Goal: Task Accomplishment & Management: Use online tool/utility

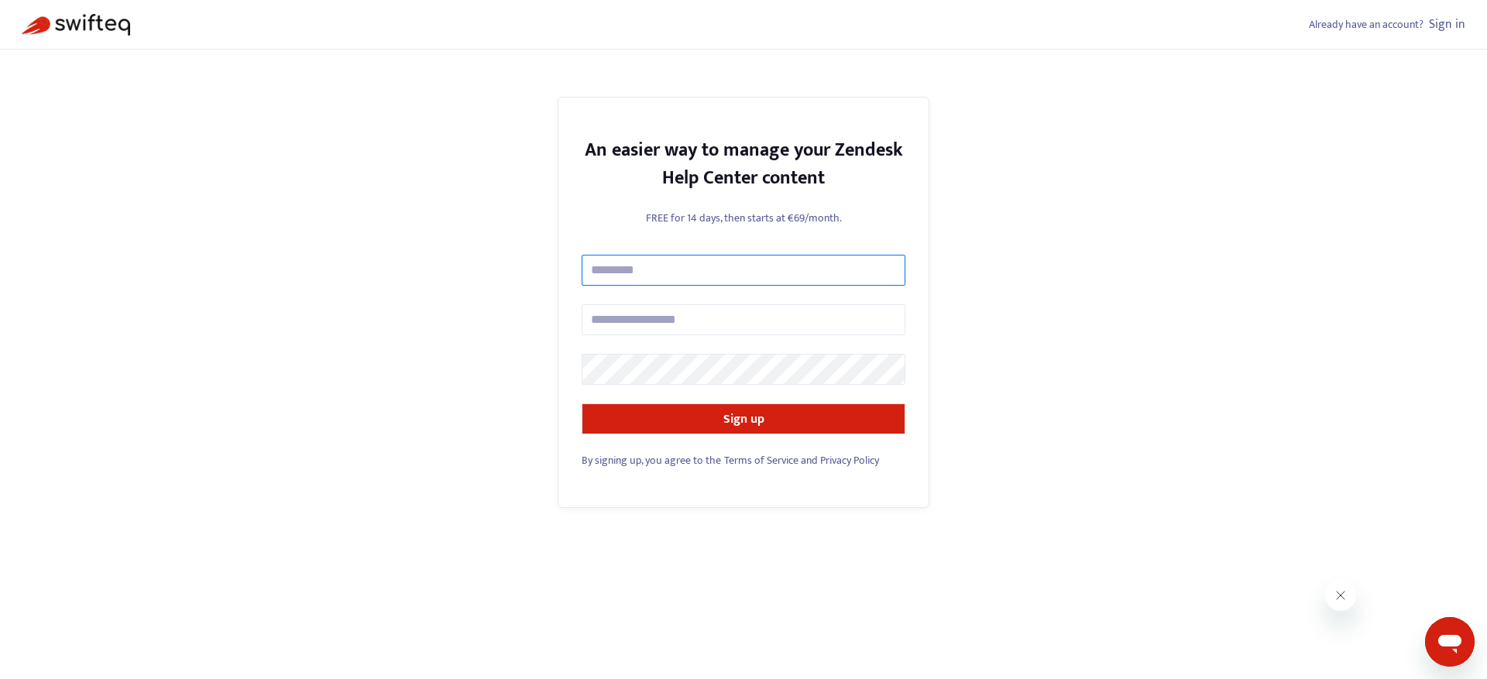
click at [617, 276] on input "text" at bounding box center [744, 270] width 324 height 31
click at [637, 276] on input "text" at bounding box center [744, 270] width 324 height 31
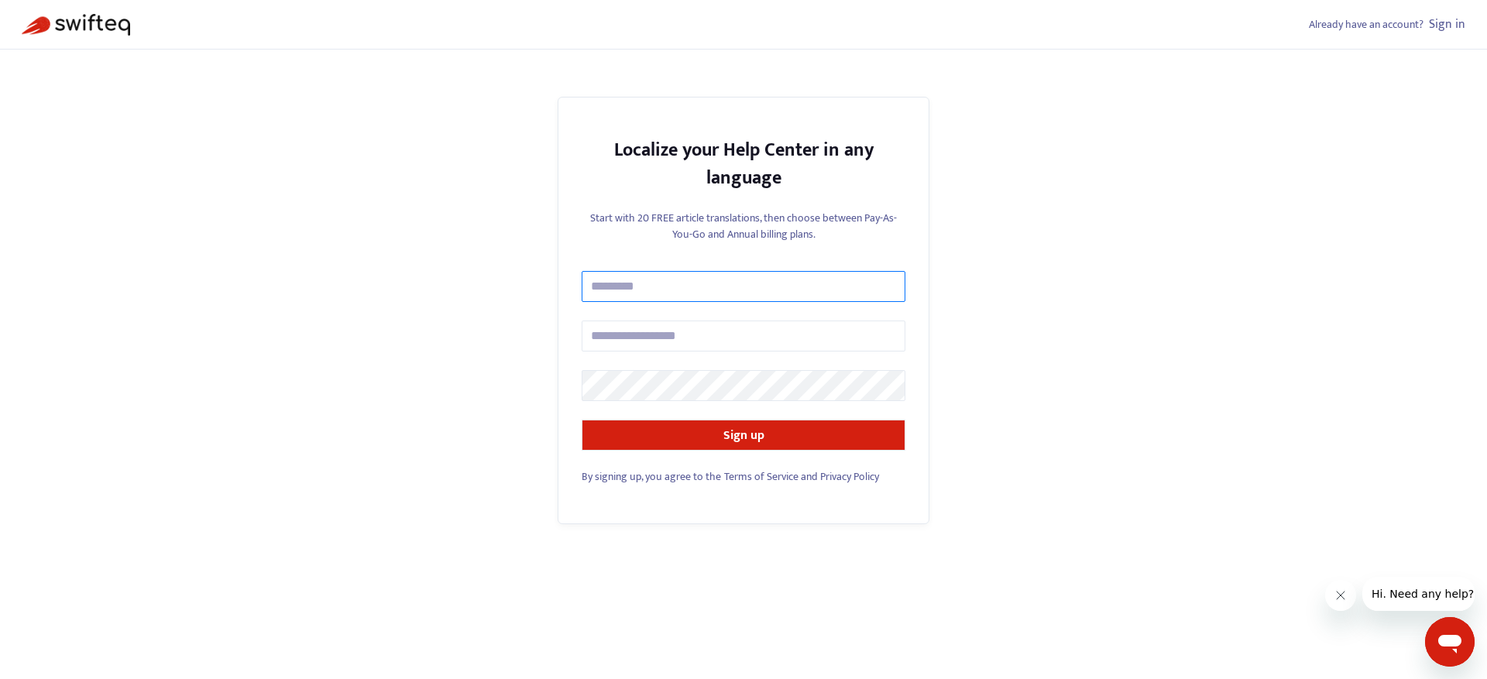
click at [643, 289] on input "text" at bounding box center [744, 286] width 324 height 31
type input "**********"
click at [635, 331] on input "text" at bounding box center [744, 336] width 324 height 31
type input "**********"
click at [1444, 23] on link "Sign in" at bounding box center [1447, 24] width 36 height 21
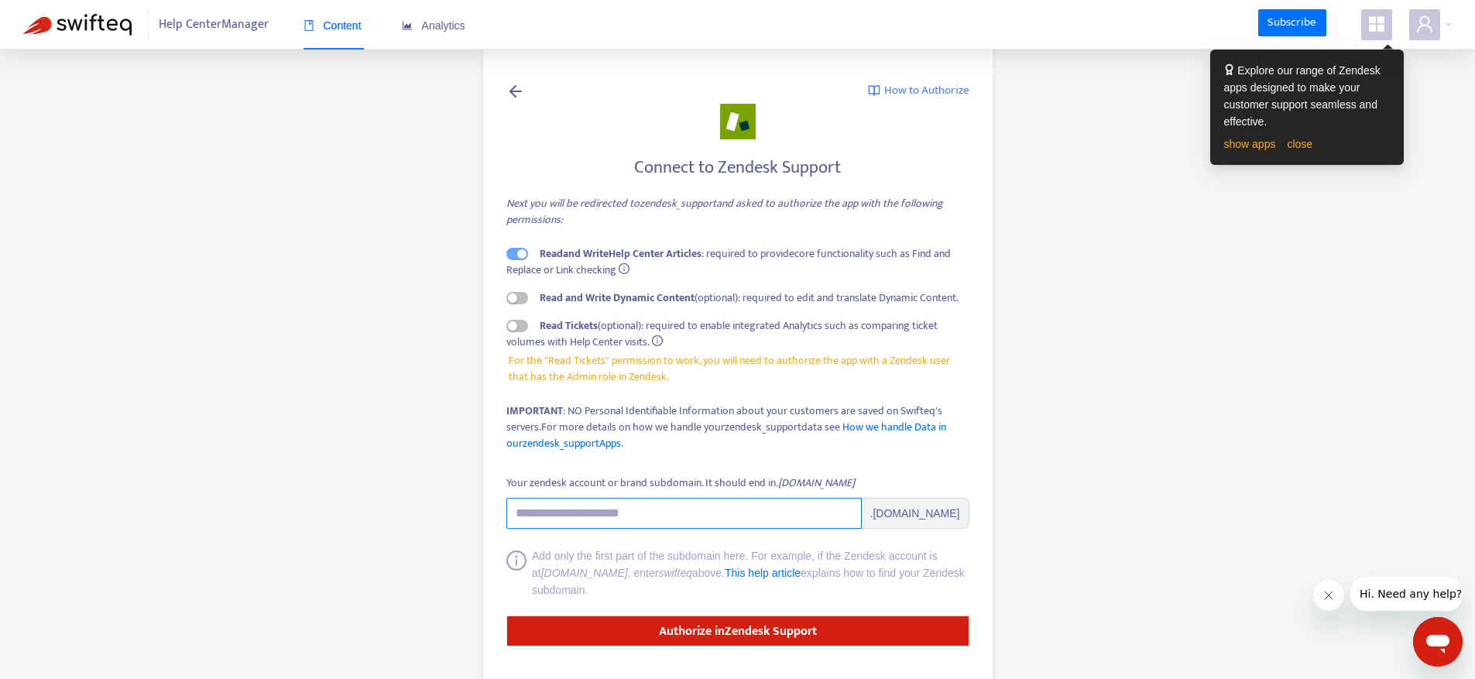
click at [559, 508] on input "Your zendesk account or brand subdomain. It should end in .zendesk.com" at bounding box center [683, 513] width 355 height 31
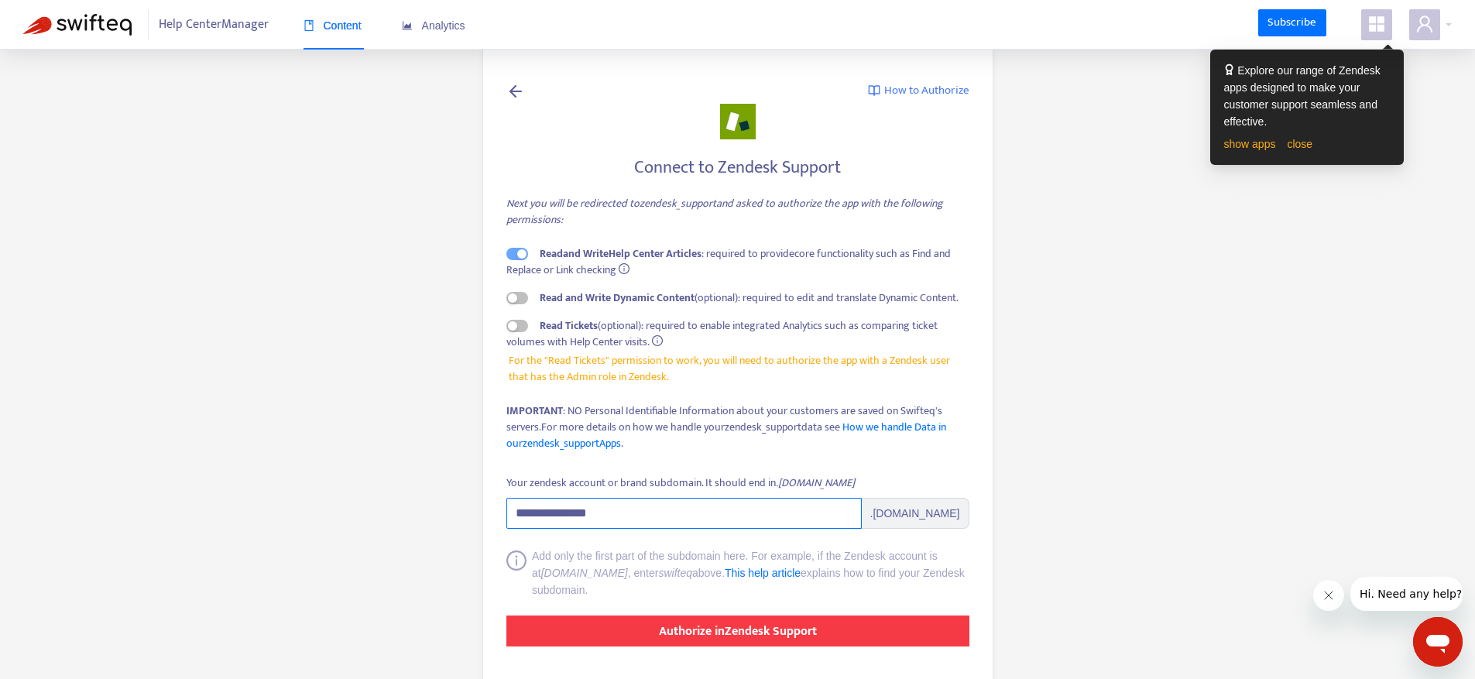
type input "**********"
click at [619, 643] on button "Authorize in Zendesk Support" at bounding box center [737, 631] width 463 height 31
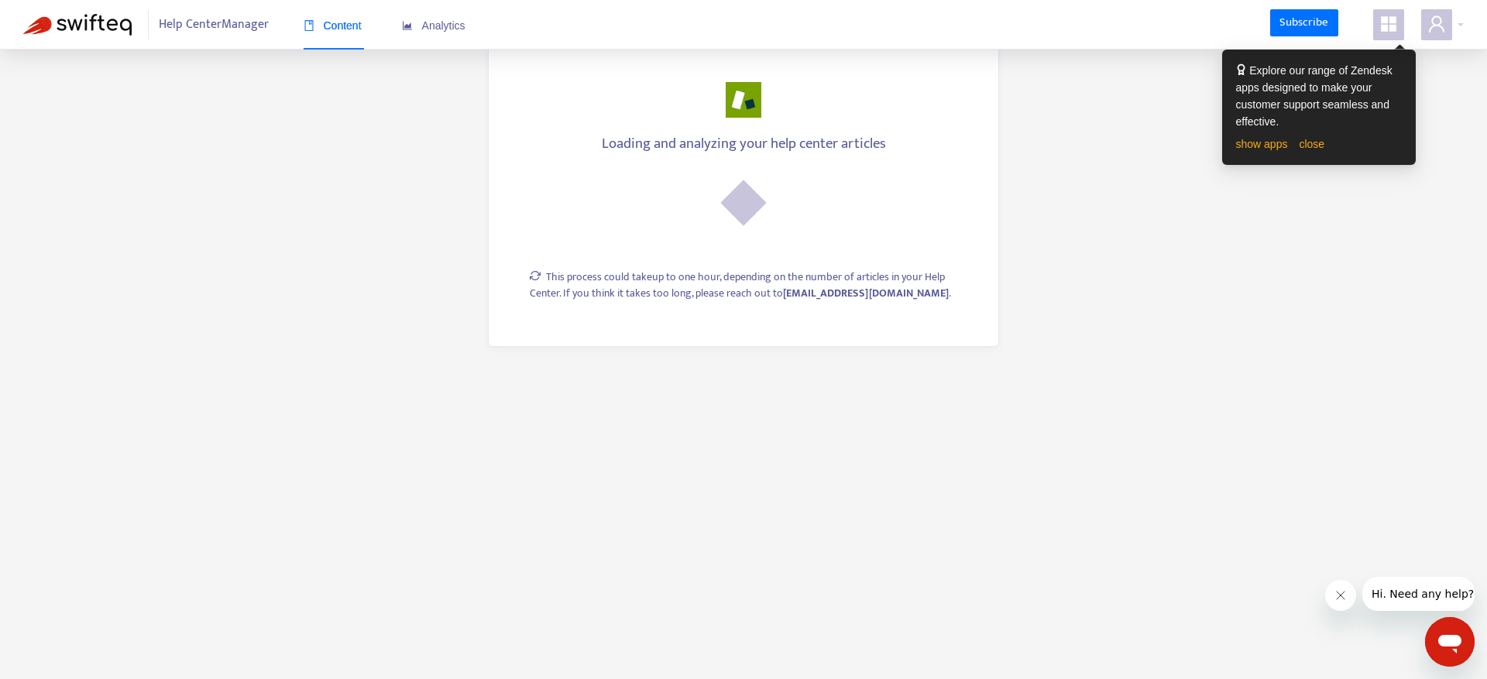
click at [1395, 25] on icon "appstore" at bounding box center [1388, 24] width 19 height 19
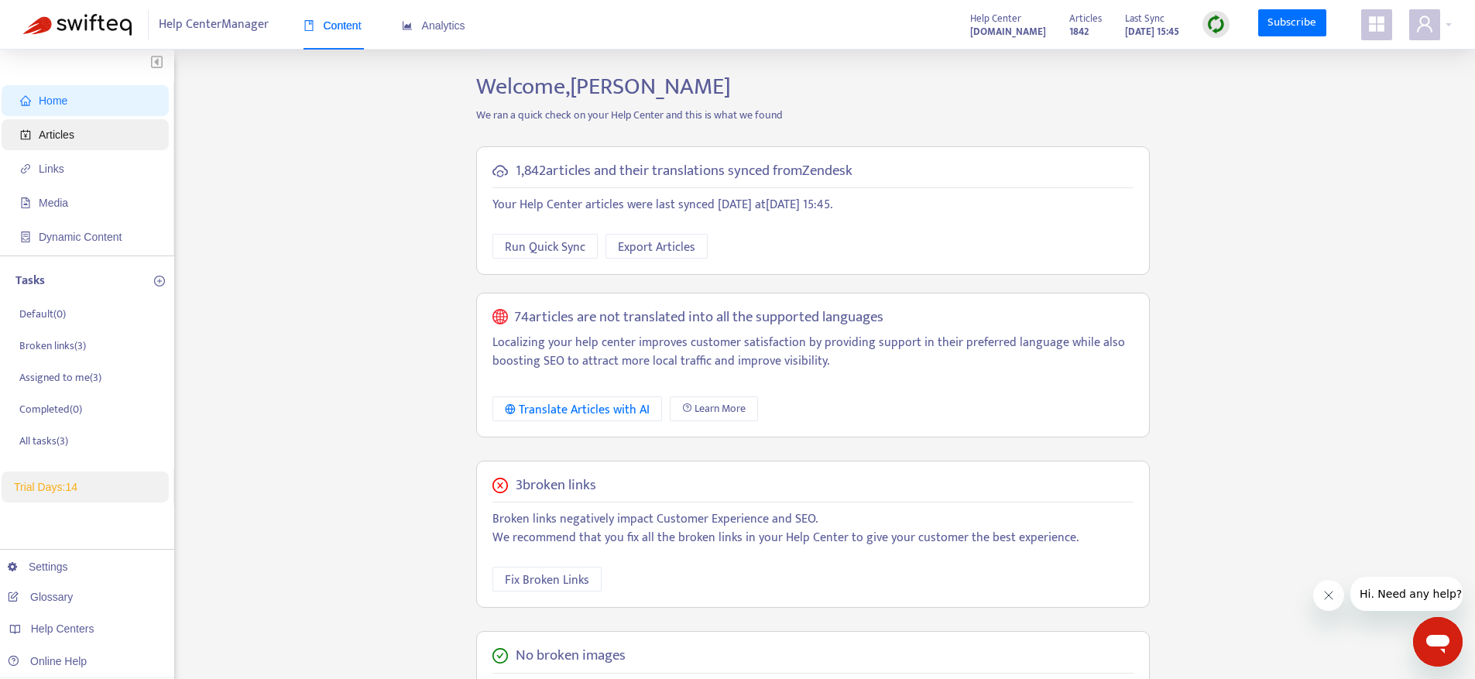
click at [31, 136] on span "Articles" at bounding box center [88, 134] width 136 height 31
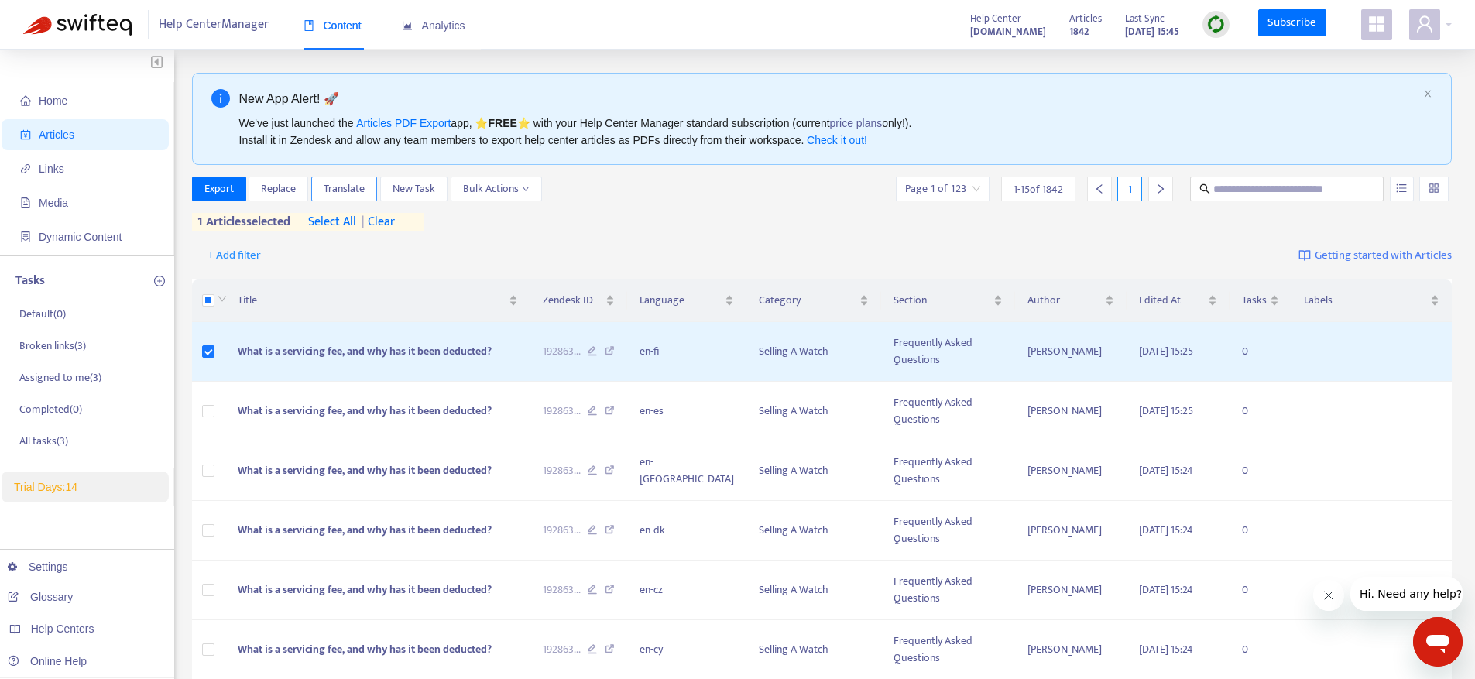
click at [353, 189] on span "Translate" at bounding box center [344, 188] width 41 height 17
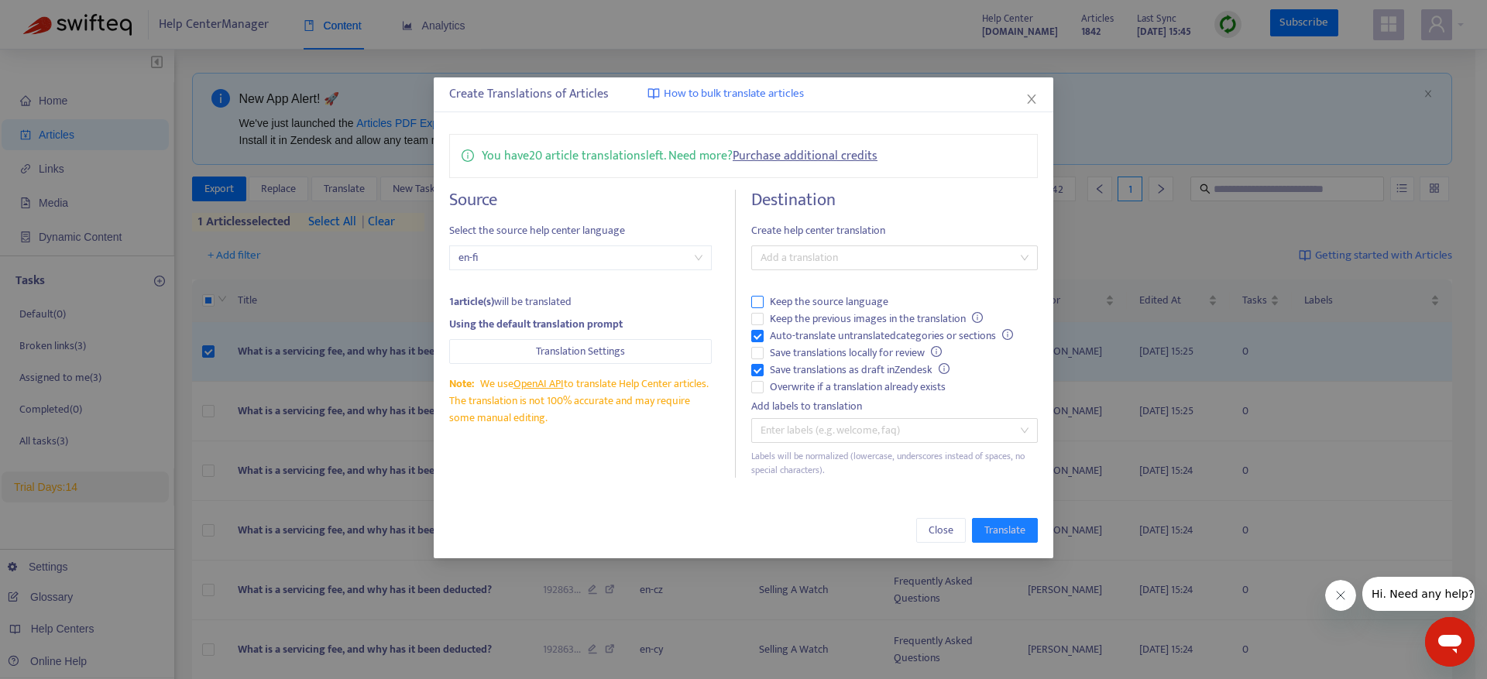
click at [798, 298] on span "Keep the source language" at bounding box center [828, 301] width 131 height 17
click at [814, 273] on div "Destination Create help center translation Add a translation Keep the source la…" at bounding box center [894, 334] width 287 height 288
click at [818, 259] on div at bounding box center [886, 258] width 263 height 19
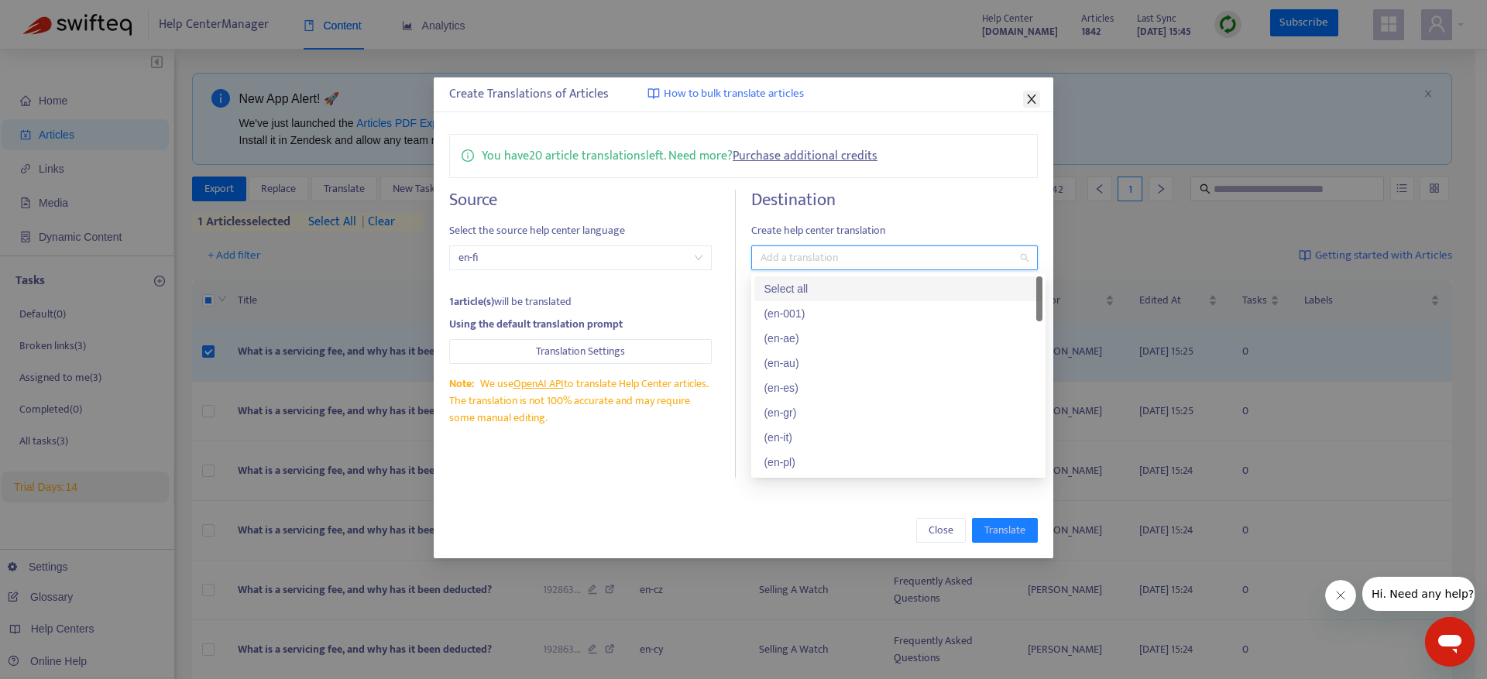
click at [1036, 101] on icon "close" at bounding box center [1031, 99] width 12 height 12
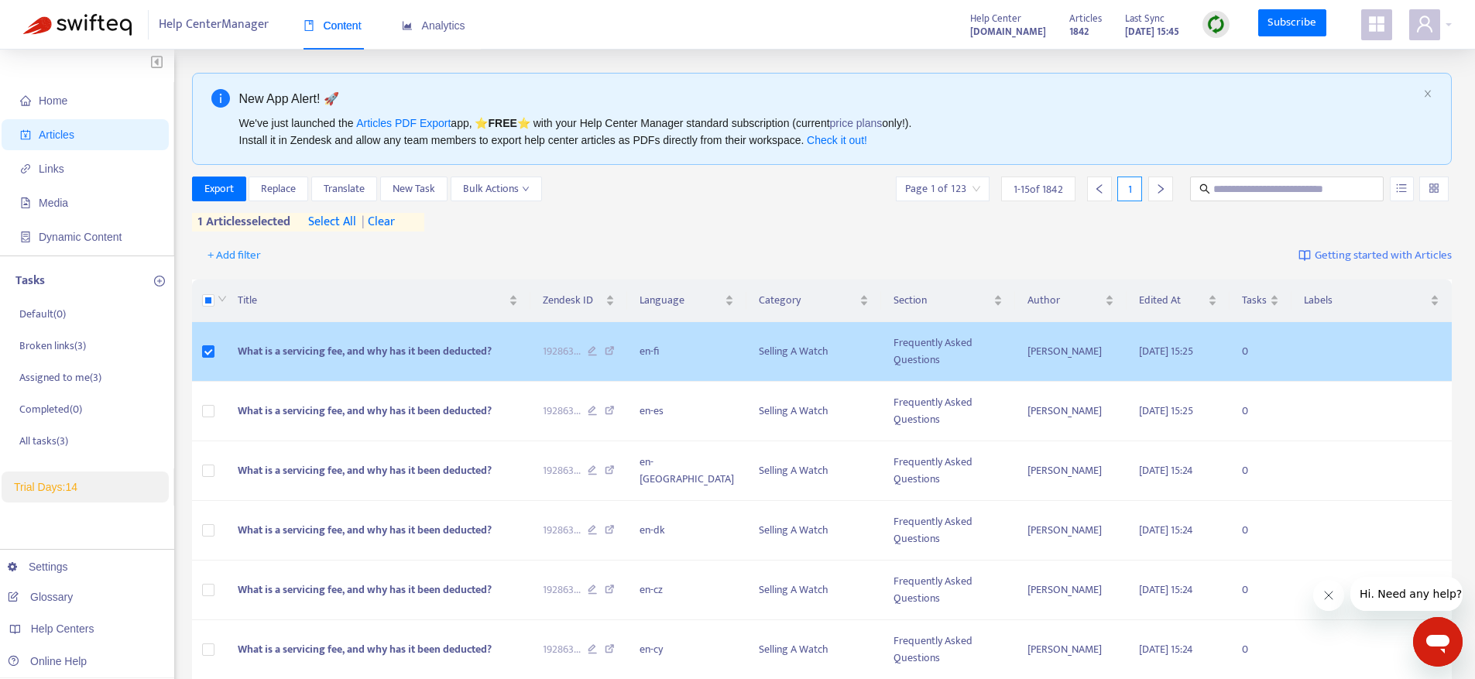
click at [217, 354] on td at bounding box center [209, 352] width 34 height 60
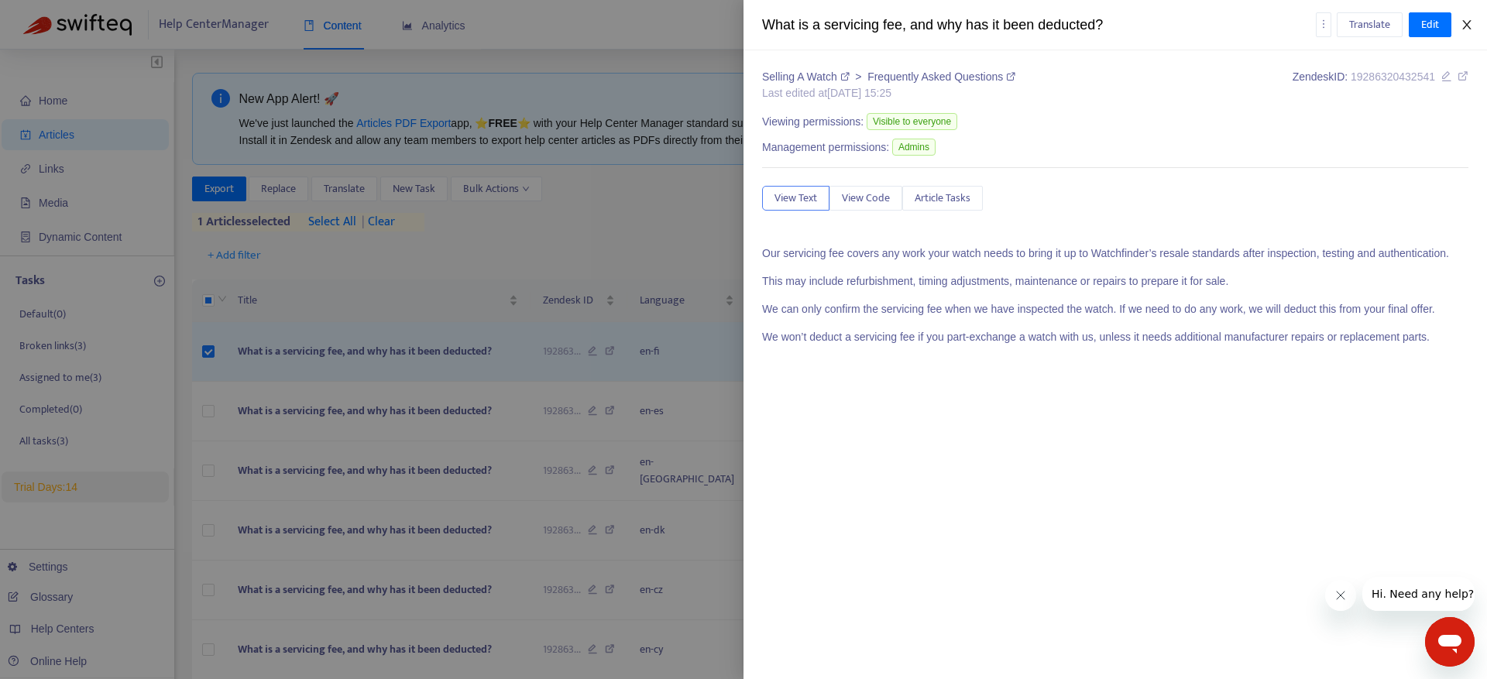
click at [1471, 19] on icon "close" at bounding box center [1466, 25] width 12 height 12
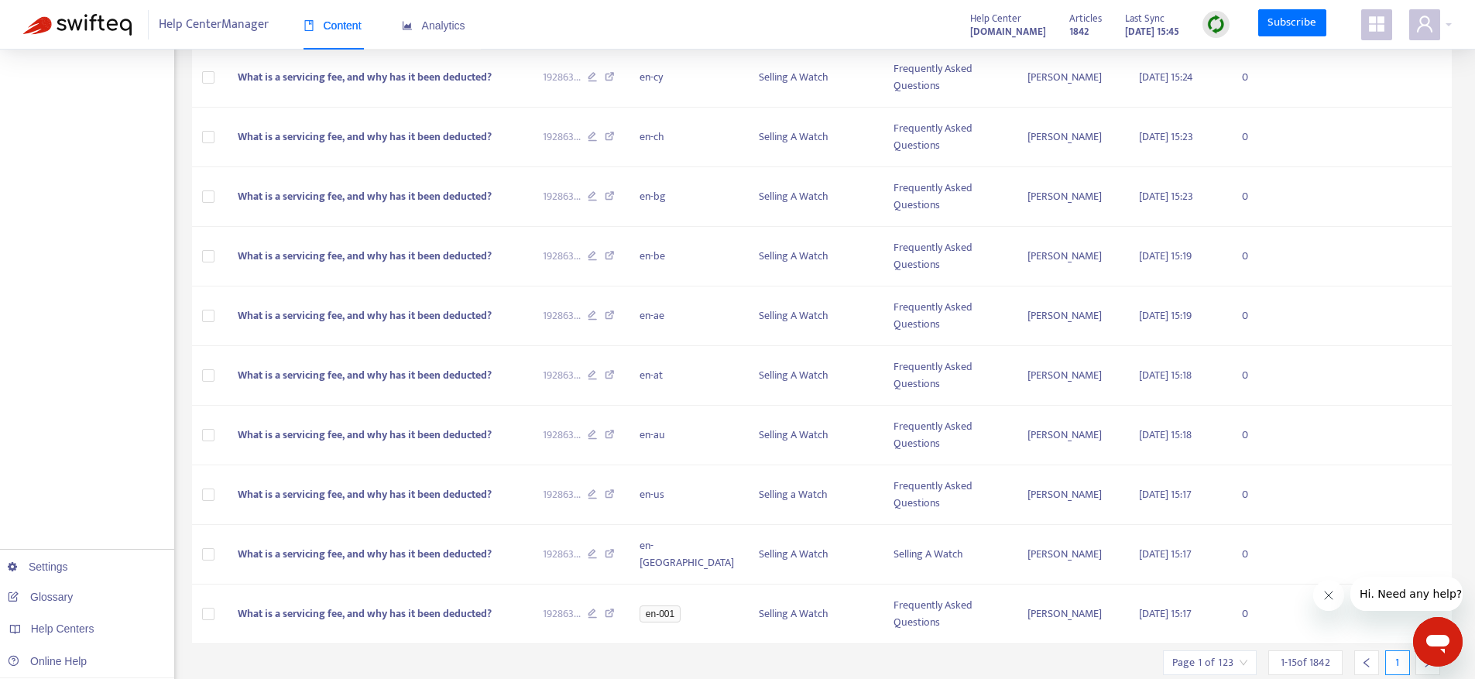
scroll to position [624, 0]
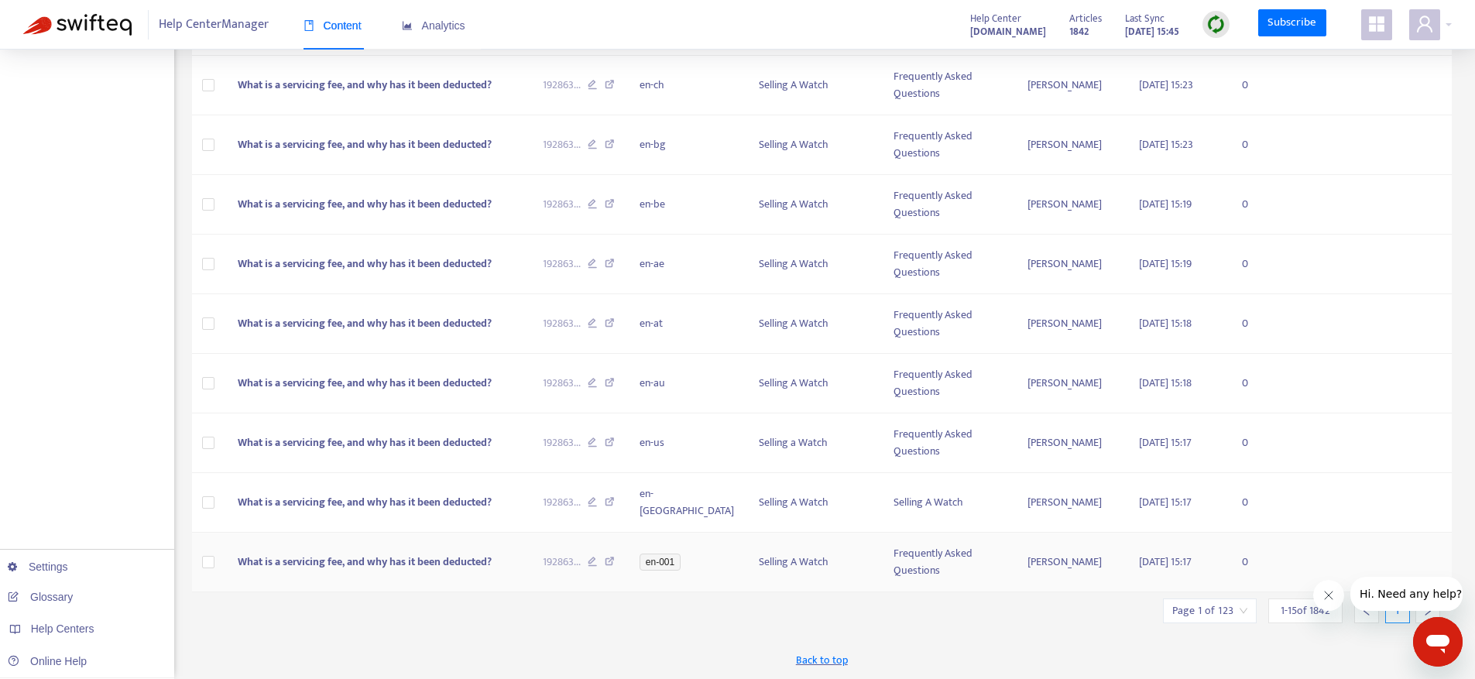
click at [201, 558] on td at bounding box center [209, 563] width 34 height 60
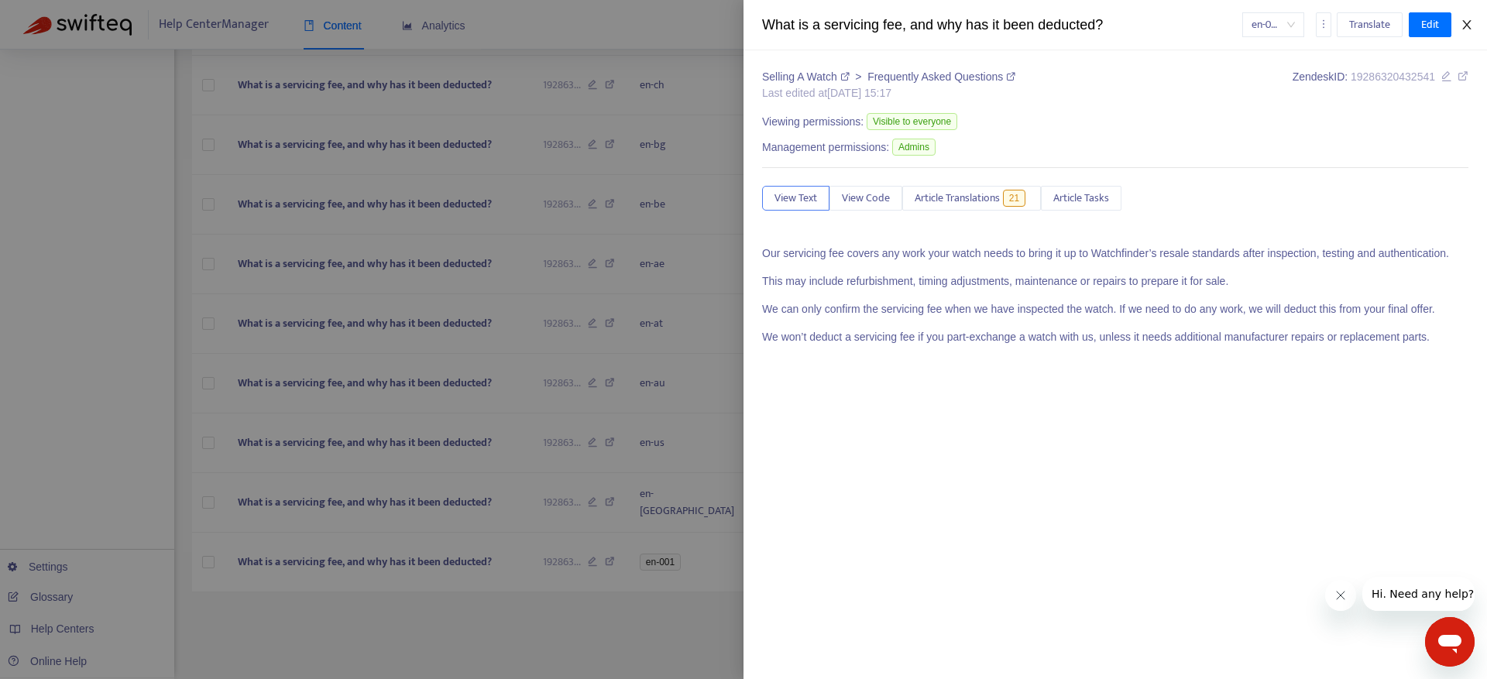
click at [1470, 19] on icon "close" at bounding box center [1466, 25] width 12 height 12
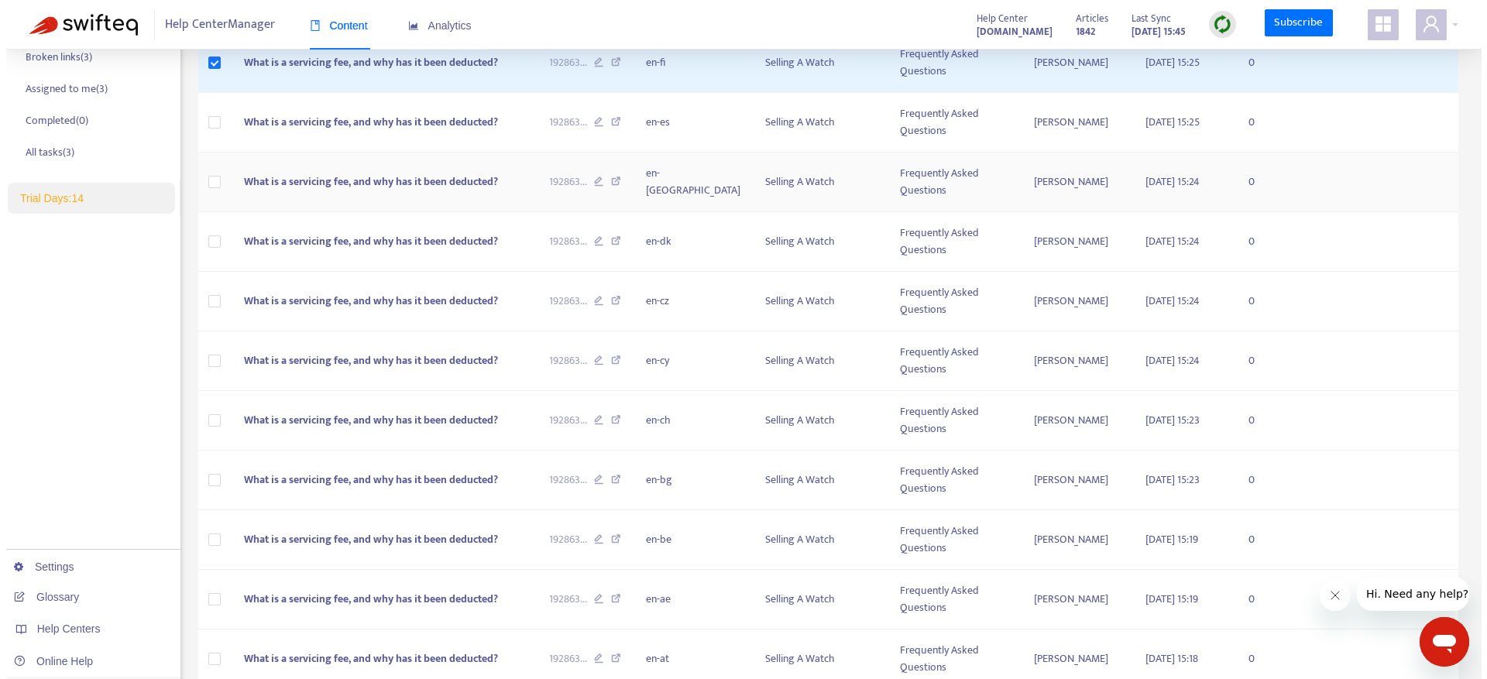
scroll to position [0, 0]
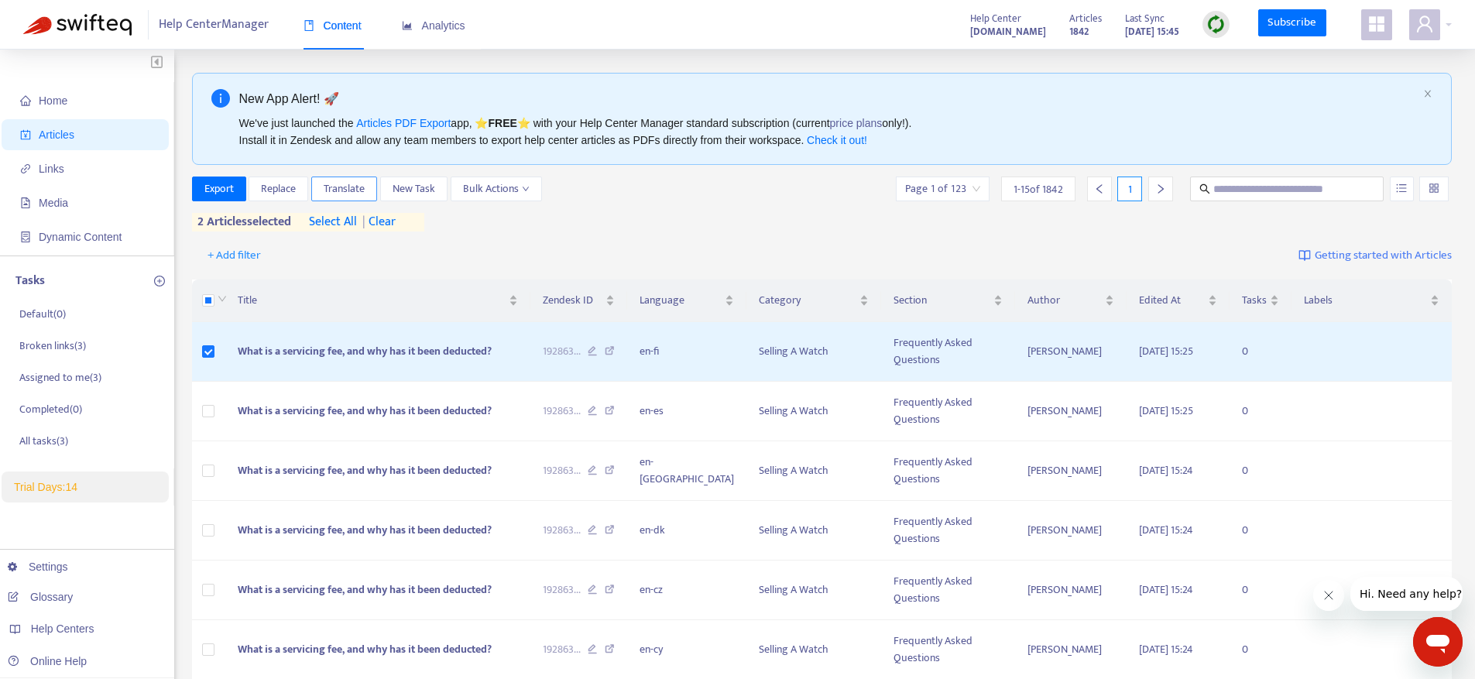
click at [327, 188] on span "Translate" at bounding box center [344, 188] width 41 height 17
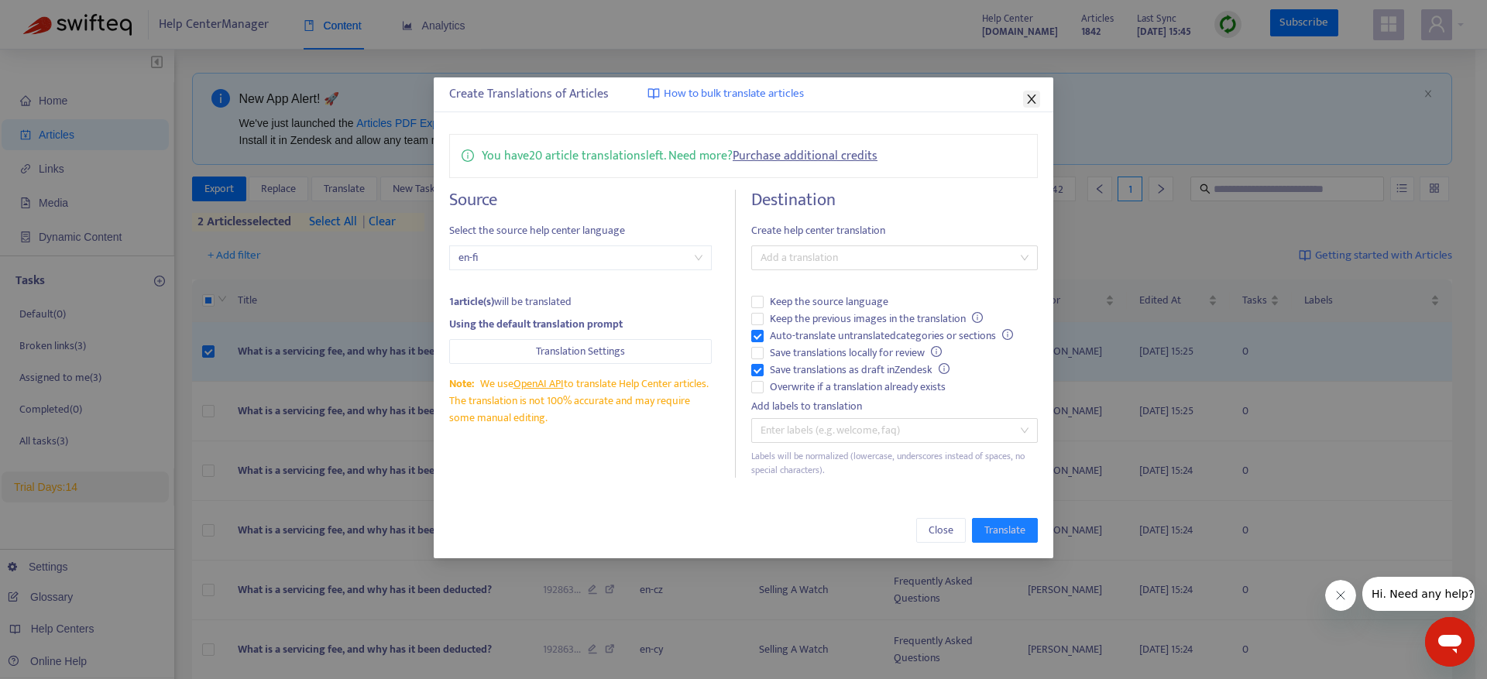
click at [1038, 93] on span "Close" at bounding box center [1031, 99] width 17 height 12
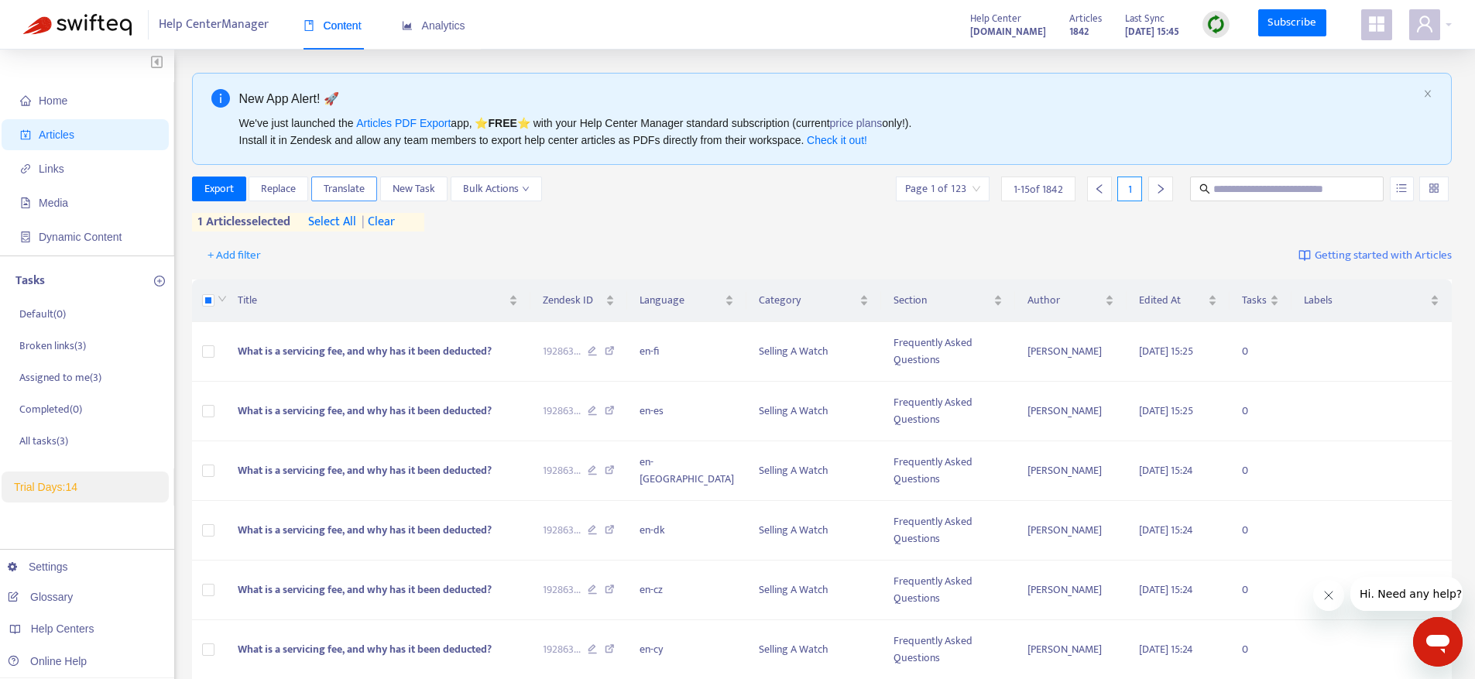
click at [335, 196] on span "Translate" at bounding box center [344, 188] width 41 height 17
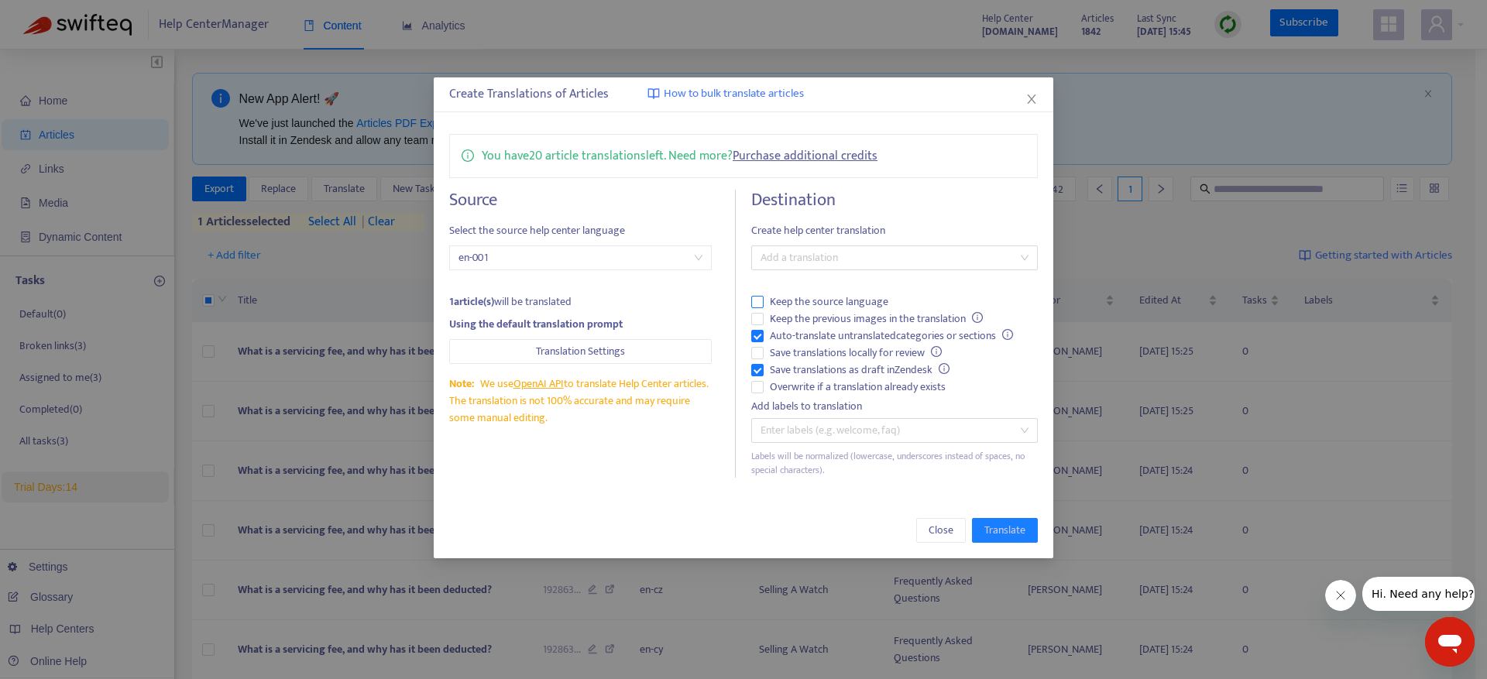
click at [791, 297] on span "Keep the source language" at bounding box center [828, 301] width 131 height 17
click at [796, 265] on div at bounding box center [886, 258] width 263 height 19
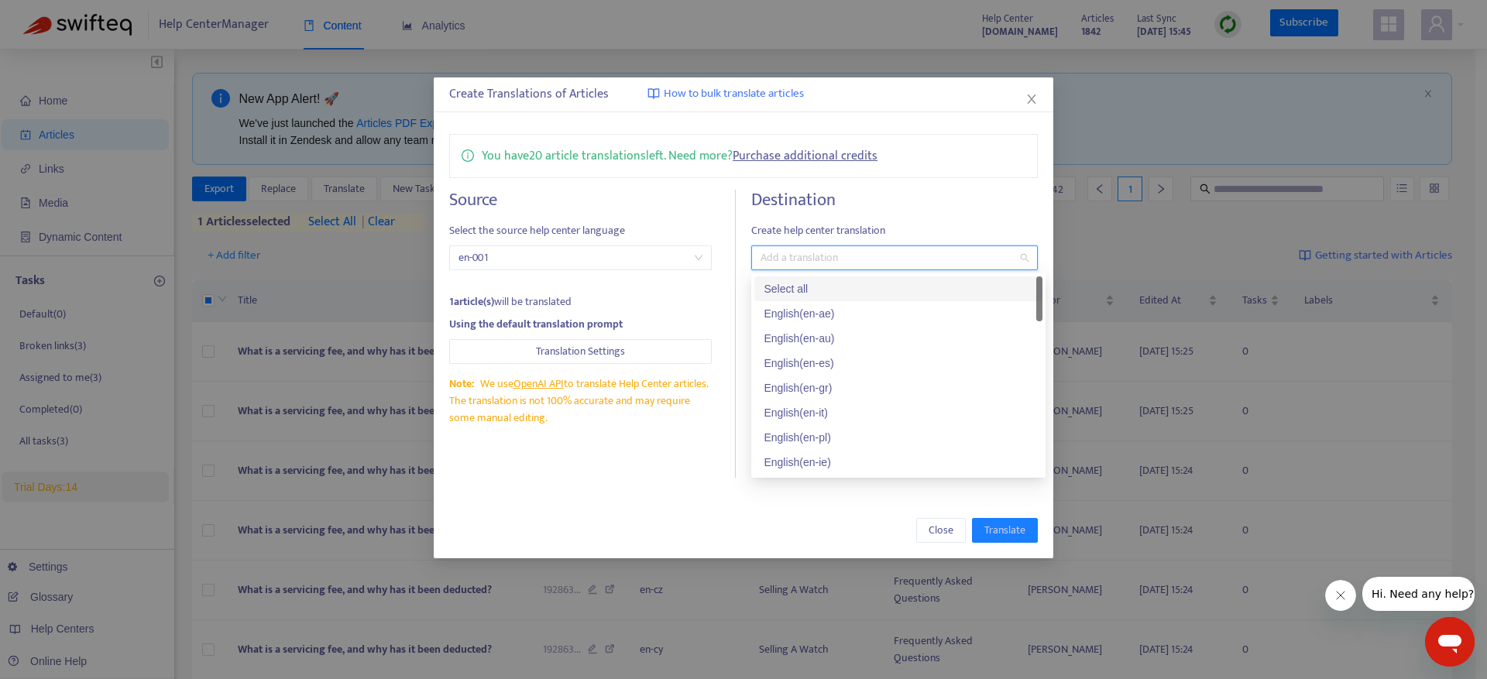
click at [797, 280] on div "Select all" at bounding box center [897, 288] width 269 height 17
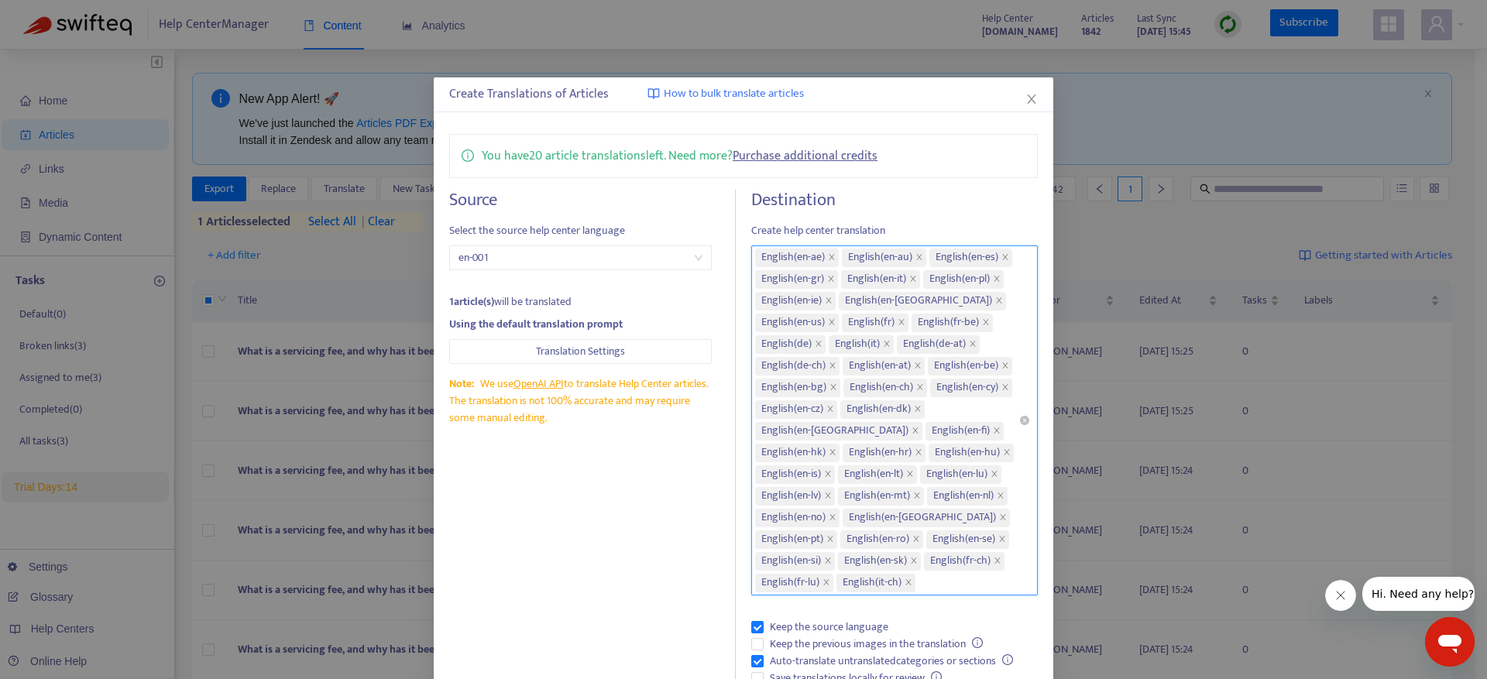
click at [948, 427] on div "English ( en-ae ) English ( en-au ) English ( en-es ) English ( en-gr ) English…" at bounding box center [886, 420] width 263 height 347
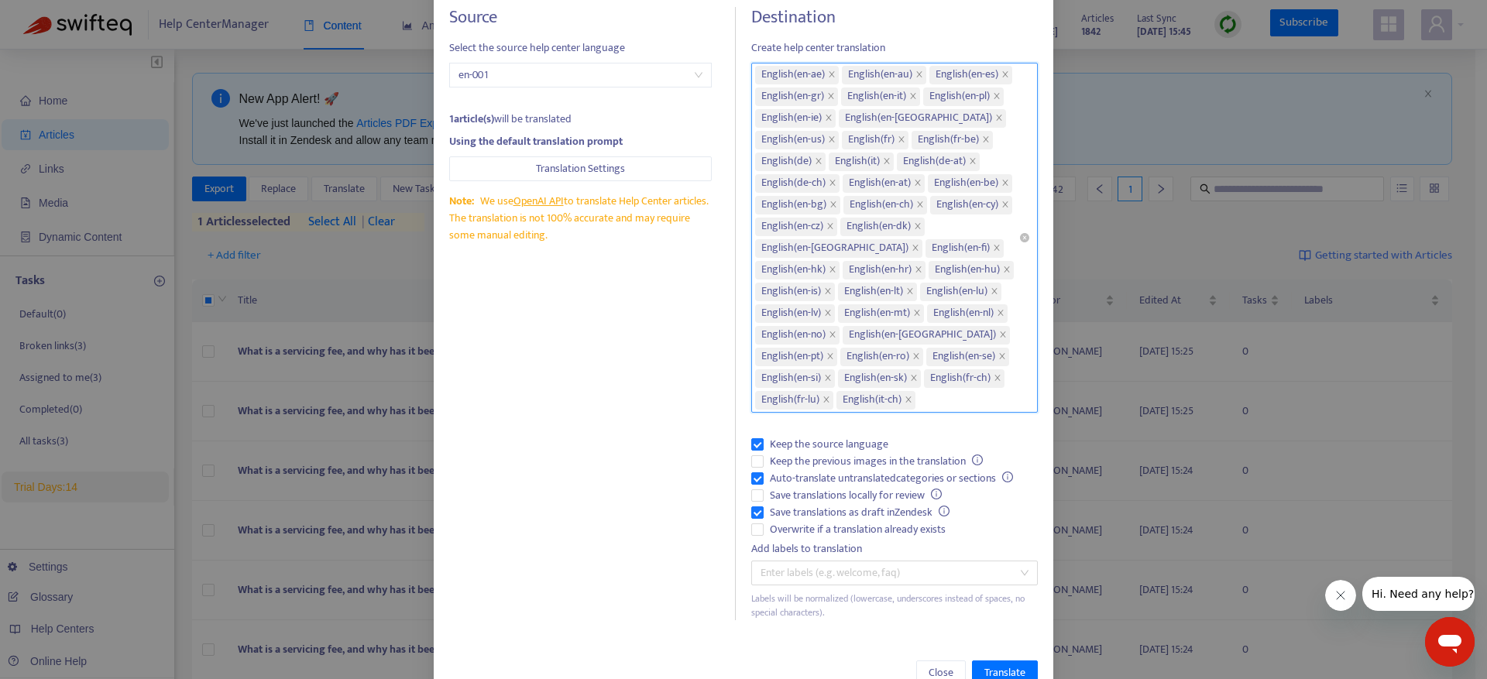
scroll to position [253, 0]
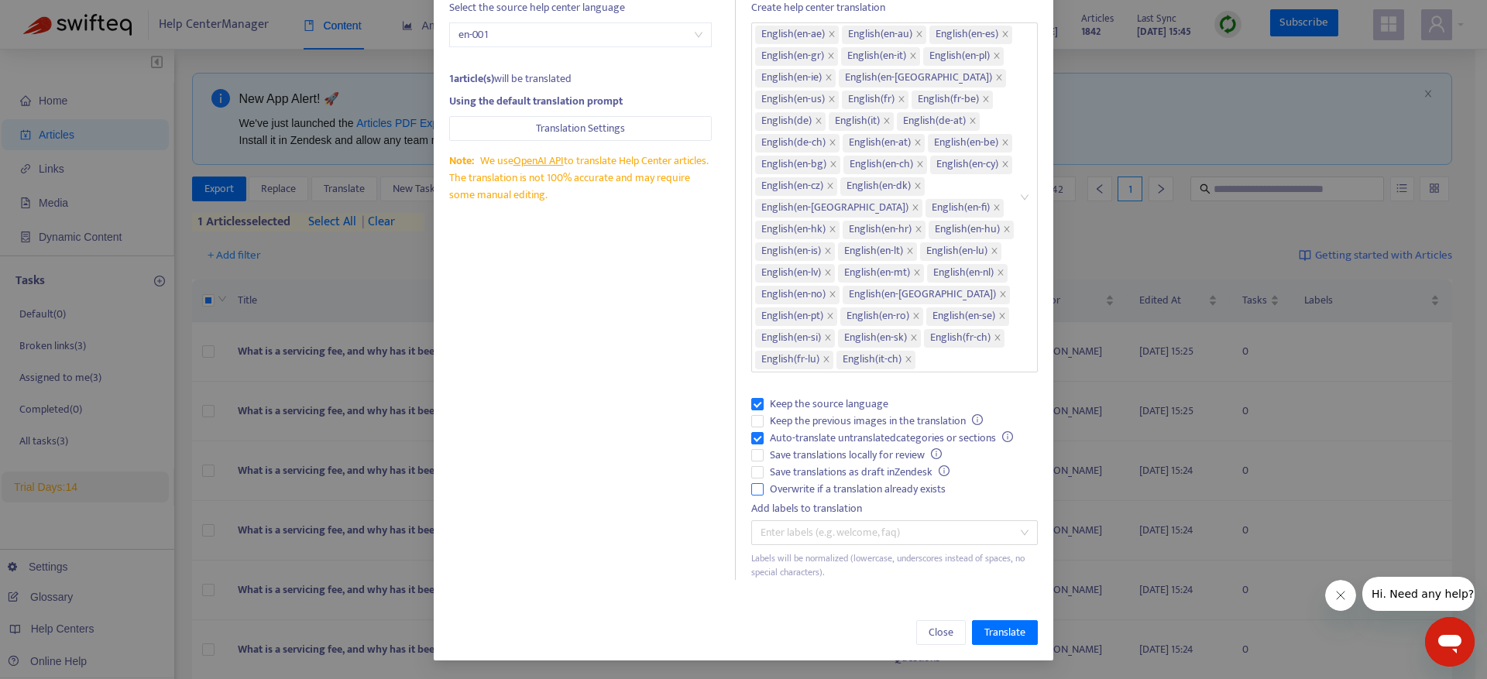
click at [753, 494] on label "Overwrite if a translation already exists" at bounding box center [894, 489] width 287 height 17
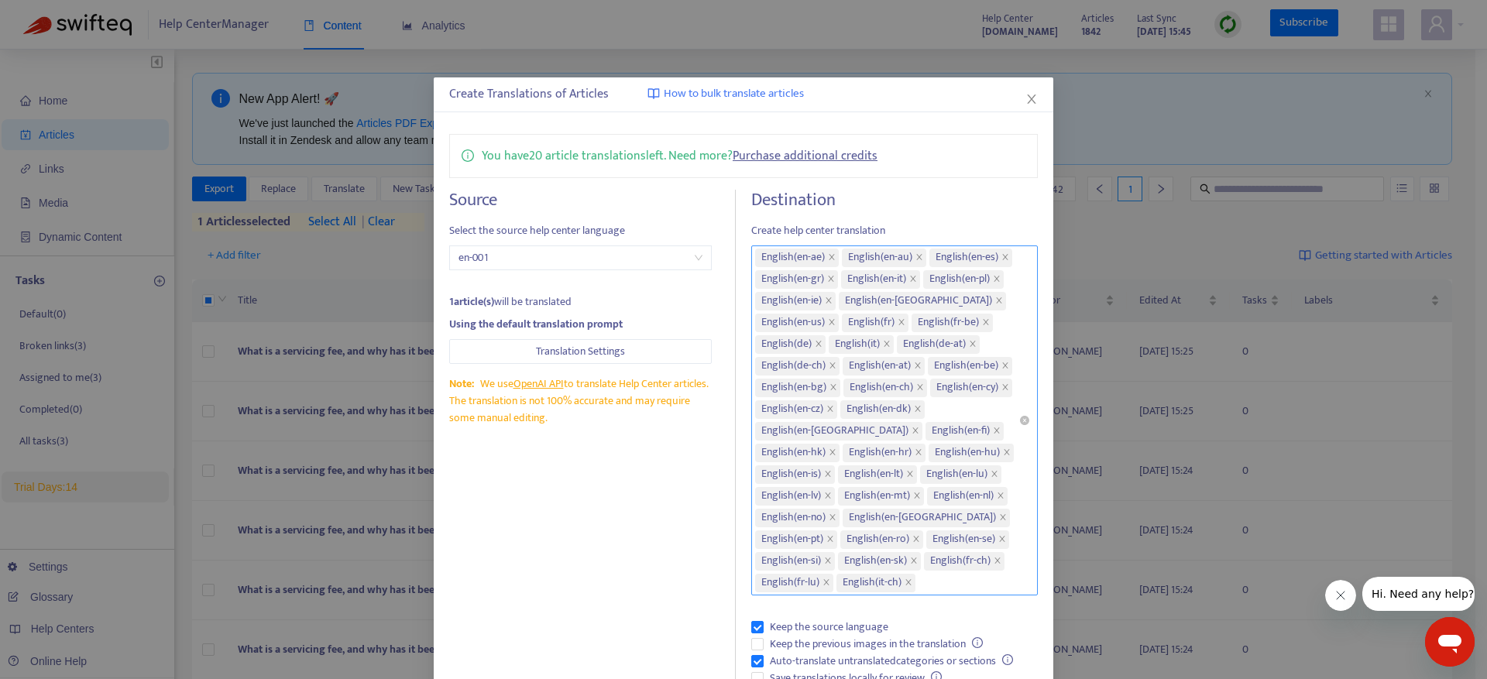
scroll to position [136, 0]
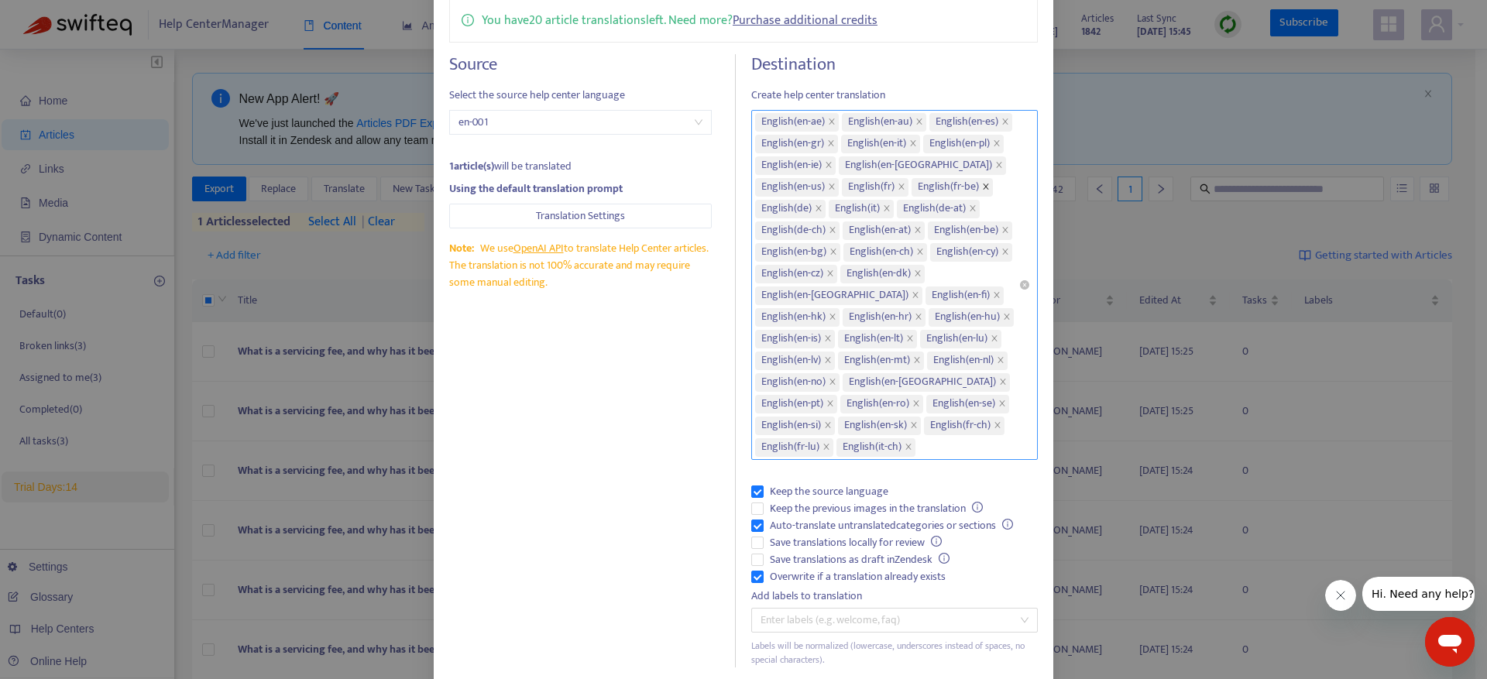
click at [983, 189] on icon "close" at bounding box center [985, 186] width 5 height 5
click at [817, 210] on icon "close" at bounding box center [813, 208] width 8 height 8
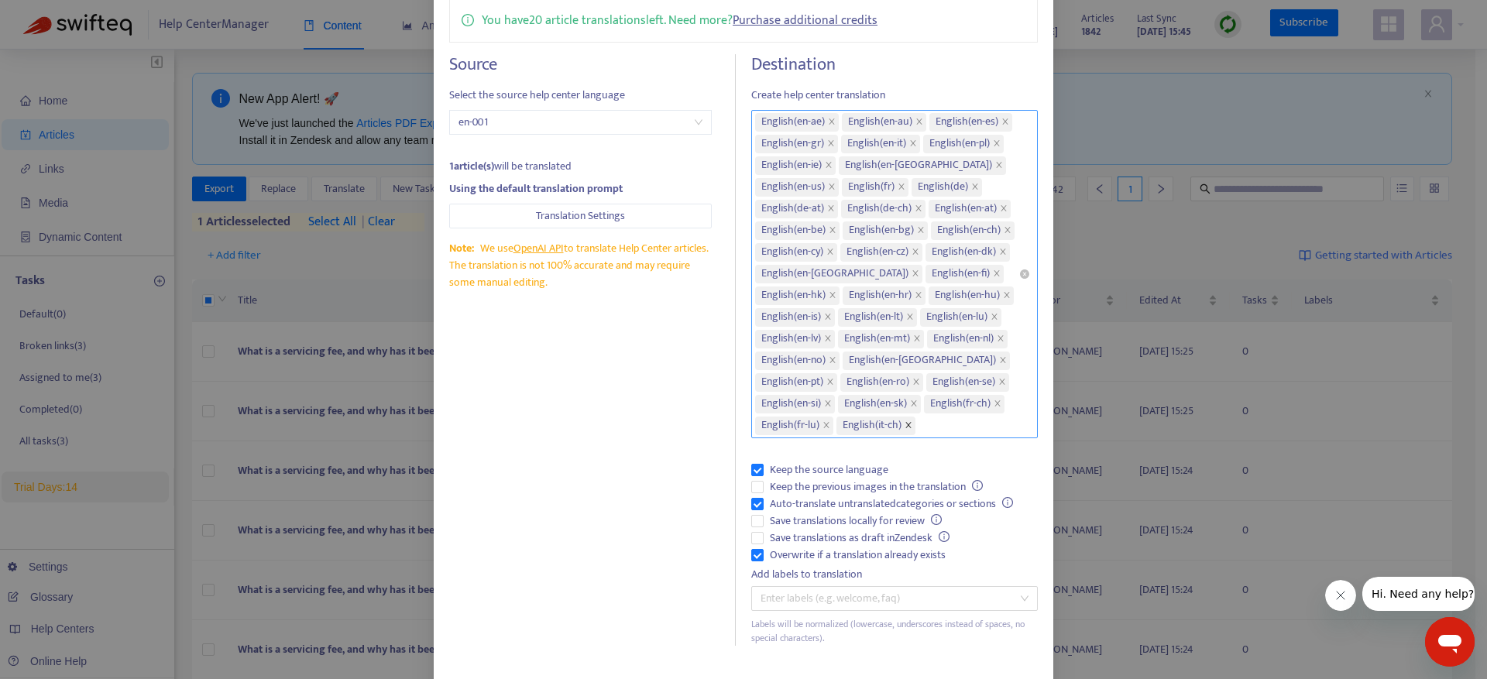
click at [912, 429] on icon "close" at bounding box center [908, 425] width 8 height 8
click at [830, 431] on span "close" at bounding box center [826, 425] width 8 height 9
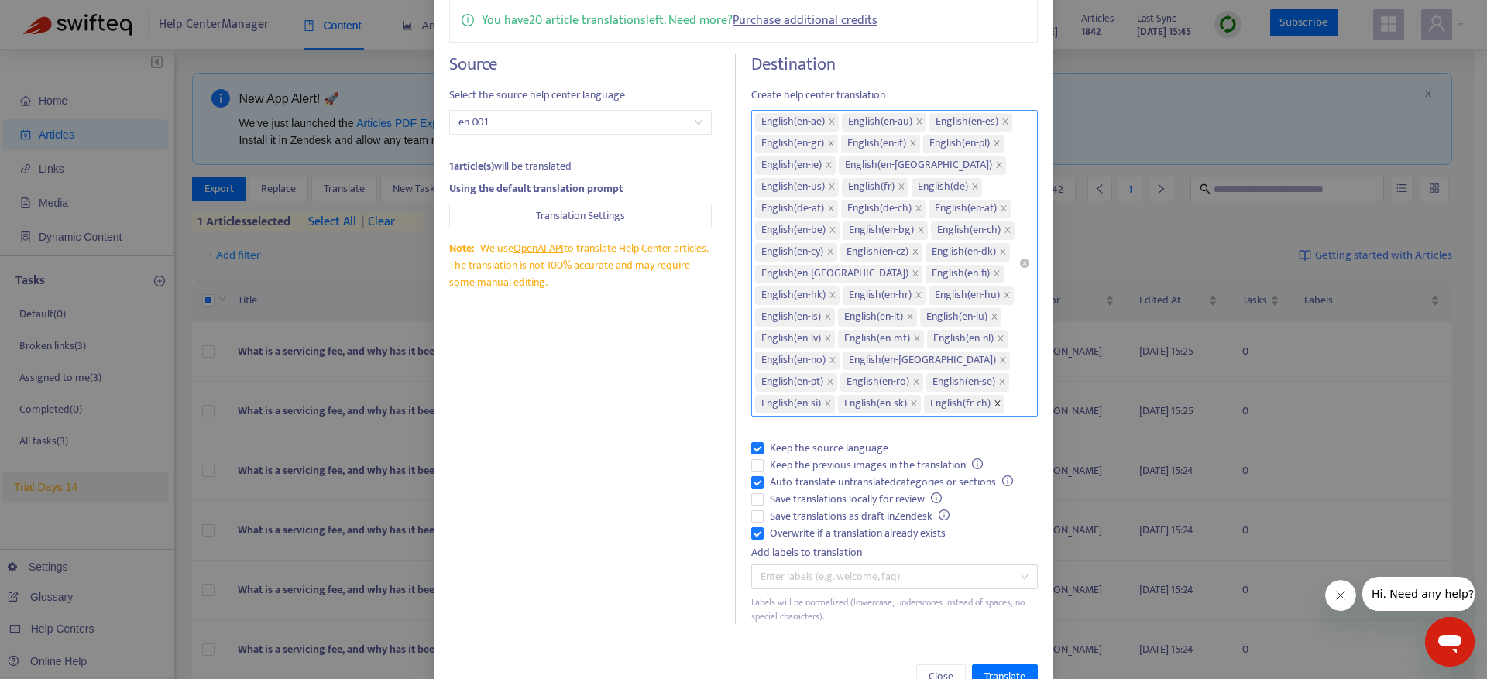
click at [993, 407] on icon "close" at bounding box center [997, 404] width 8 height 8
click at [971, 190] on icon "close" at bounding box center [975, 187] width 8 height 8
click at [983, 190] on icon "close" at bounding box center [987, 187] width 8 height 8
click at [985, 190] on icon "close" at bounding box center [989, 187] width 8 height 8
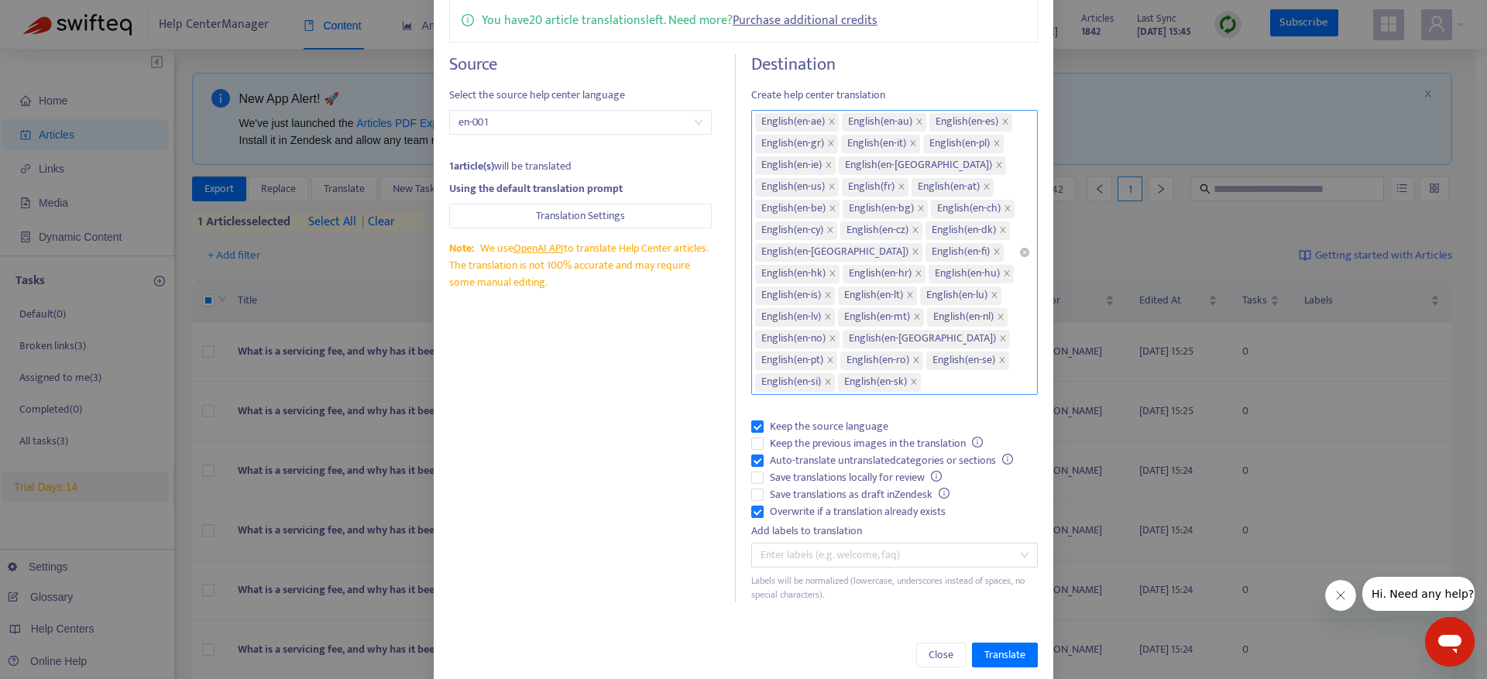
scroll to position [201, 0]
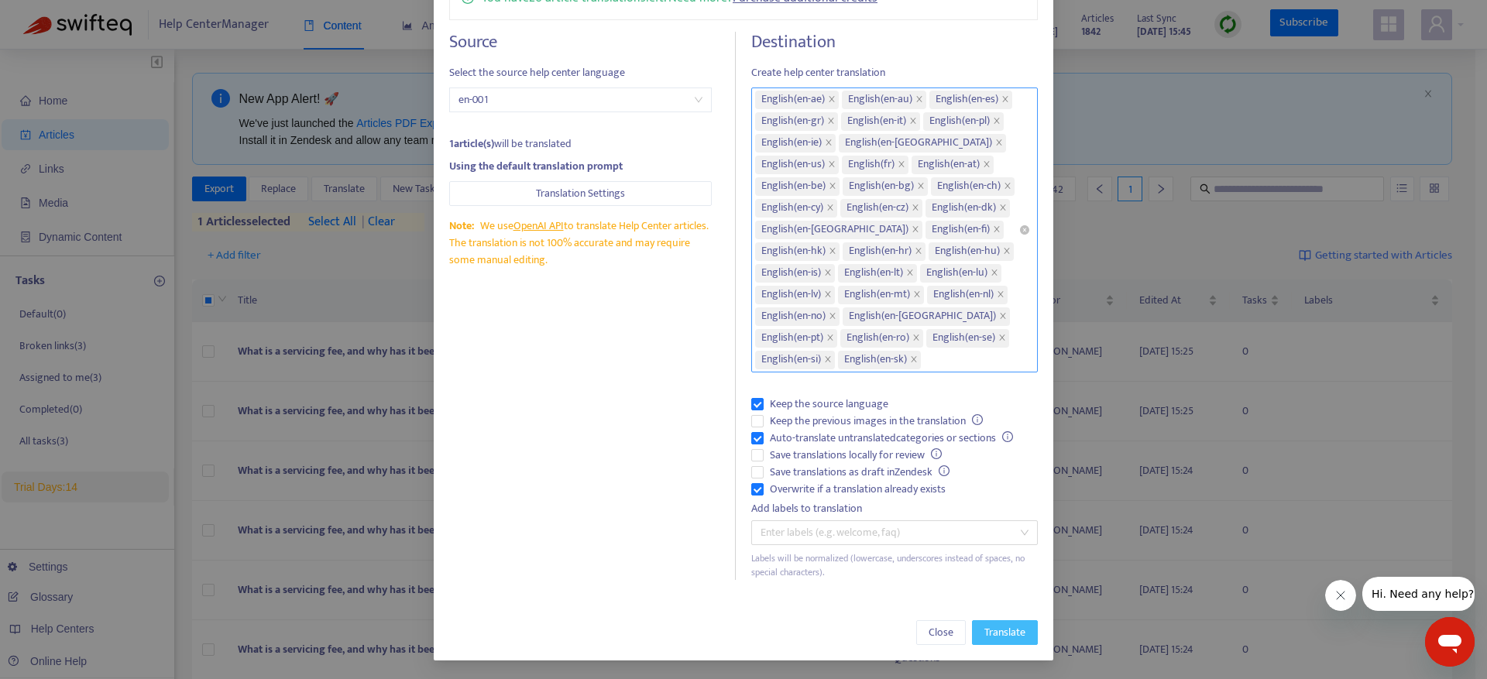
click at [990, 628] on span "Translate" at bounding box center [1004, 632] width 41 height 17
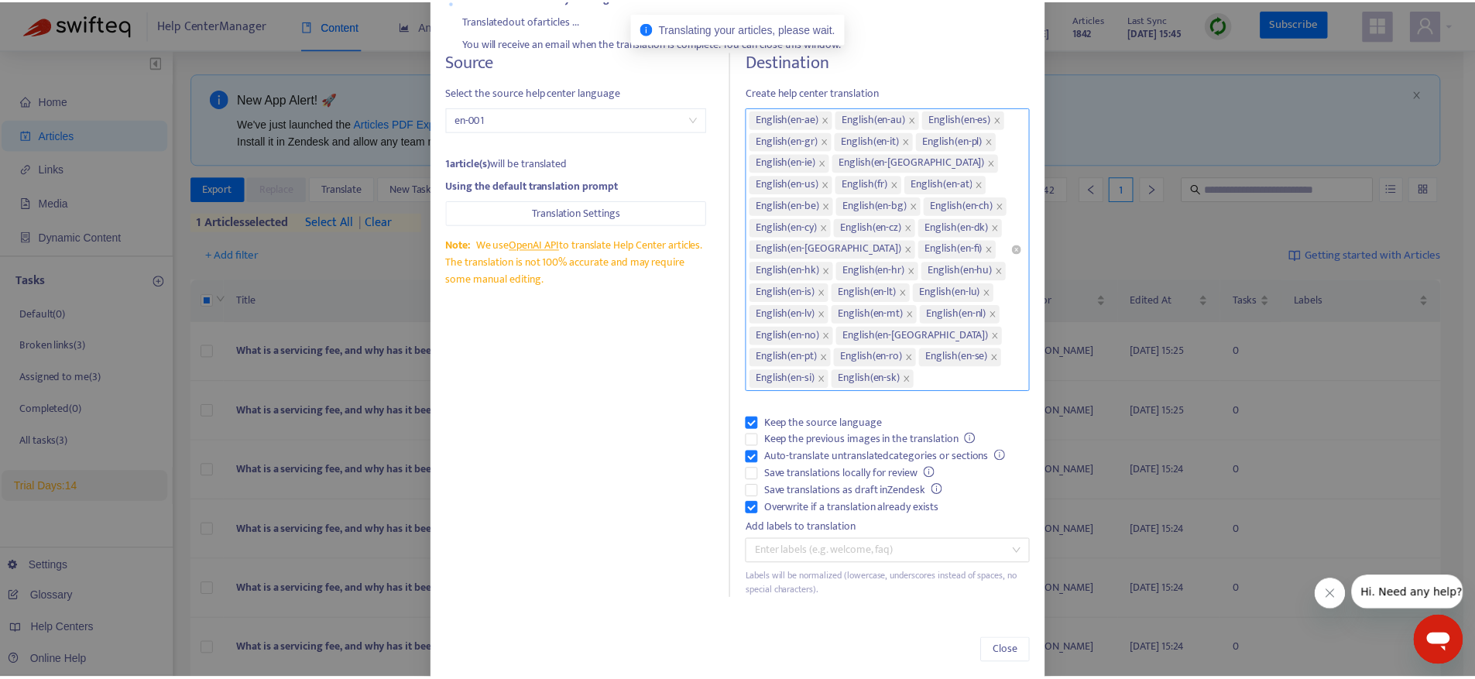
scroll to position [0, 0]
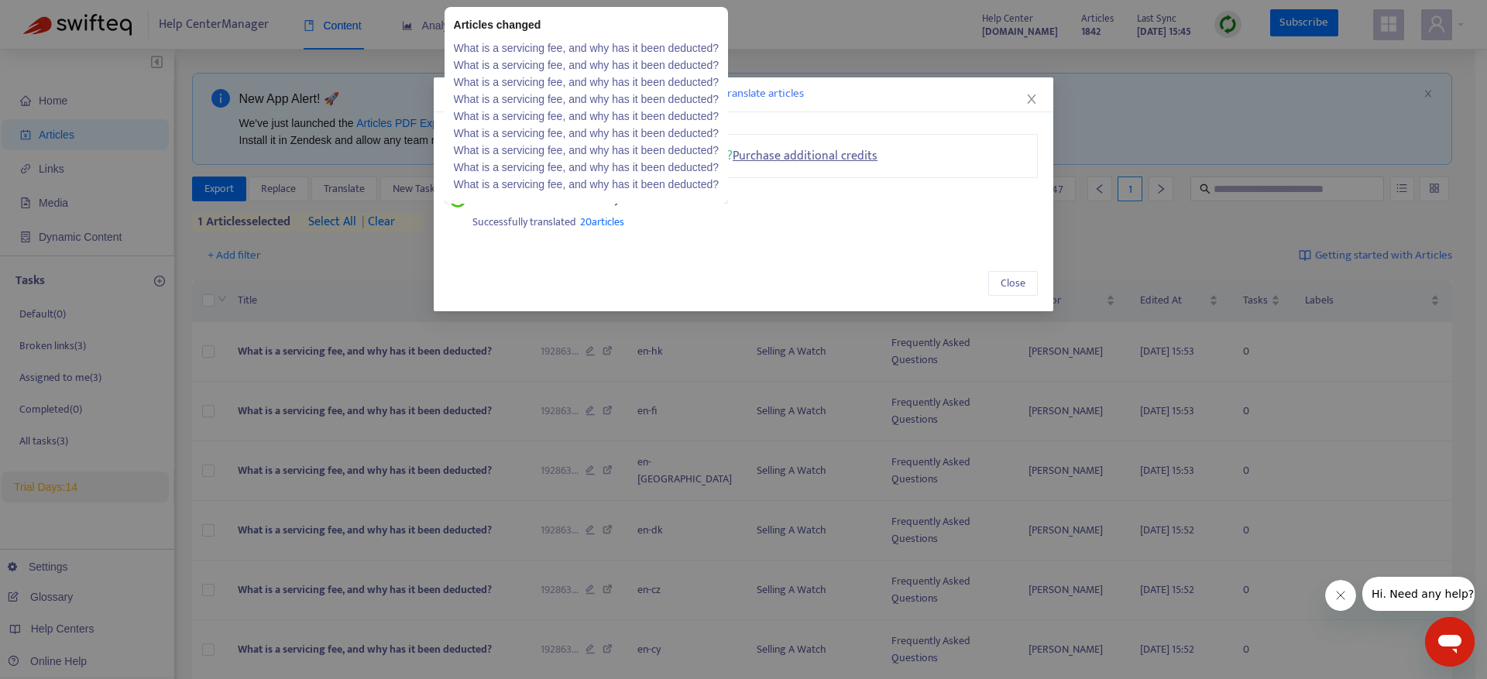
click at [608, 225] on span "20 articles" at bounding box center [602, 222] width 44 height 18
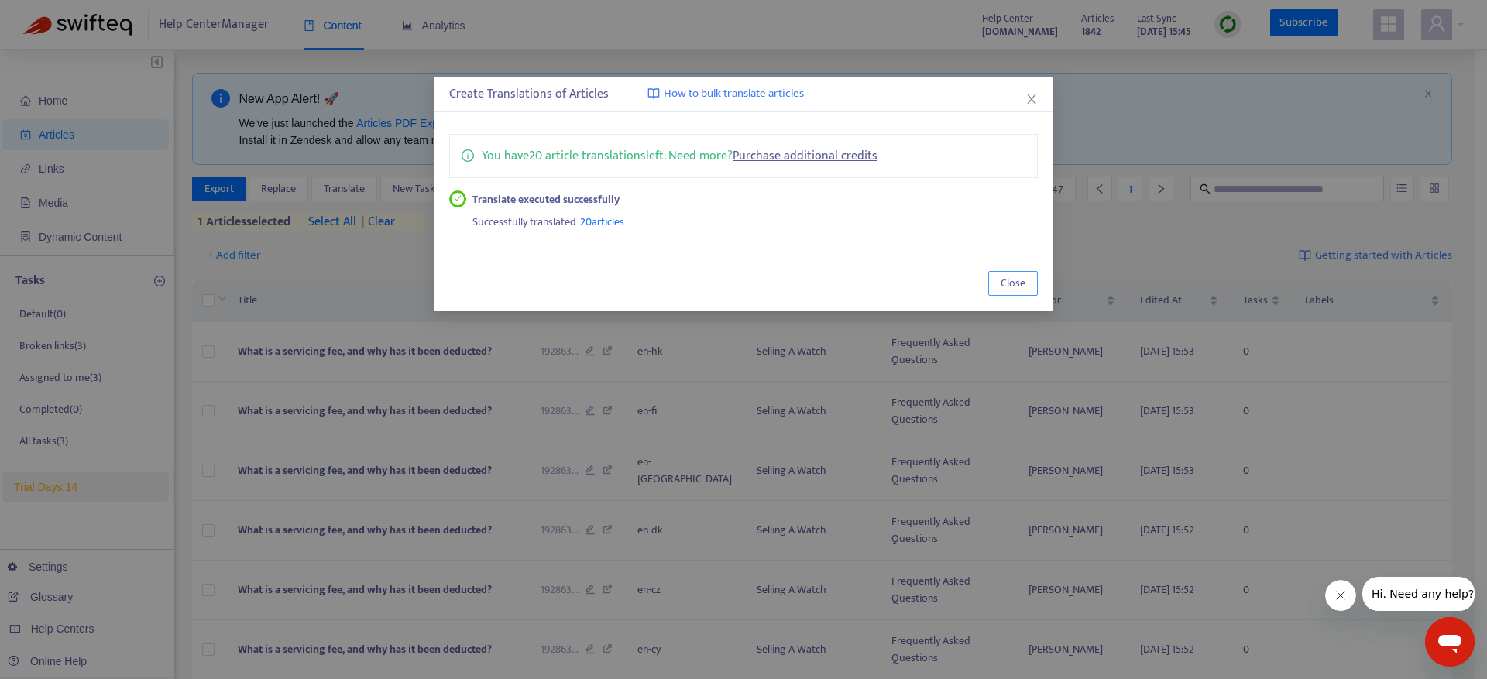
click at [996, 287] on button "Close" at bounding box center [1013, 283] width 50 height 25
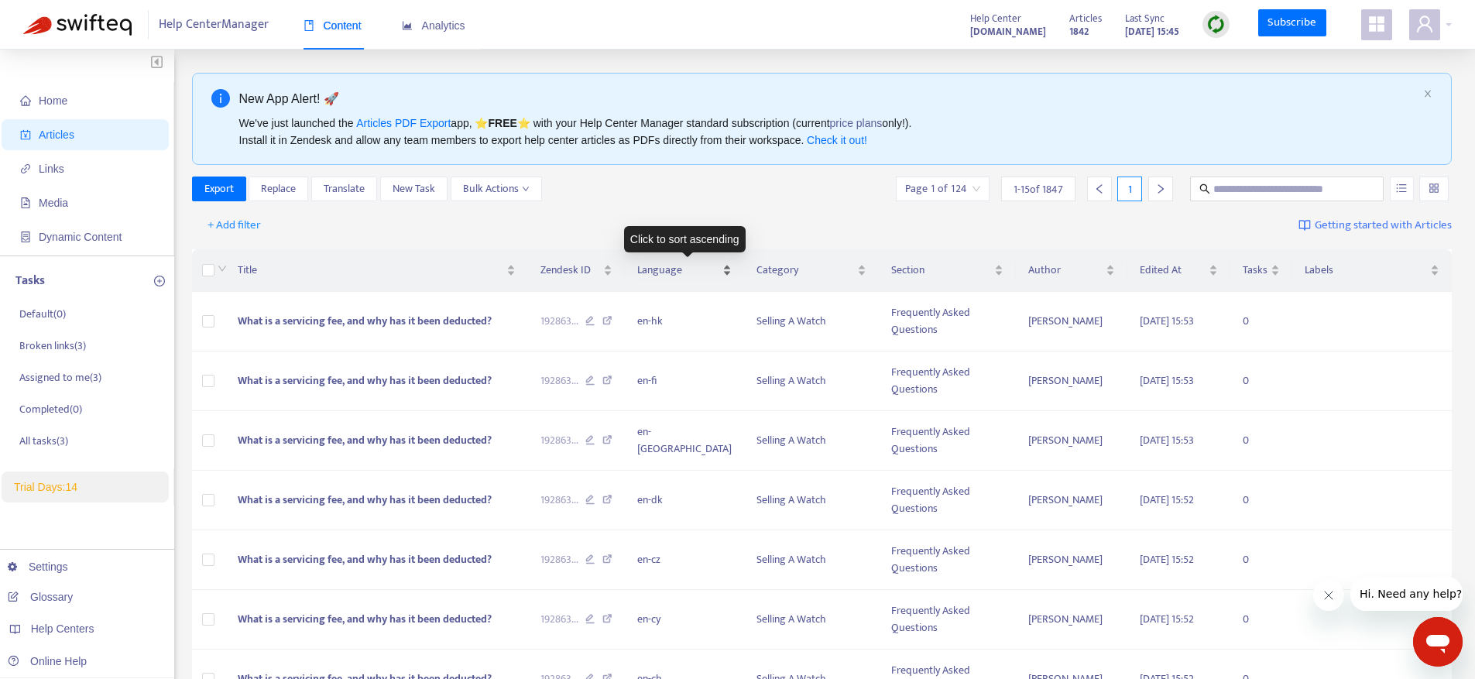
click at [705, 273] on div "Language" at bounding box center [684, 270] width 94 height 17
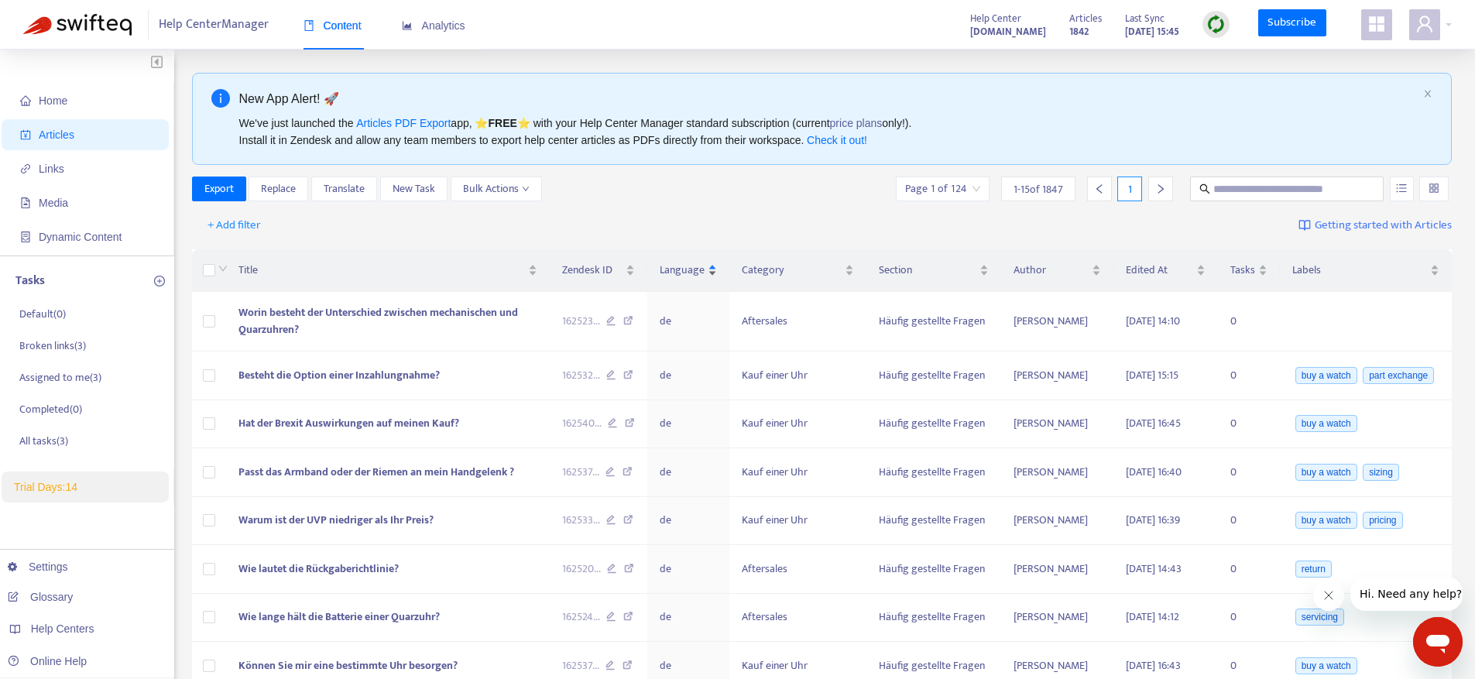
click at [705, 273] on span "Language" at bounding box center [682, 270] width 45 height 17
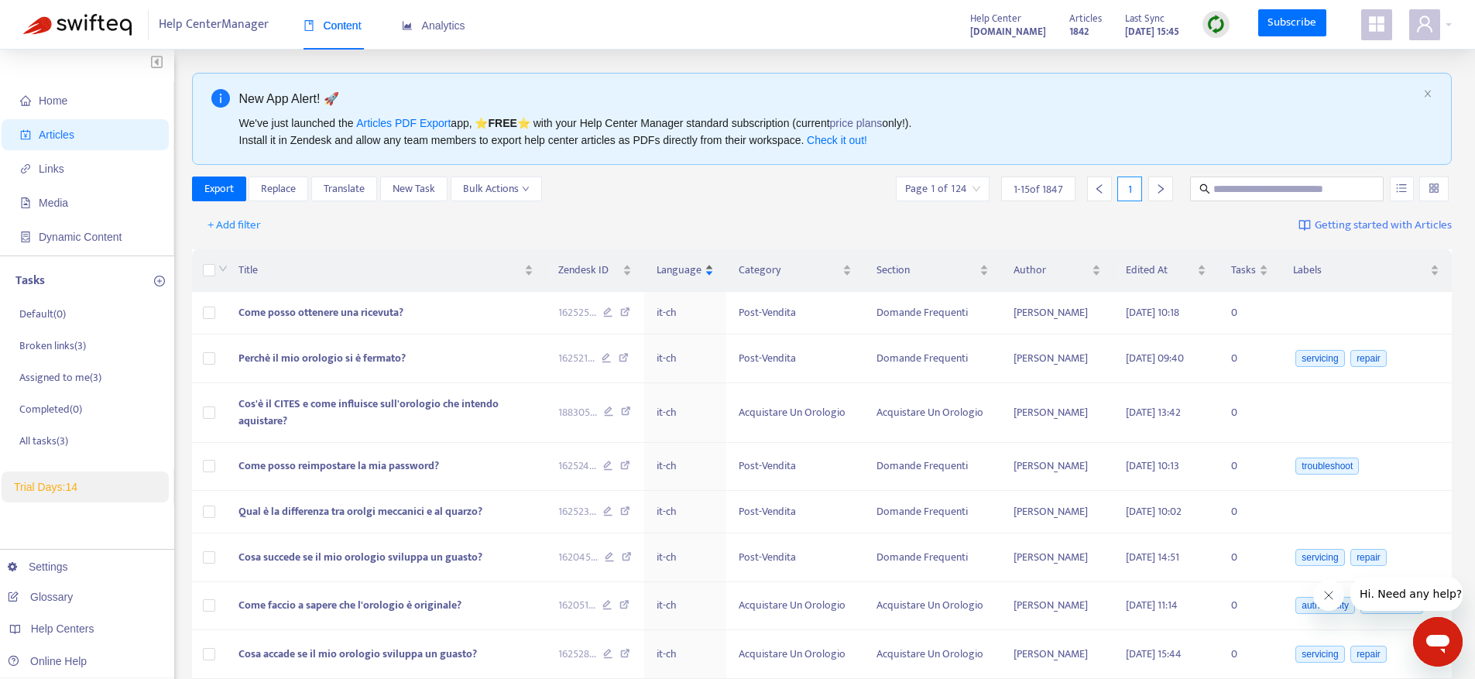
click at [705, 273] on div "Language" at bounding box center [685, 270] width 57 height 17
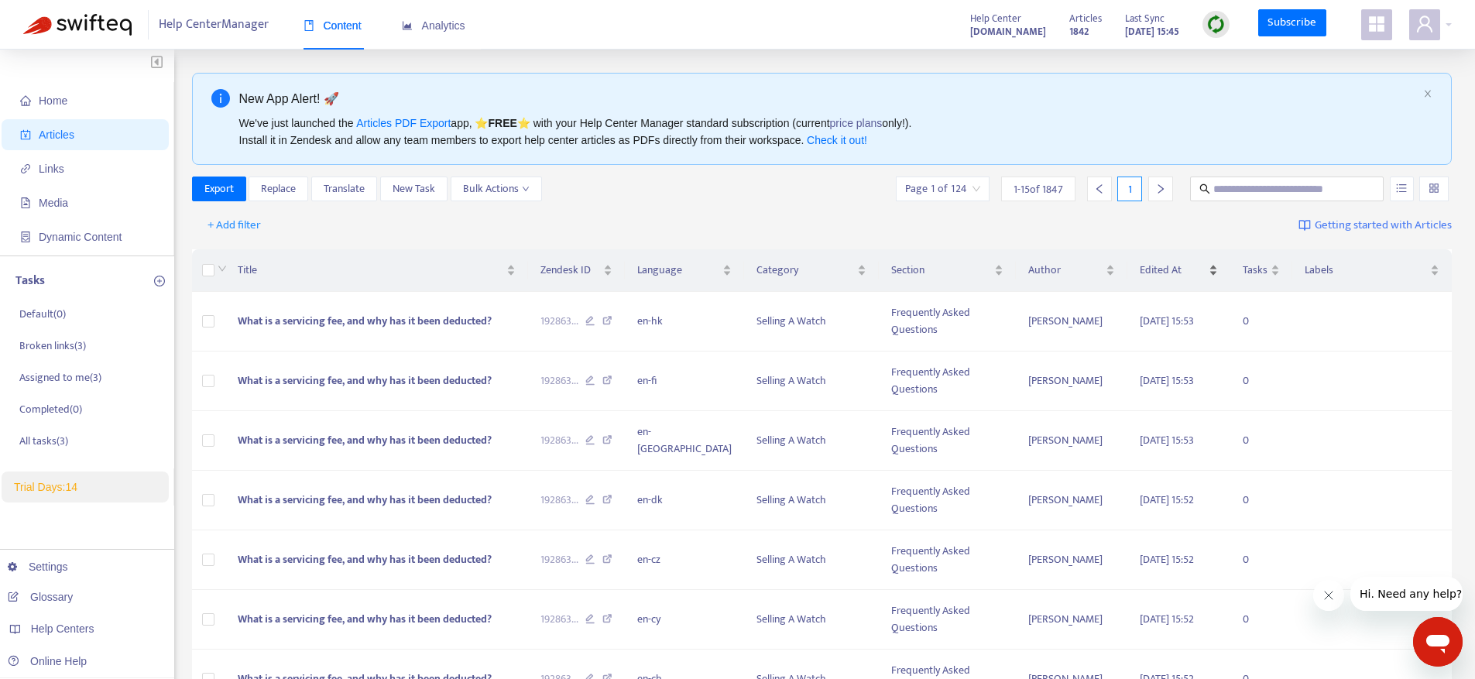
click at [1141, 276] on span "Edited At" at bounding box center [1173, 270] width 66 height 17
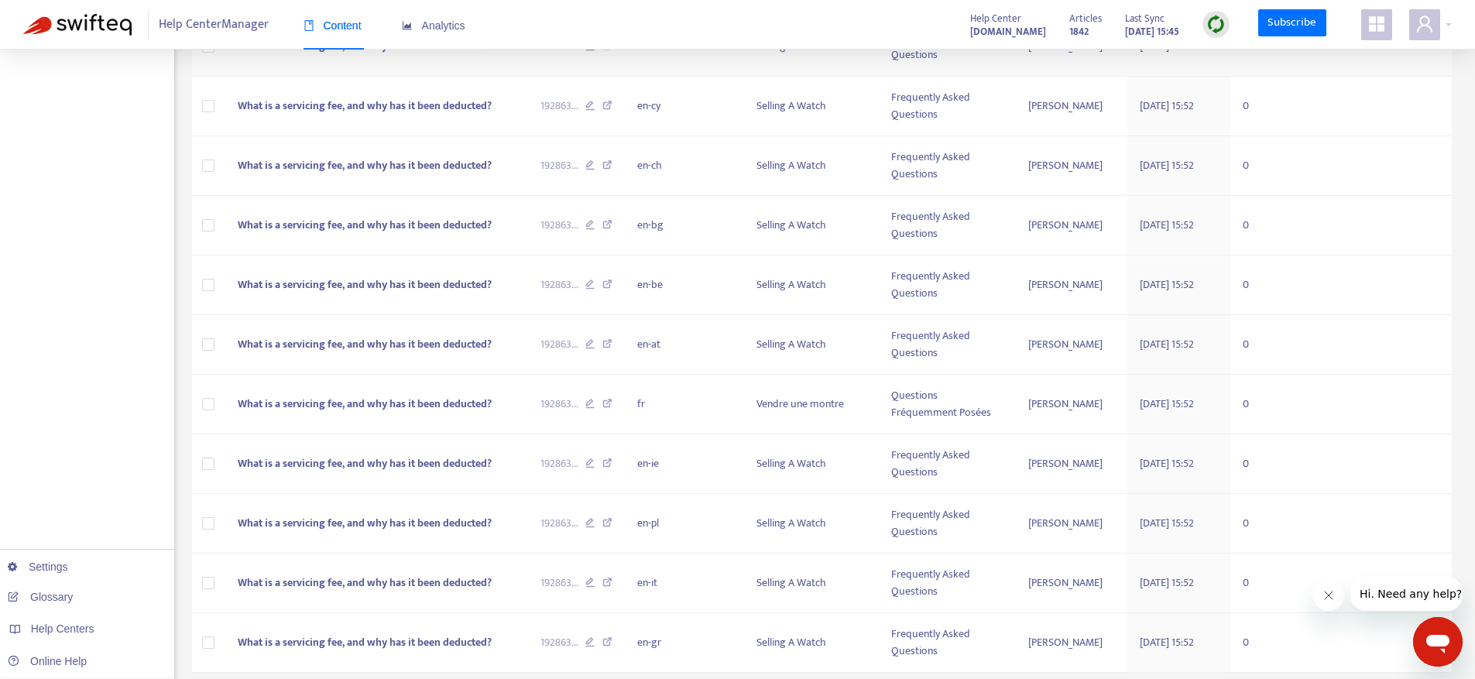
scroll to position [594, 0]
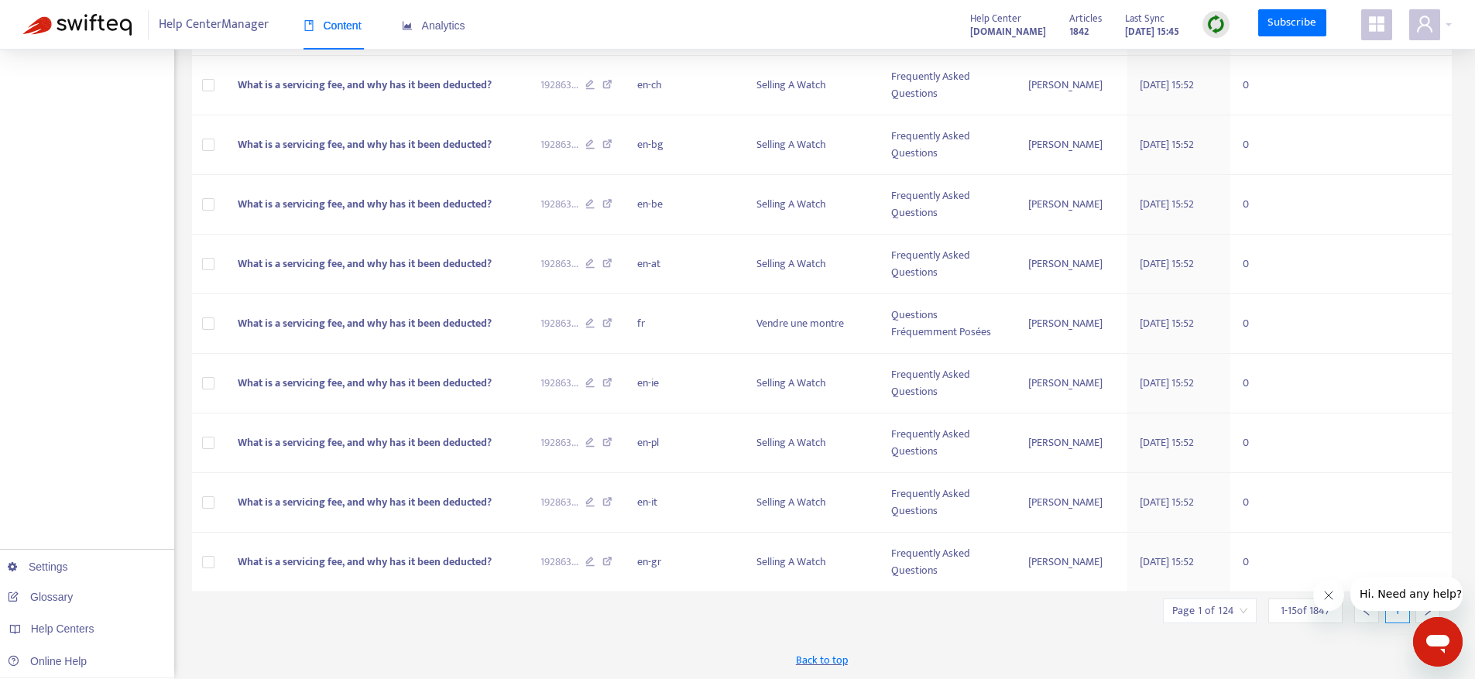
click at [1426, 615] on icon "right" at bounding box center [1427, 611] width 11 height 11
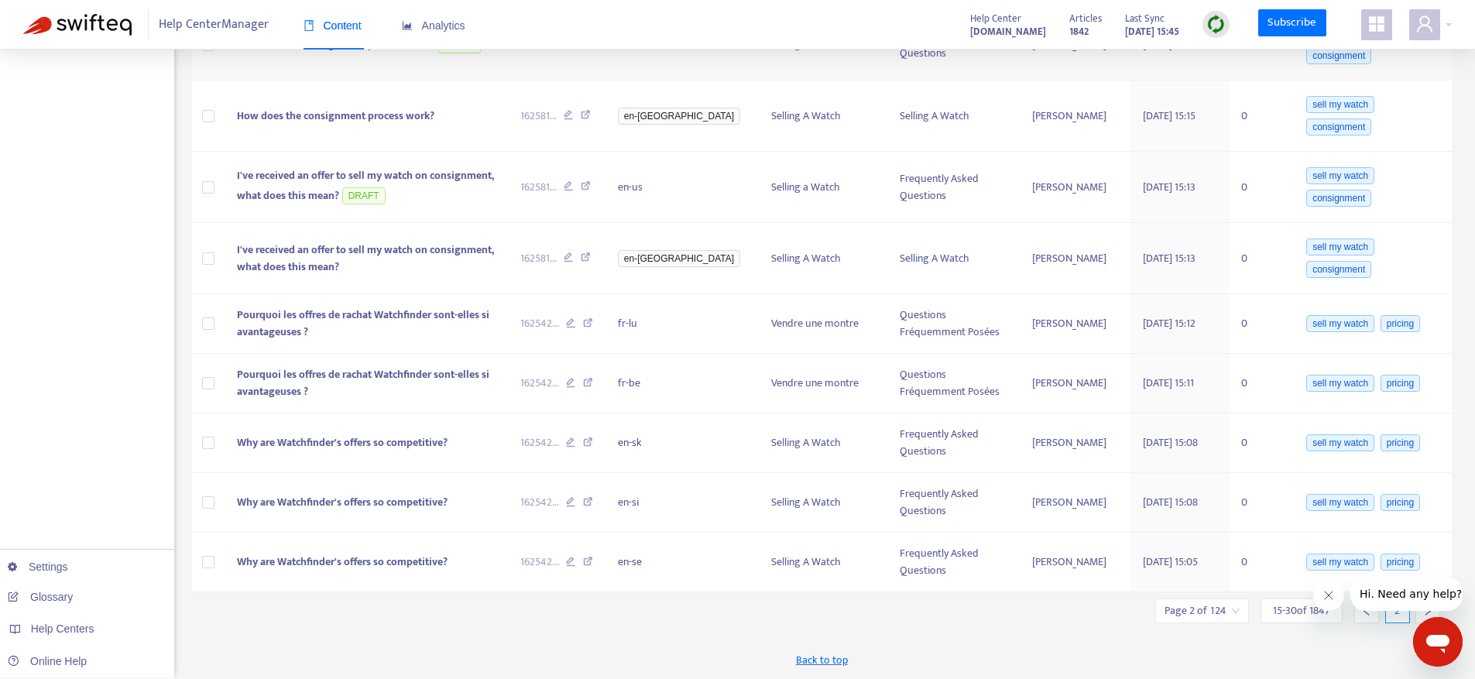
scroll to position [640, 0]
click at [1357, 615] on div at bounding box center [1366, 611] width 25 height 25
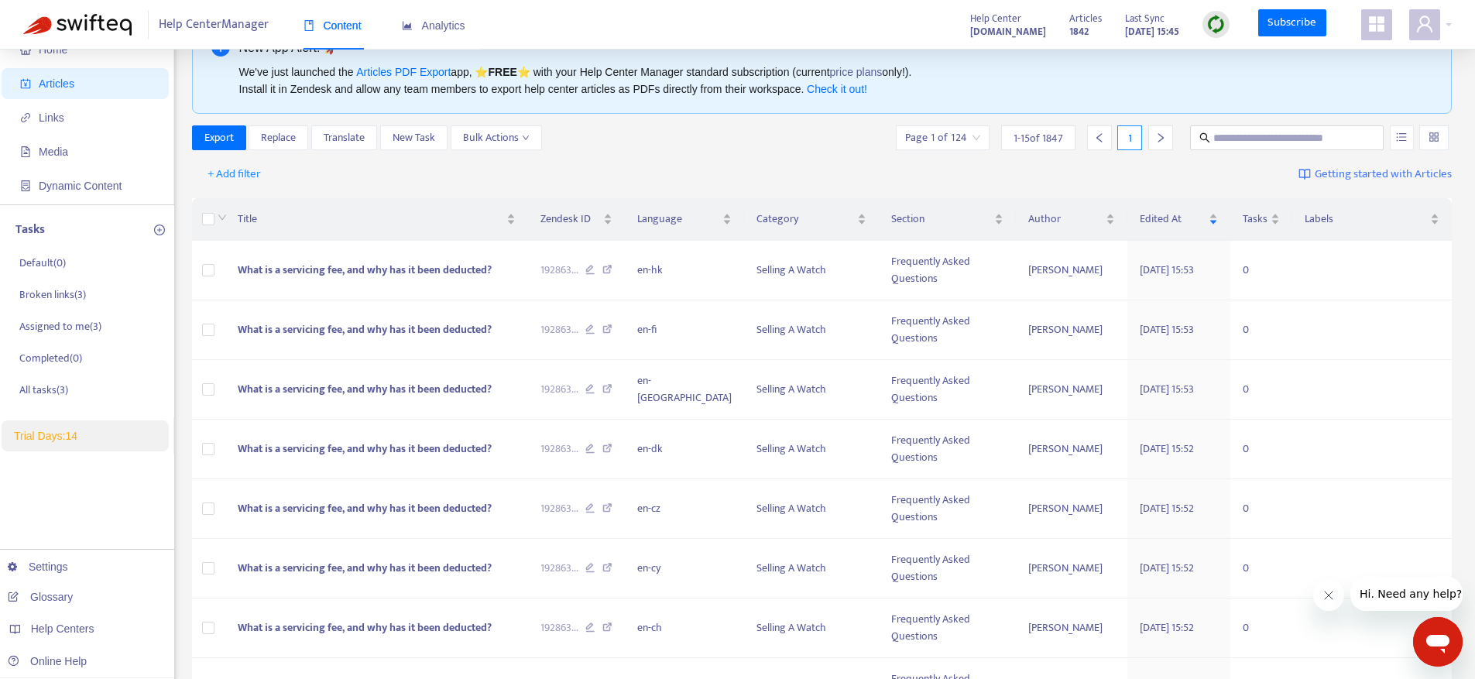
scroll to position [0, 0]
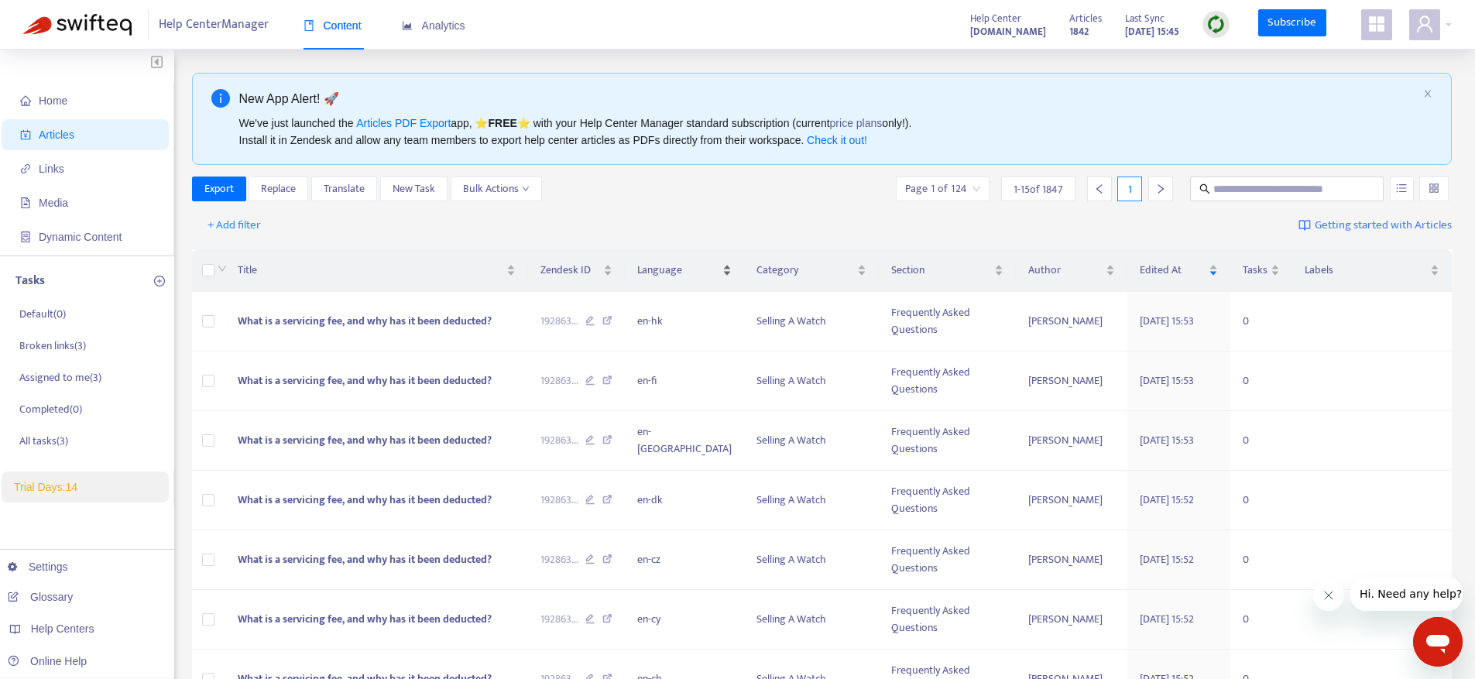
click at [681, 279] on div "Language" at bounding box center [684, 270] width 94 height 17
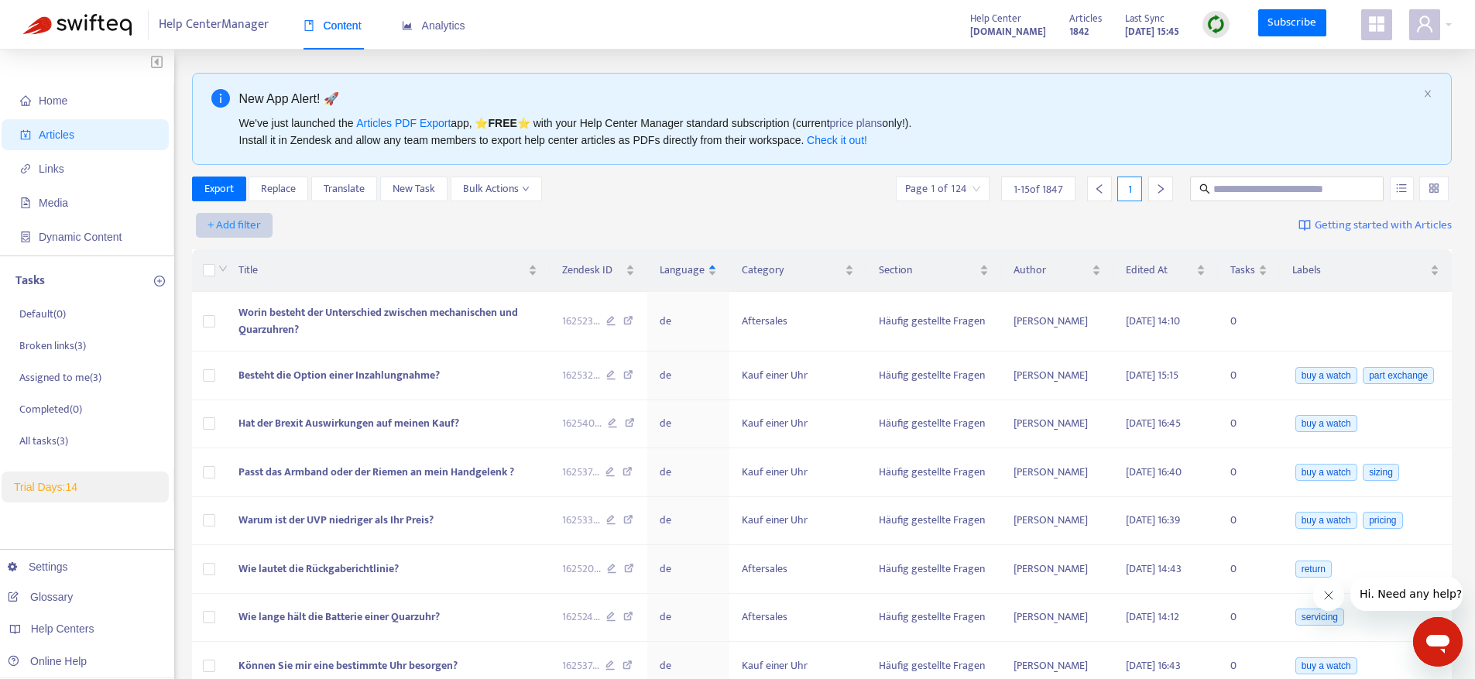
click at [235, 225] on span "+ Add filter" at bounding box center [234, 225] width 53 height 19
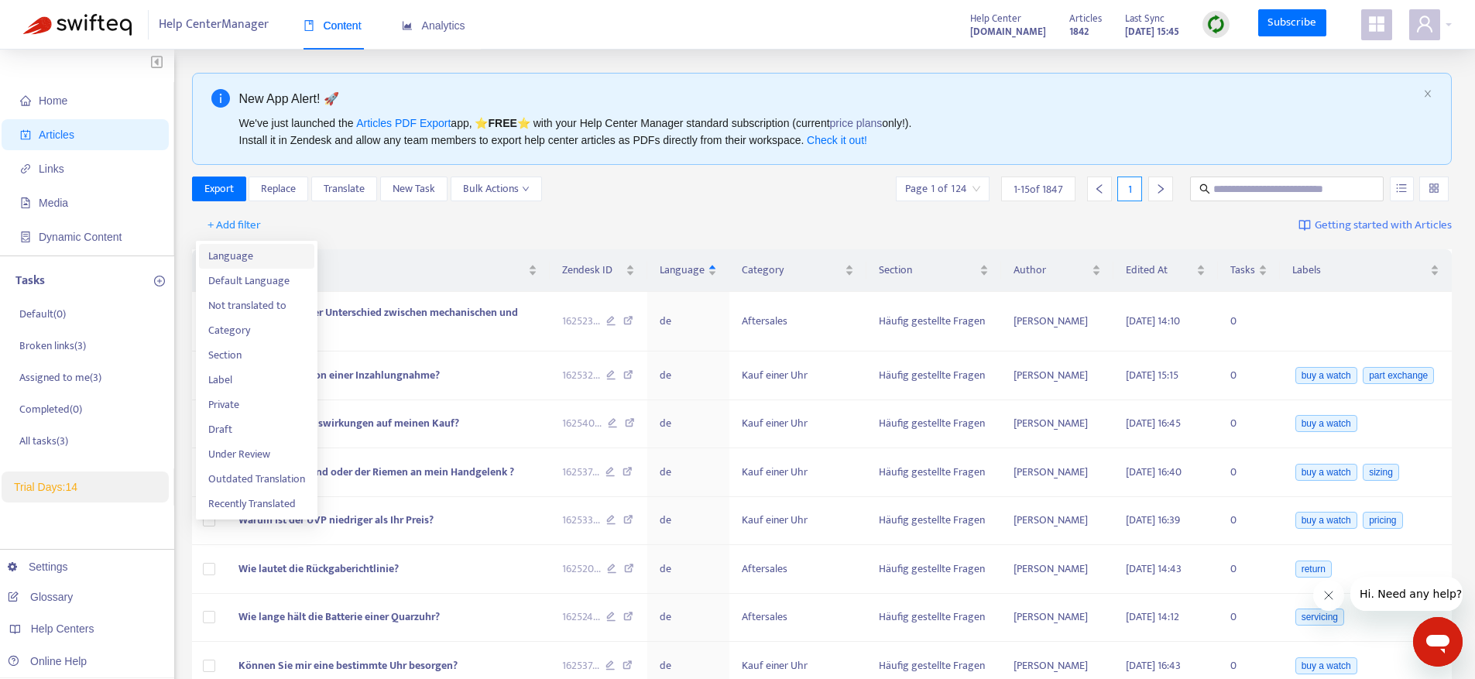
click at [257, 255] on span "Language" at bounding box center [256, 256] width 97 height 17
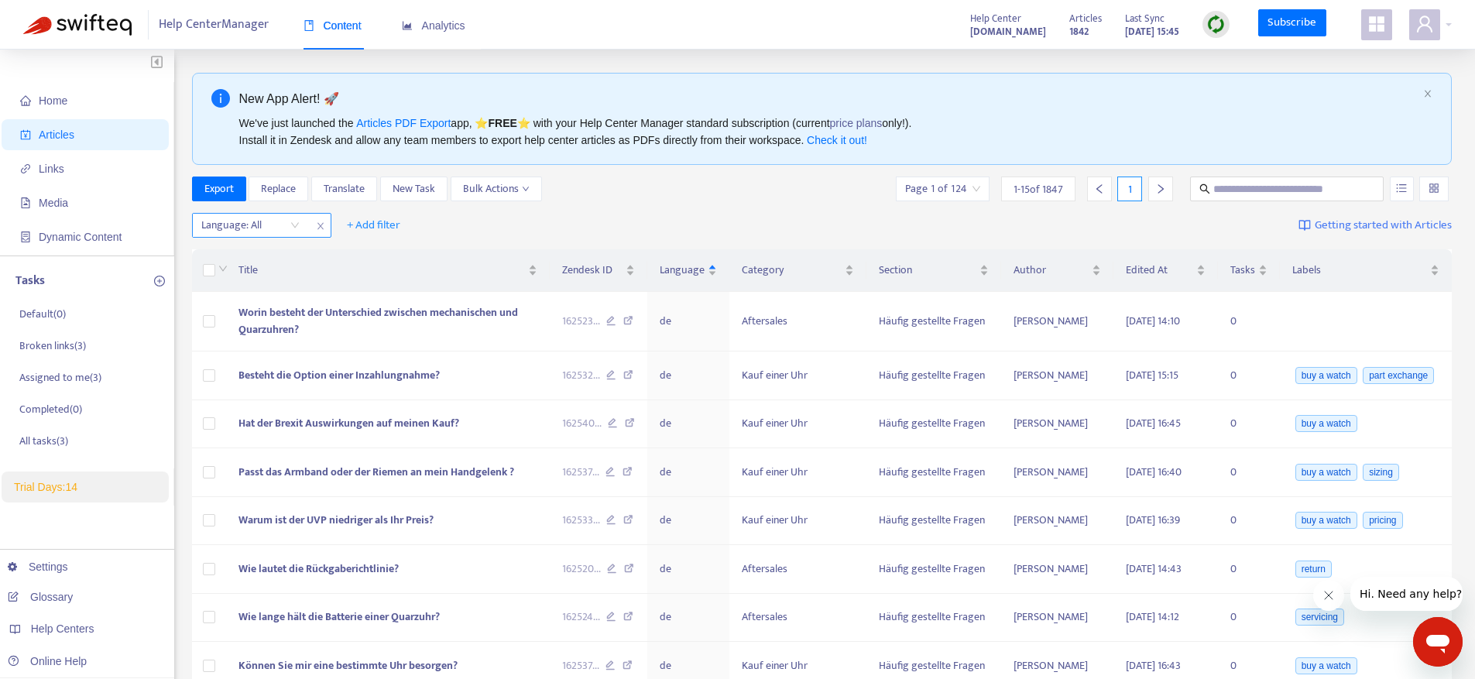
click at [236, 231] on div at bounding box center [243, 225] width 94 height 19
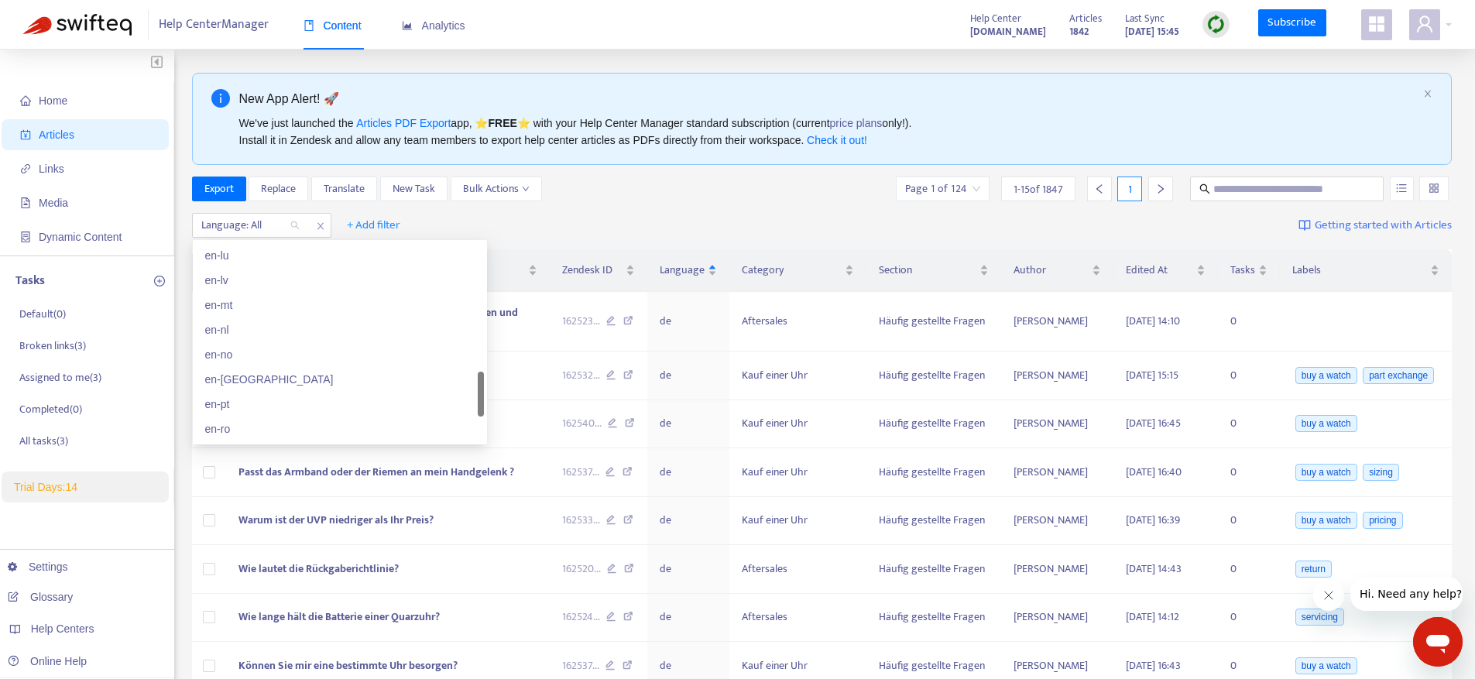
scroll to position [746, 0]
click at [243, 400] on div "en-pt" at bounding box center [339, 401] width 269 height 17
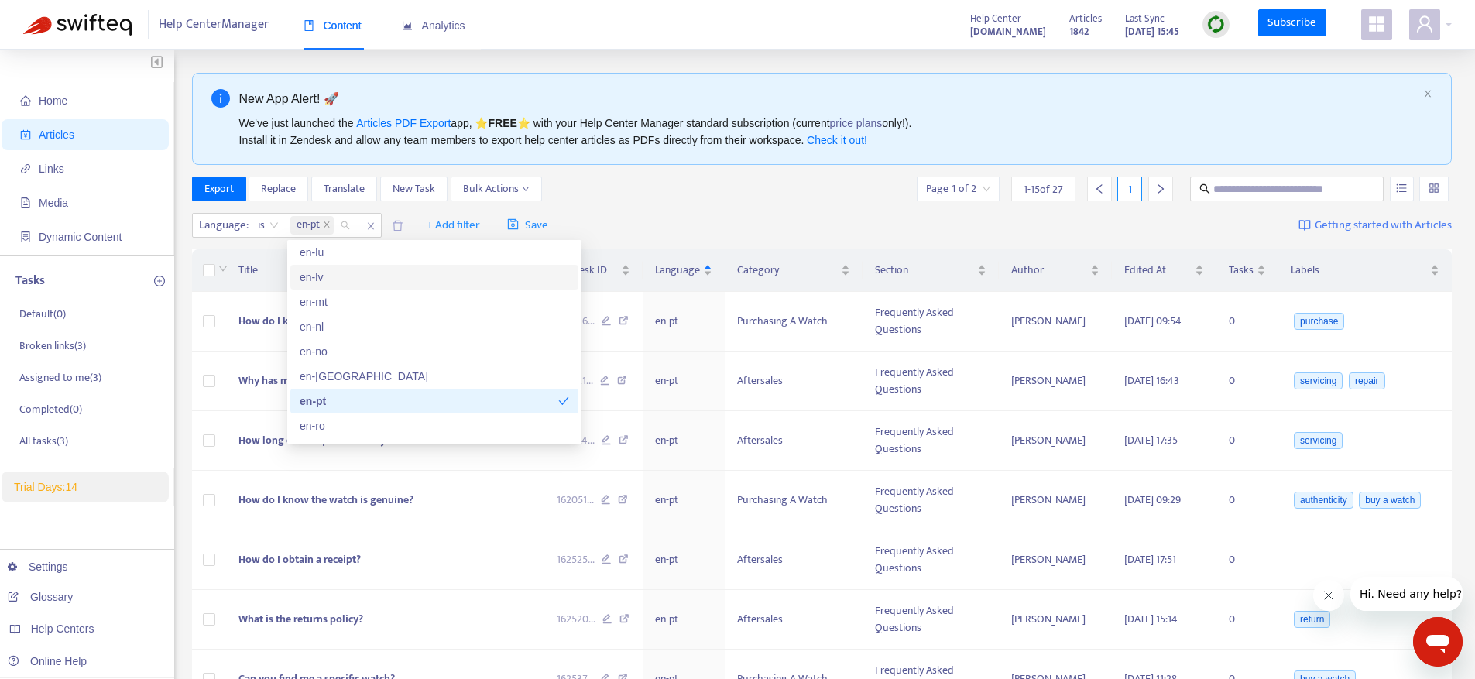
click at [674, 181] on div "Export Replace Translate New Task Bulk Actions Page 1 of 2 1 - 15 of 27 1" at bounding box center [822, 189] width 1261 height 25
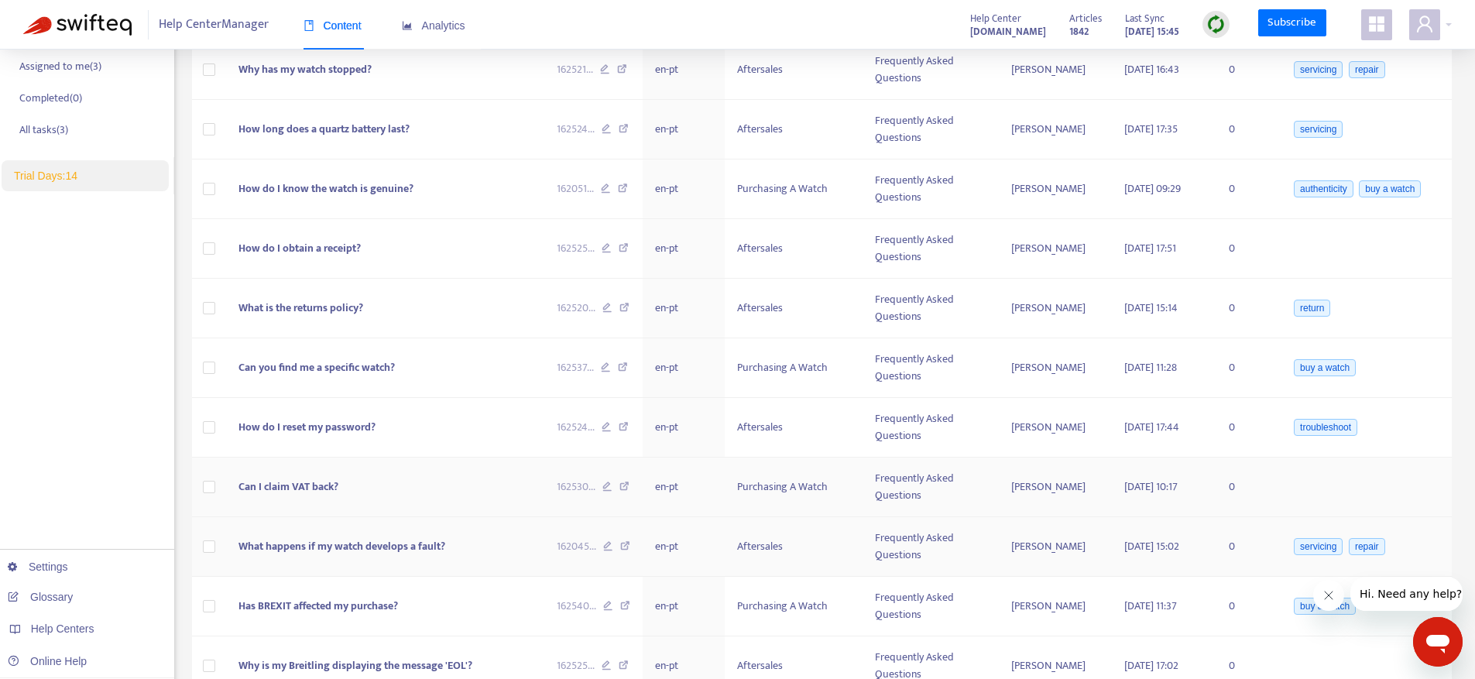
scroll to position [0, 0]
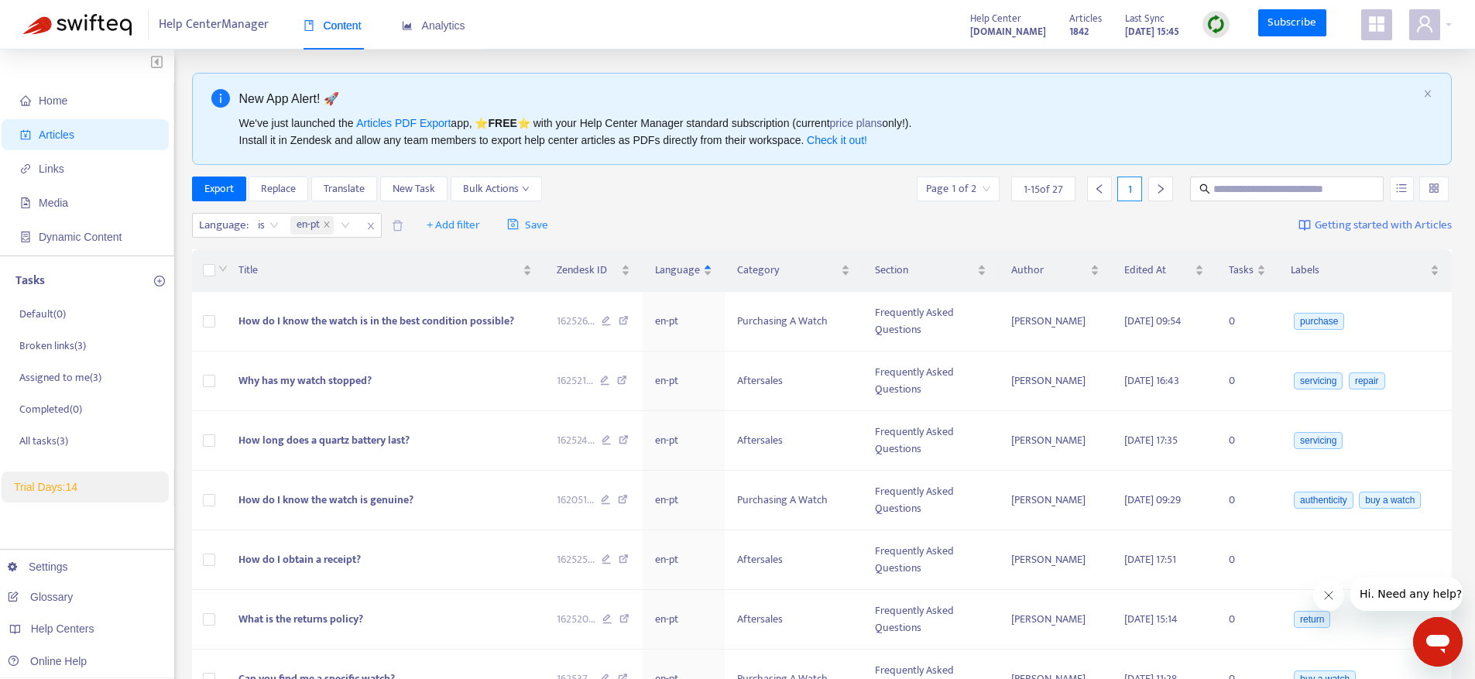
click at [1323, 172] on div "New App Alert! 🚀 We've just launched the Articles PDF Export app, ⭐ FREE ⭐️ wit…" at bounding box center [822, 673] width 1261 height 1200
click at [1323, 177] on span at bounding box center [1287, 189] width 194 height 25
type input "*******"
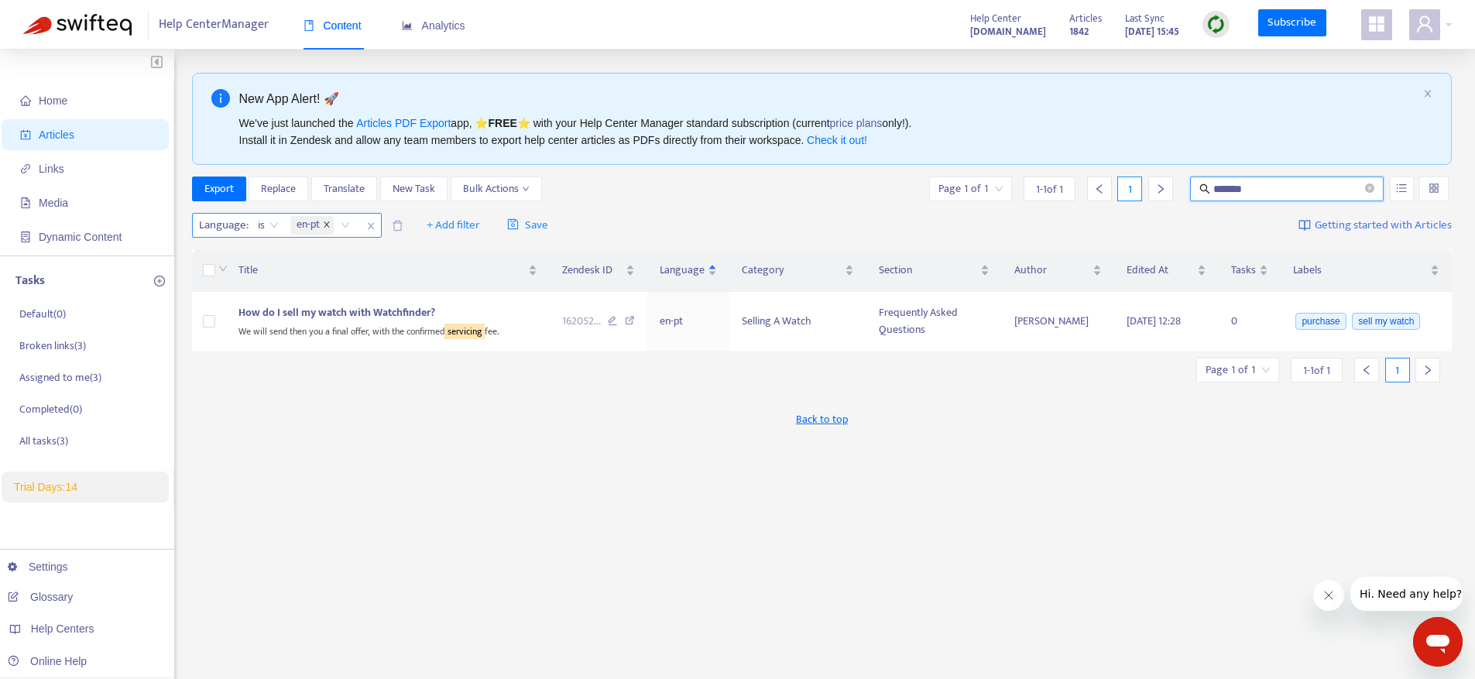
click at [328, 229] on span "close" at bounding box center [327, 225] width 8 height 9
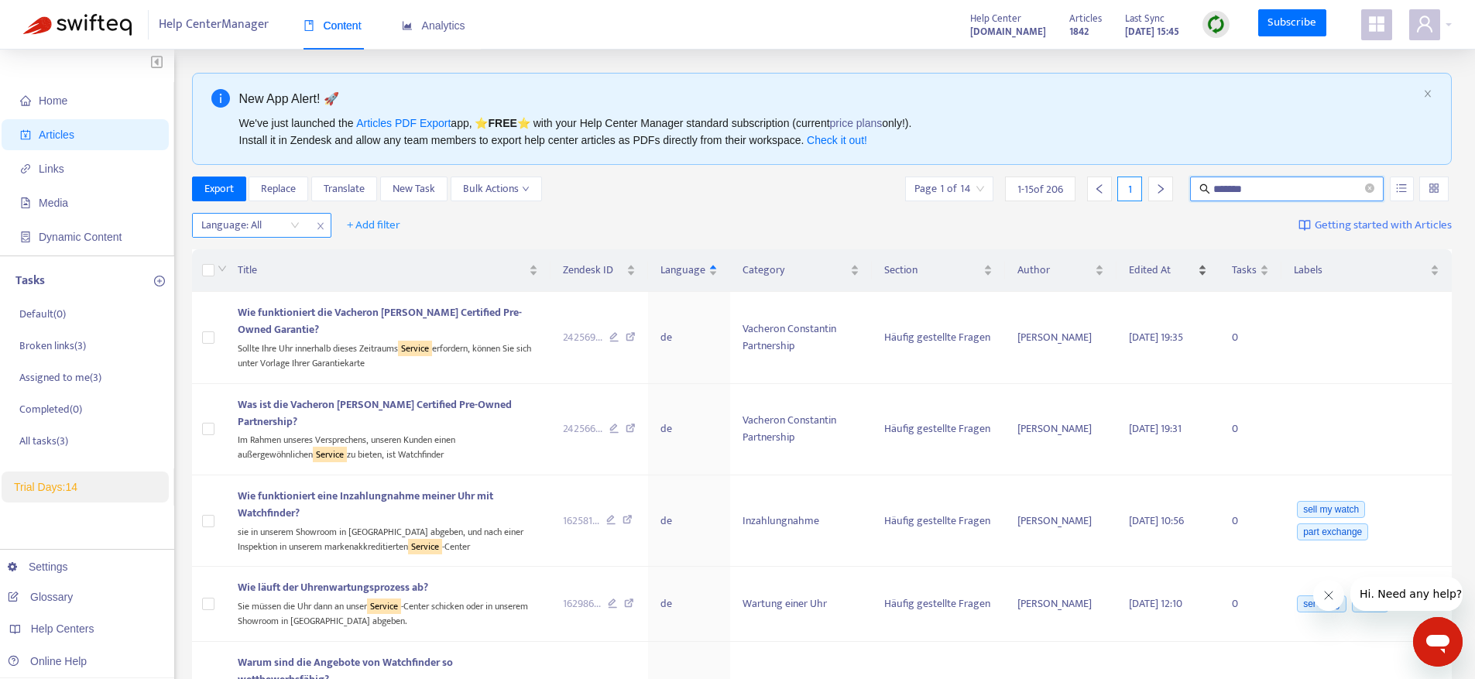
click at [1140, 279] on div "Edited At" at bounding box center [1168, 270] width 79 height 17
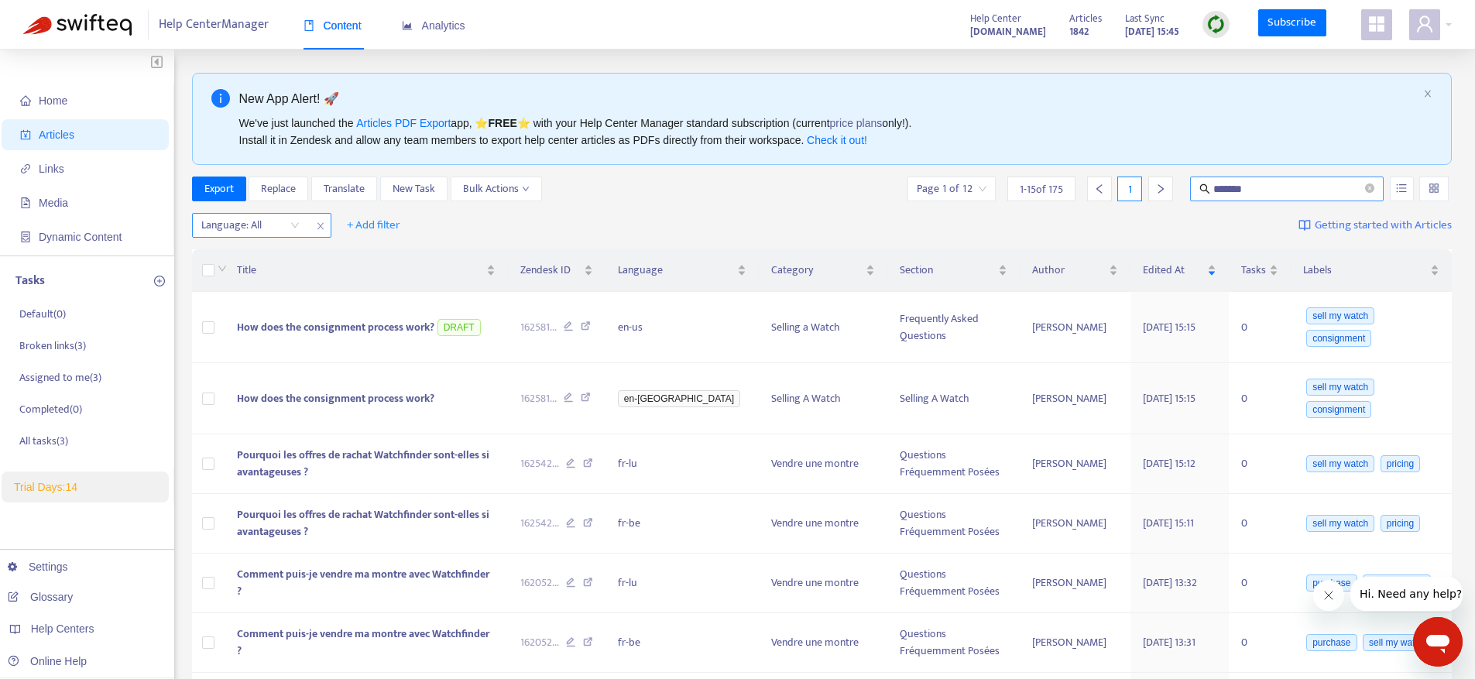
click at [1363, 187] on span "*******" at bounding box center [1287, 189] width 194 height 25
click at [1369, 187] on icon "close-circle" at bounding box center [1369, 188] width 9 height 9
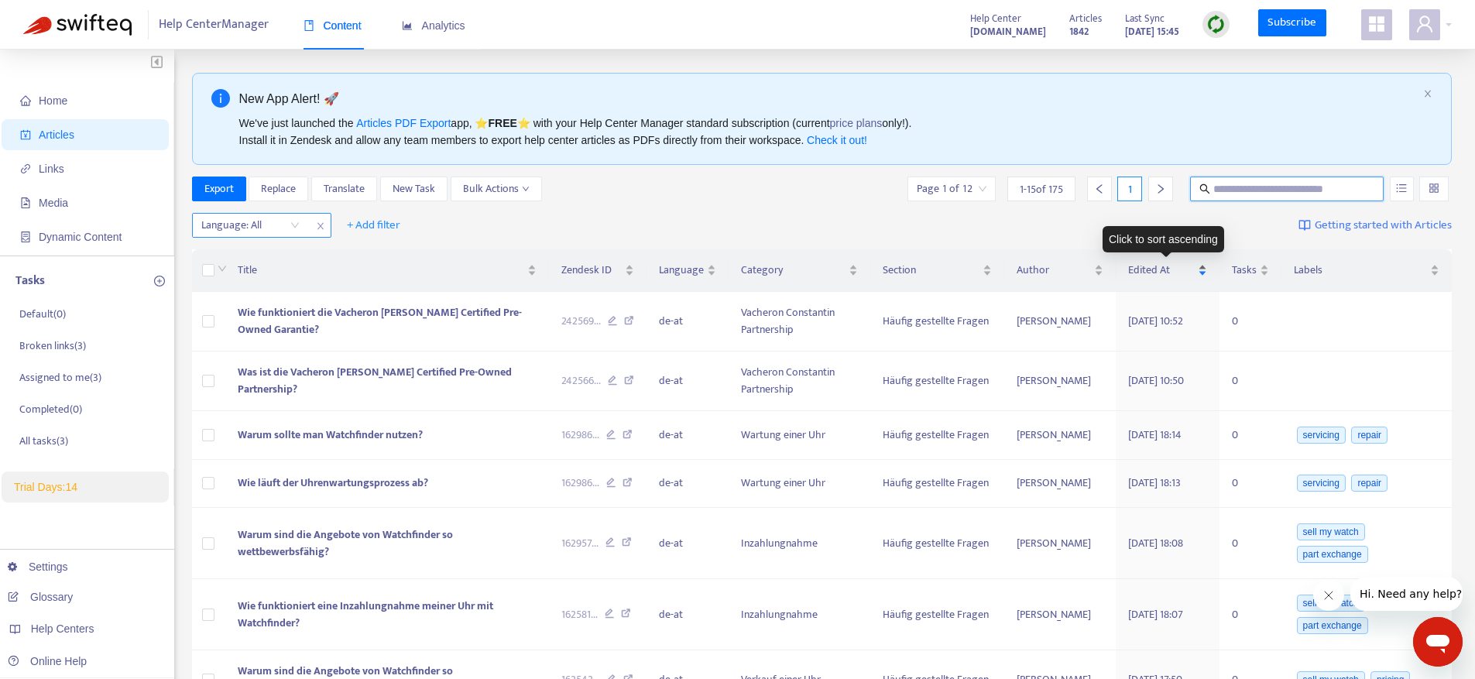
click at [1168, 272] on span "Edited At" at bounding box center [1161, 270] width 67 height 17
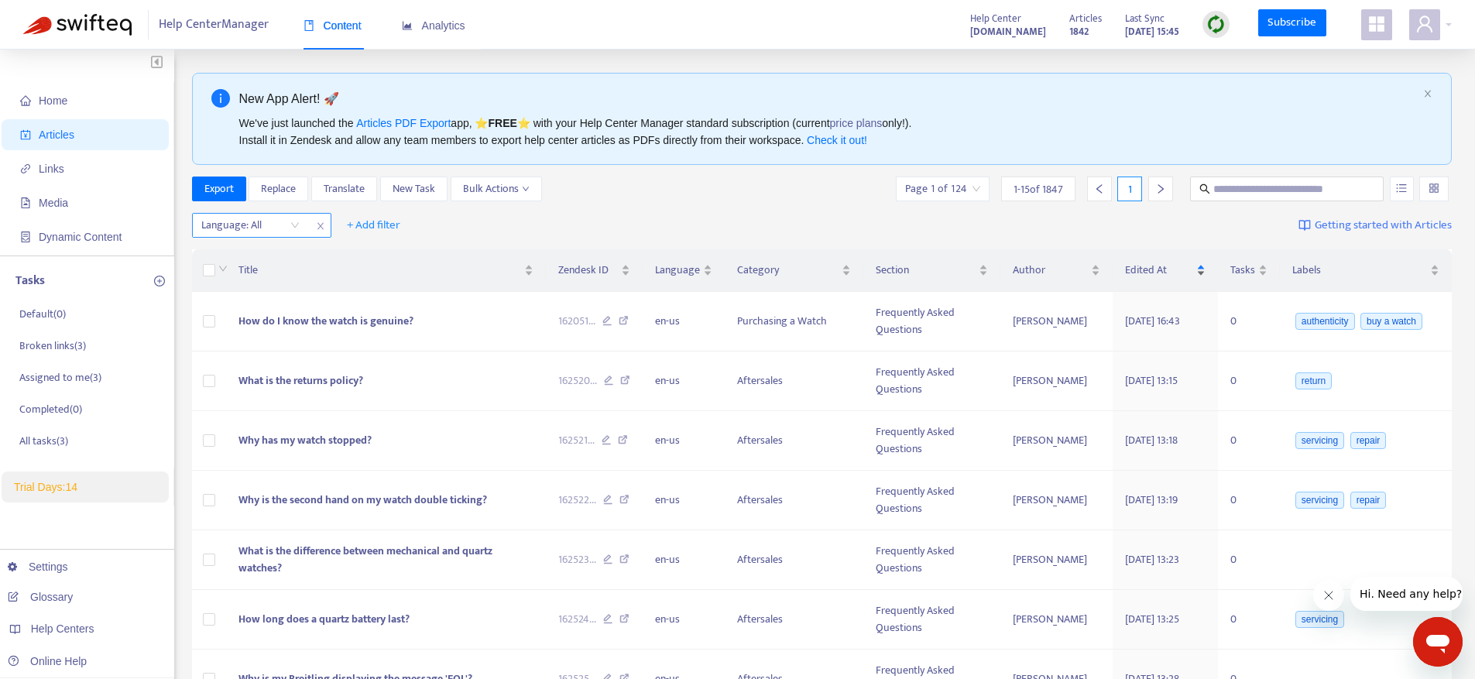
click at [1168, 272] on span "Edited At" at bounding box center [1159, 270] width 68 height 17
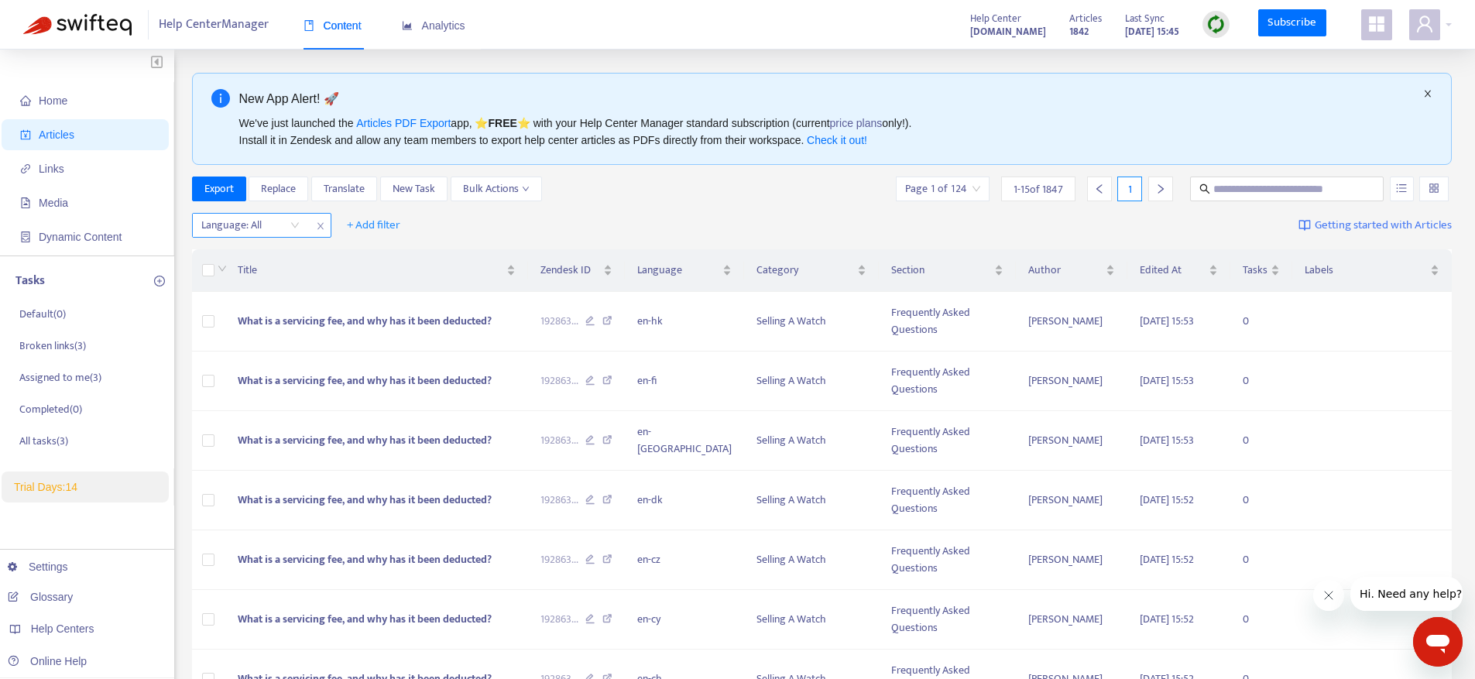
click at [1429, 92] on icon "close" at bounding box center [1428, 94] width 6 height 7
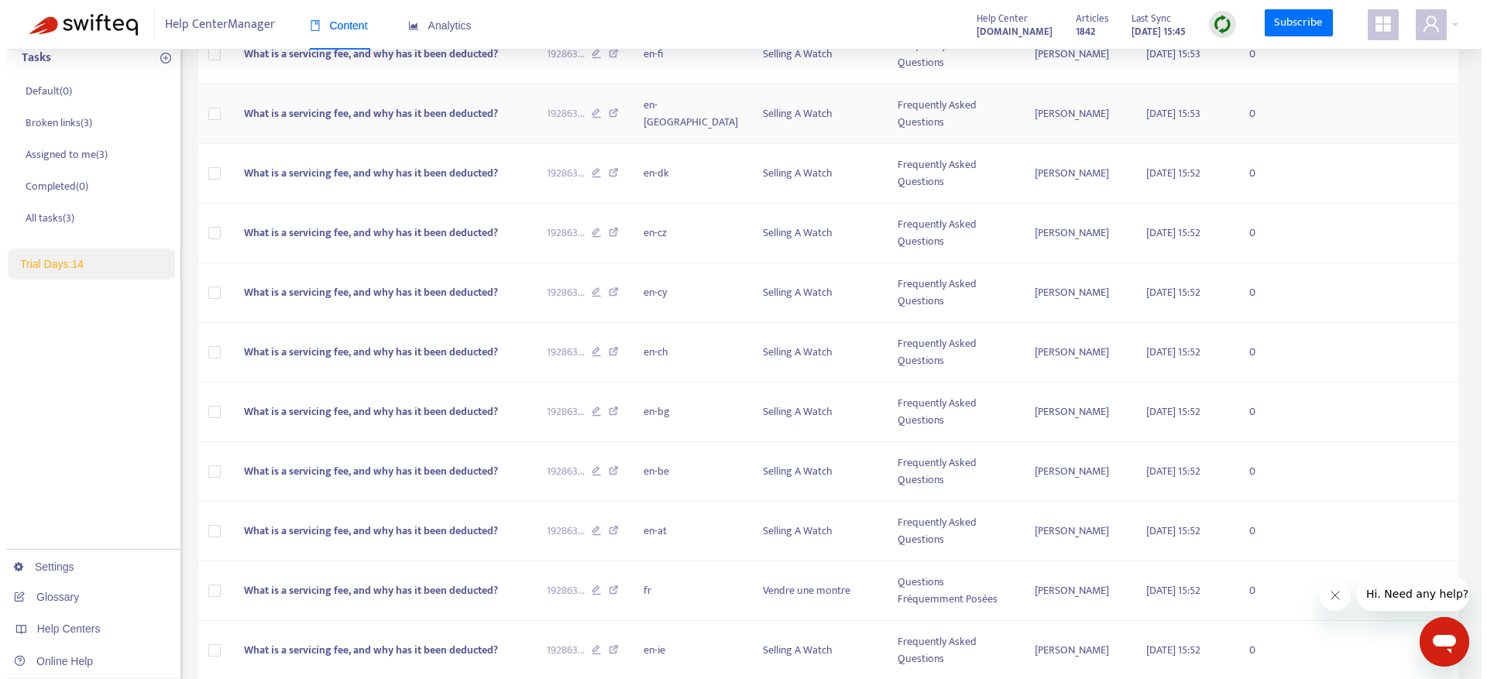
scroll to position [297, 0]
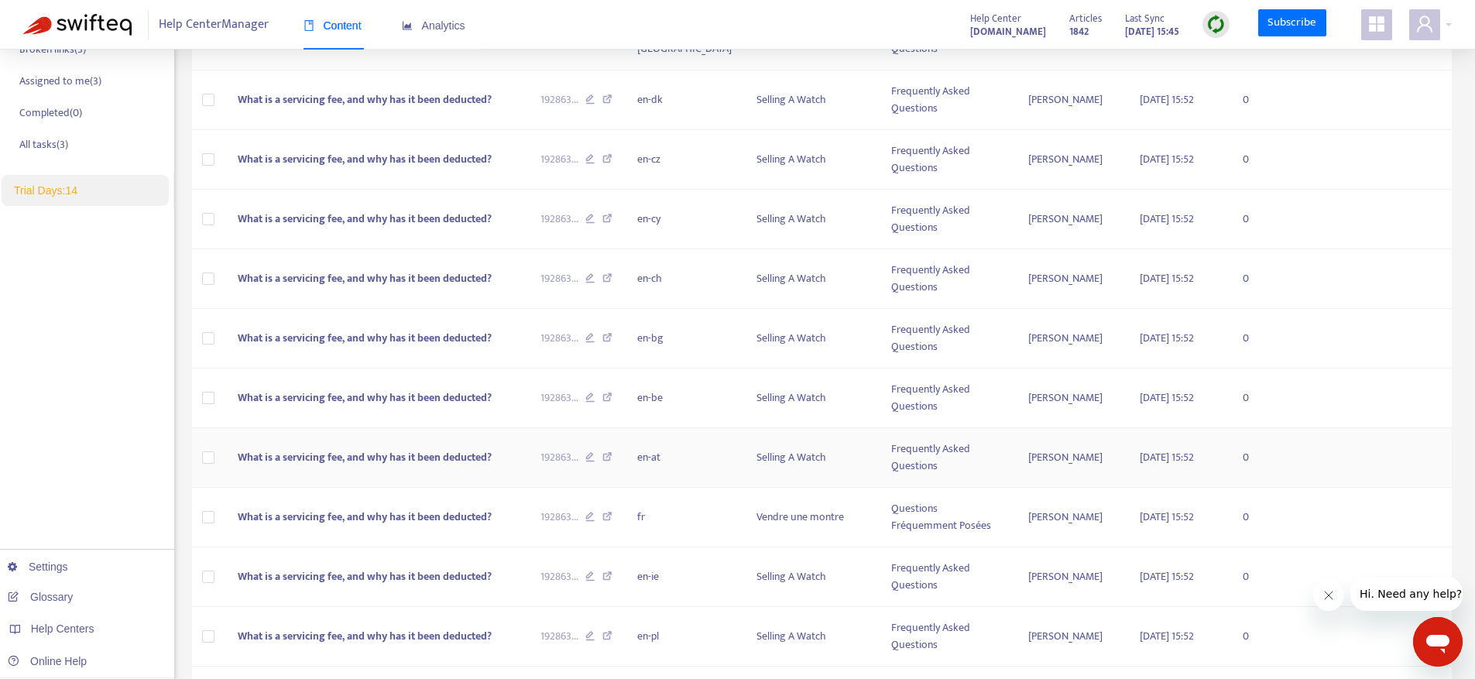
click at [413, 461] on span "What is a servicing fee, and why has it been deducted?" at bounding box center [365, 457] width 254 height 18
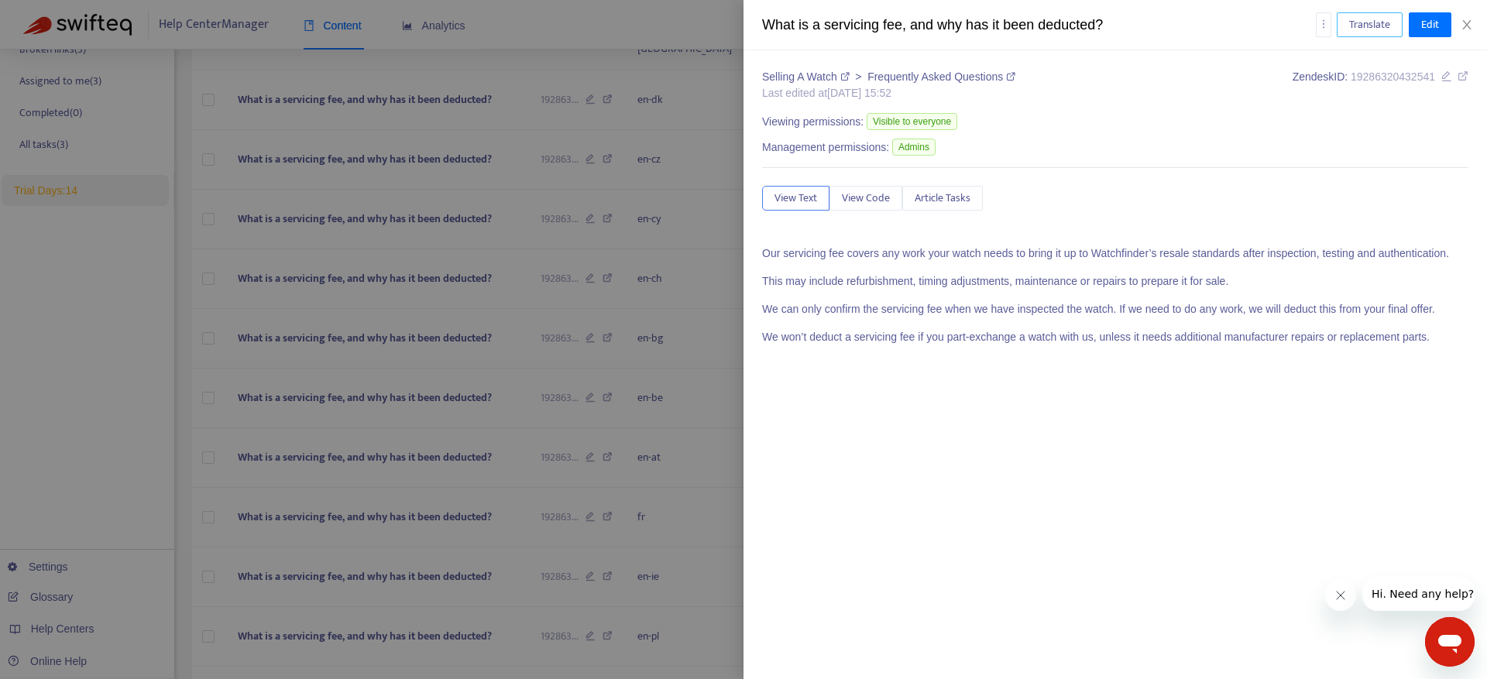
click at [1381, 36] on button "Translate" at bounding box center [1369, 24] width 66 height 25
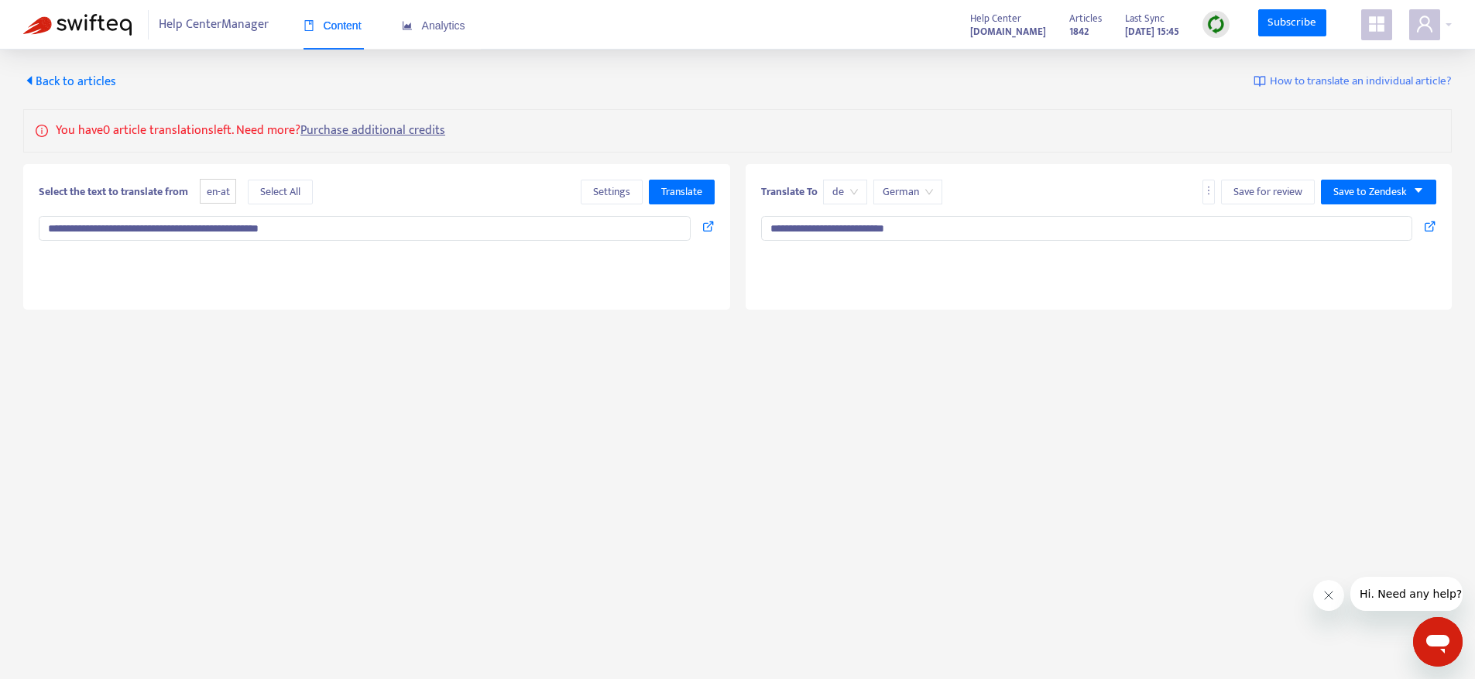
type textarea "**********"
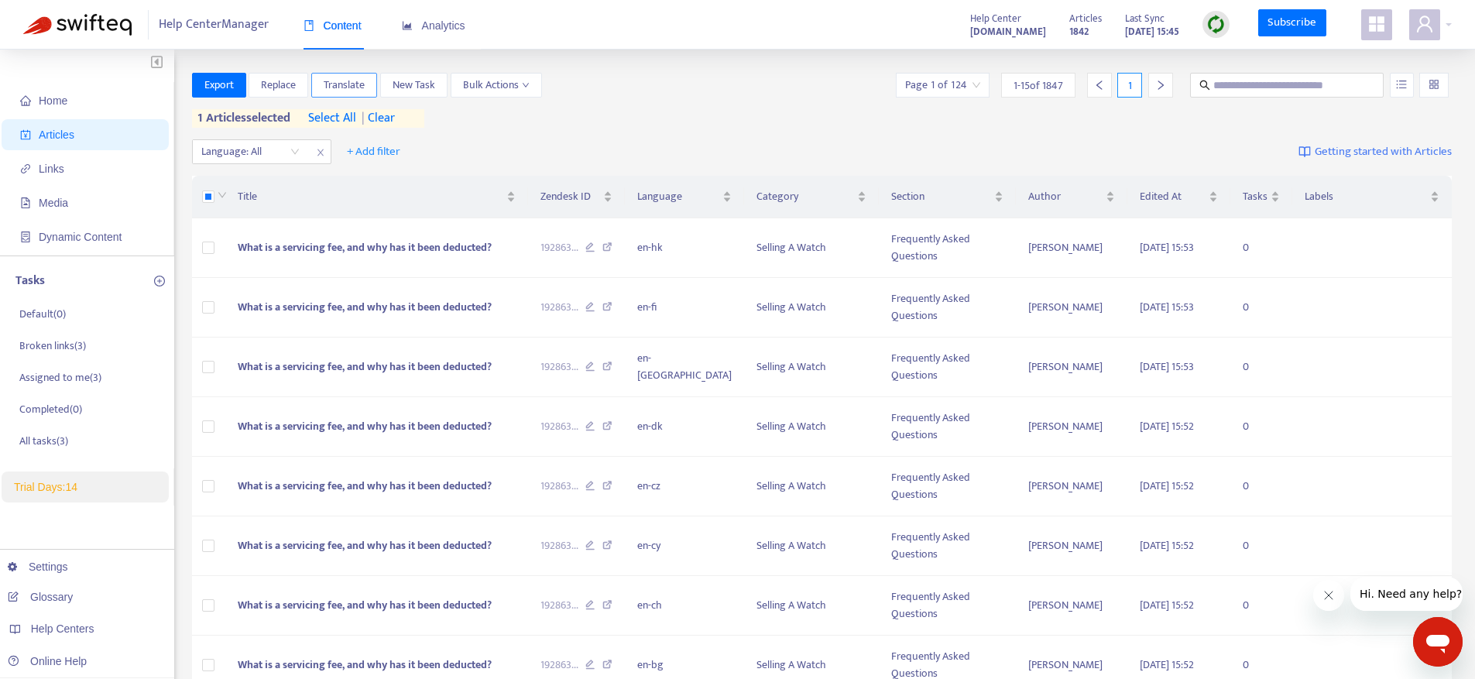
click at [355, 83] on span "Translate" at bounding box center [344, 85] width 41 height 17
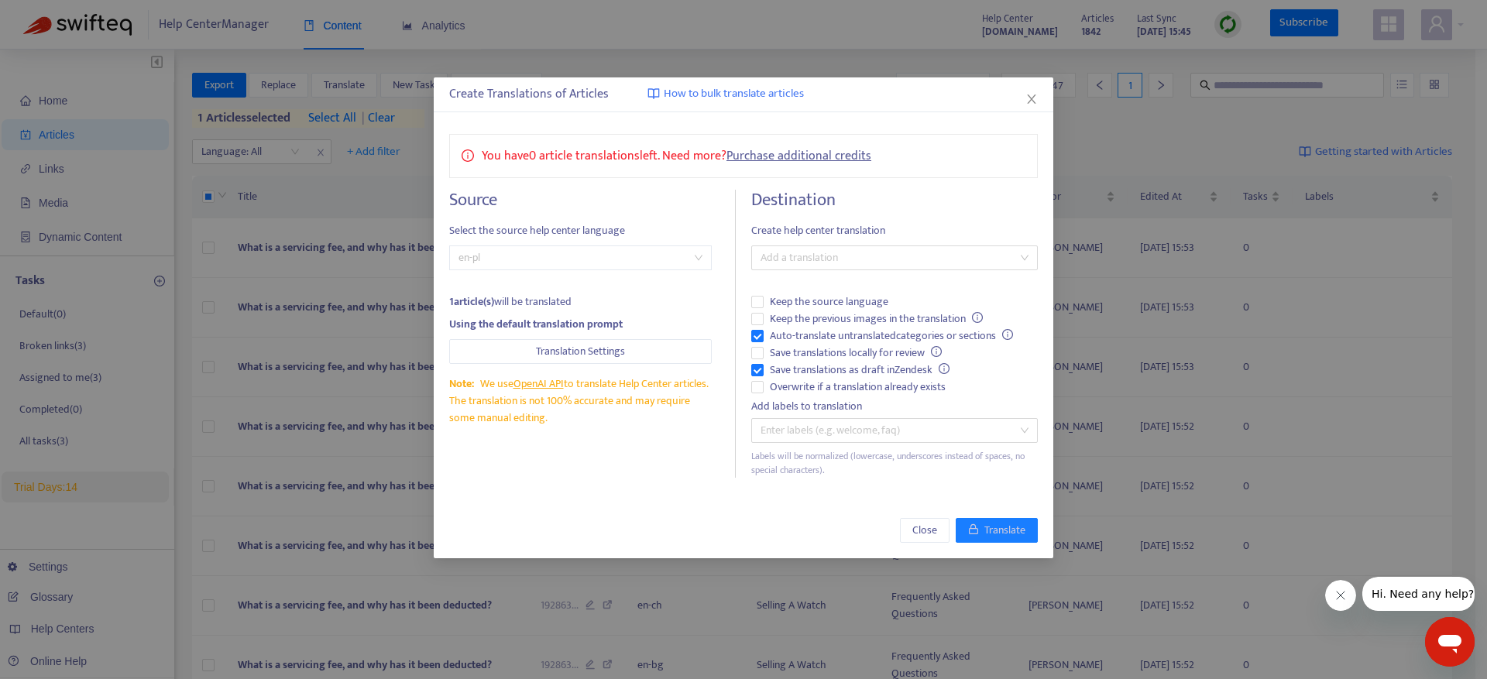
click at [561, 262] on span "en-pl" at bounding box center [580, 257] width 244 height 23
click at [569, 228] on span "Select the source help center language" at bounding box center [580, 230] width 262 height 17
click at [693, 94] on span "How to bulk translate articles" at bounding box center [734, 94] width 140 height 18
click at [805, 256] on div at bounding box center [886, 258] width 263 height 19
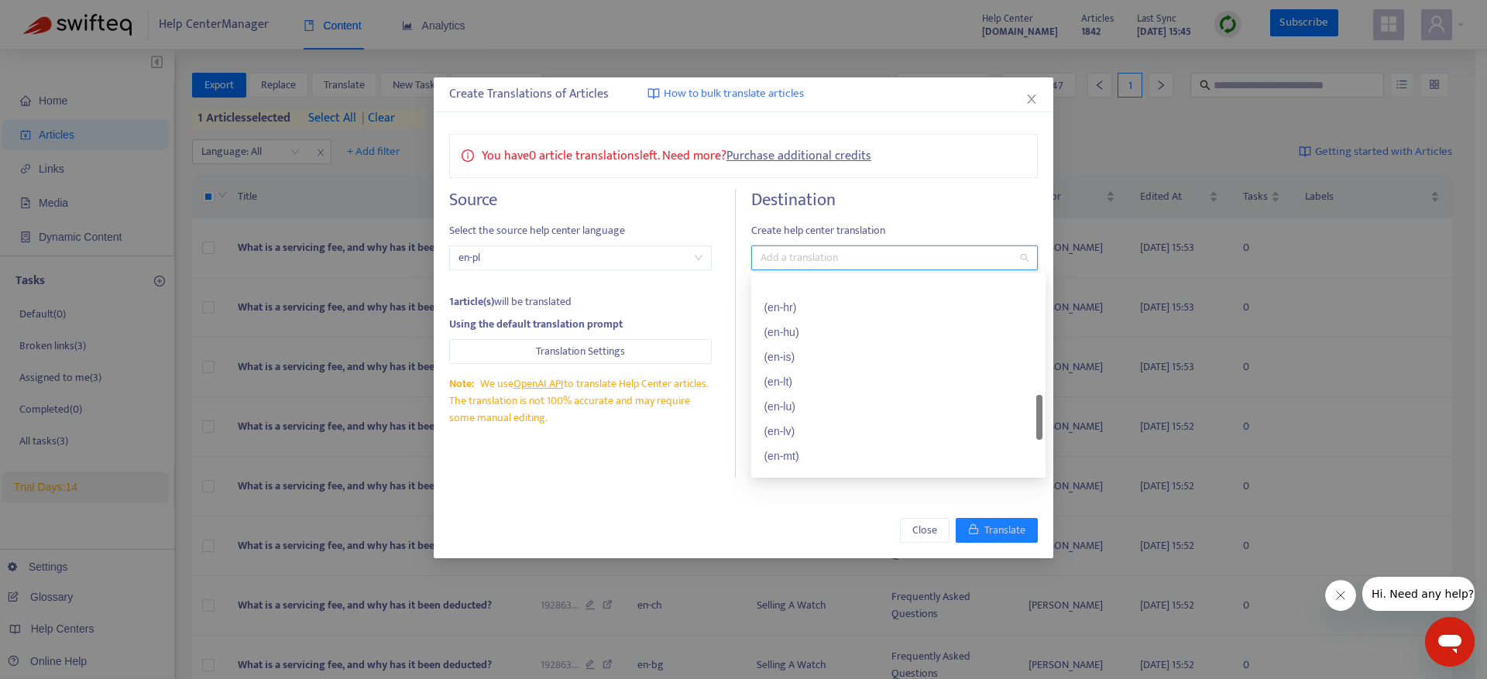
scroll to position [733, 0]
click at [833, 439] on div "( en-pt )" at bounding box center [897, 447] width 269 height 17
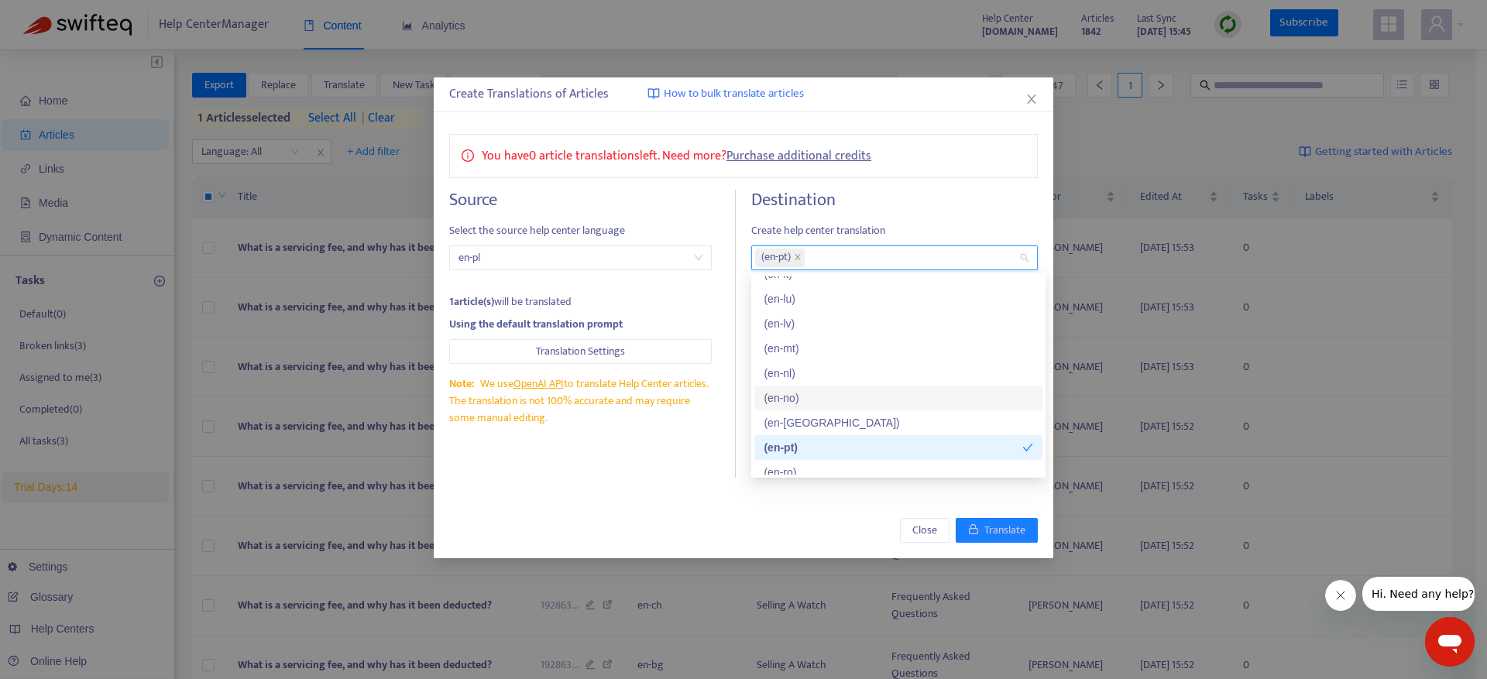
click at [794, 396] on div "( en-no )" at bounding box center [897, 397] width 269 height 17
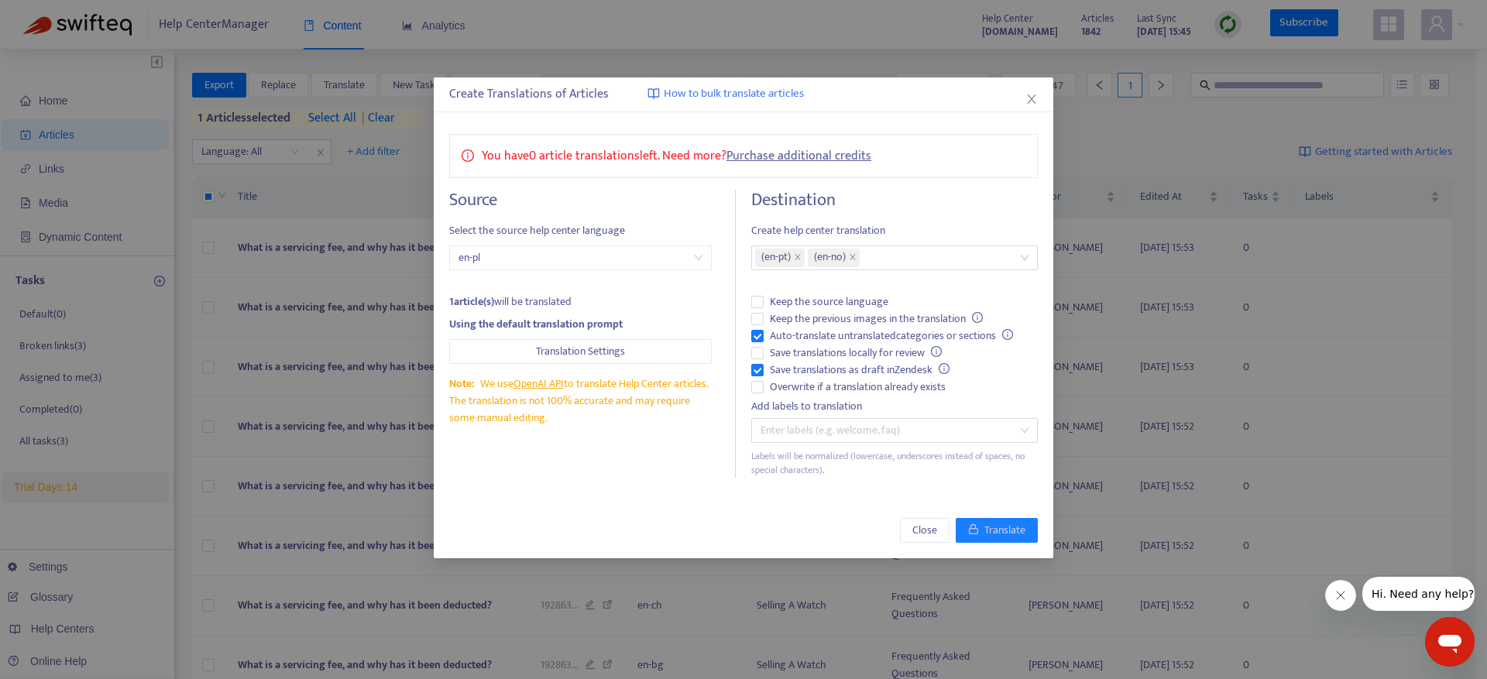
click at [724, 333] on div "Source Select the source help center language en-pl 1 article(s) will be transl…" at bounding box center [592, 334] width 287 height 288
click at [849, 298] on span "Keep the source language" at bounding box center [828, 301] width 131 height 17
click at [835, 256] on div at bounding box center [886, 258] width 263 height 19
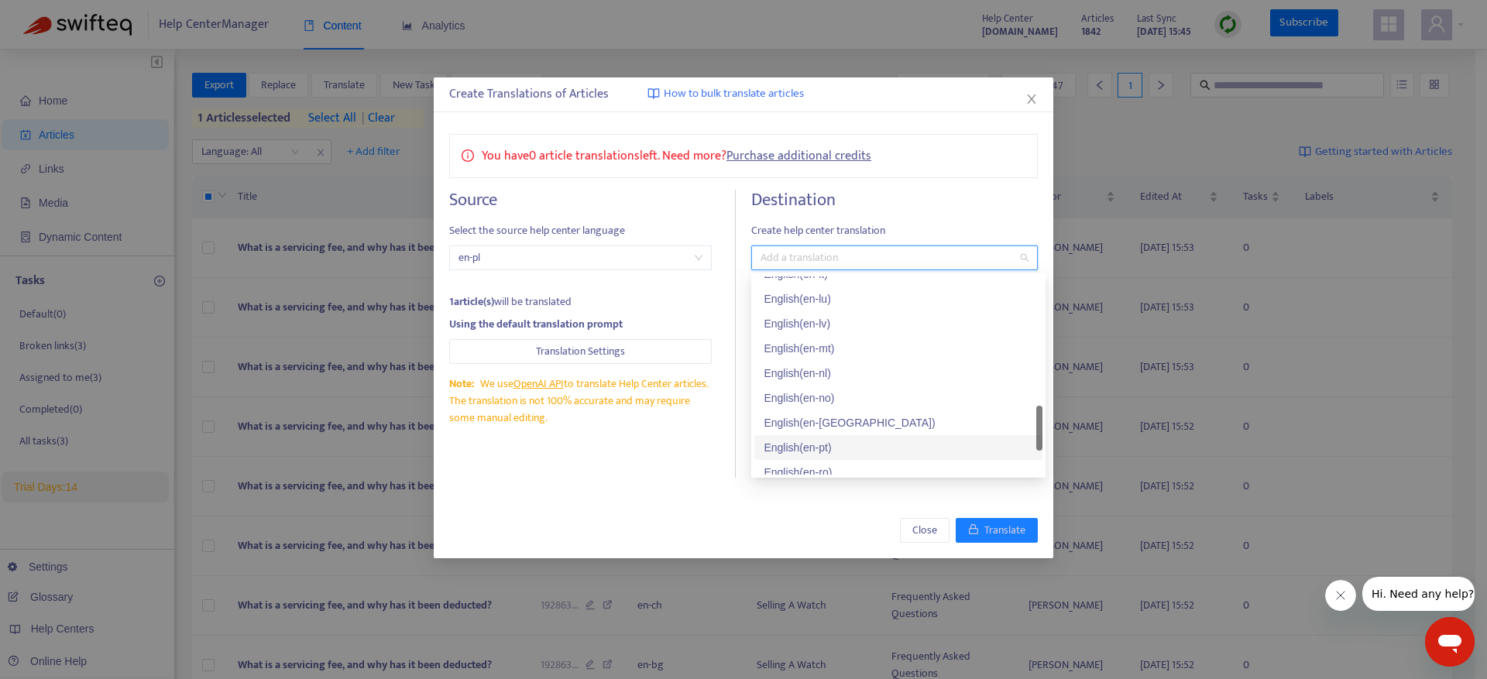
click at [867, 441] on div "English ( en-pt )" at bounding box center [897, 447] width 269 height 17
click at [870, 426] on div "English ( en-nz )" at bounding box center [897, 422] width 269 height 17
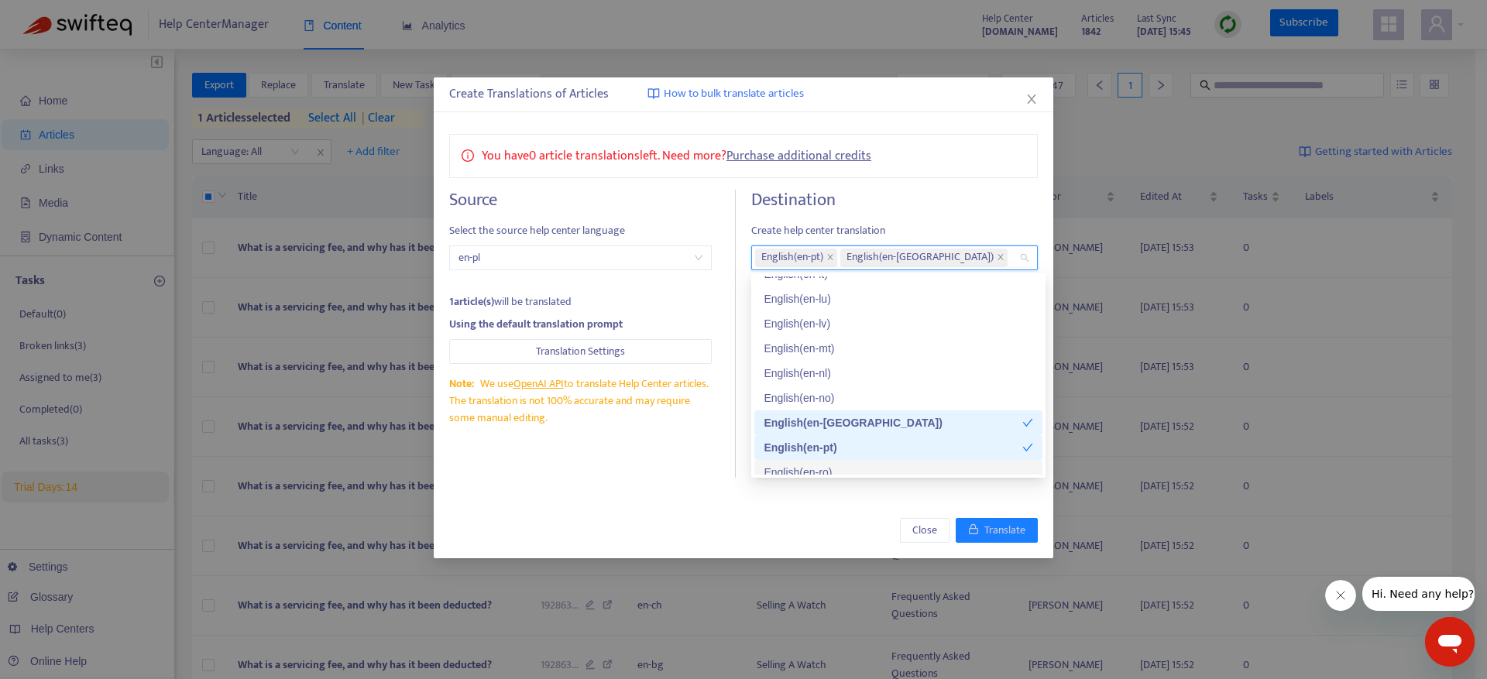
click at [829, 490] on div "You have 0 article translations left. Need more? Purchase additional credits So…" at bounding box center [743, 305] width 619 height 375
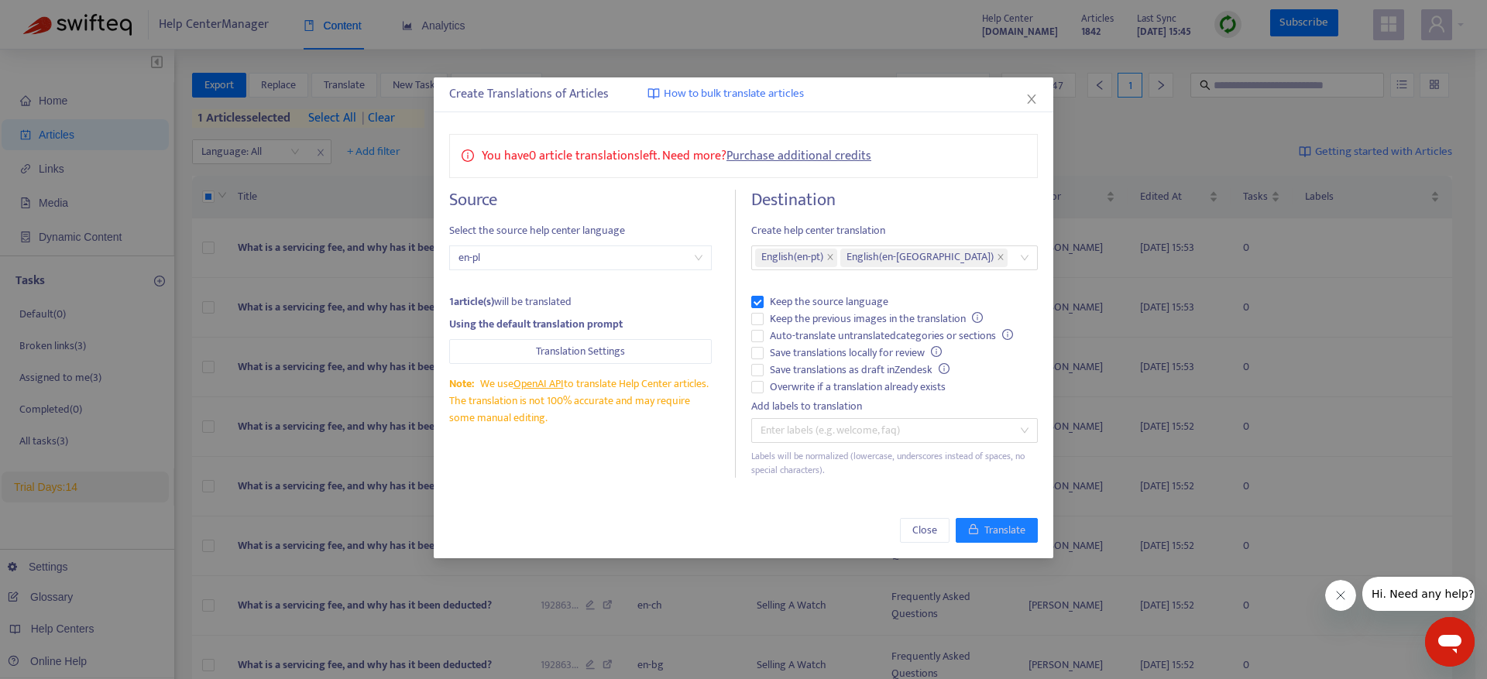
click at [805, 149] on link "Purchase additional credits" at bounding box center [798, 156] width 145 height 21
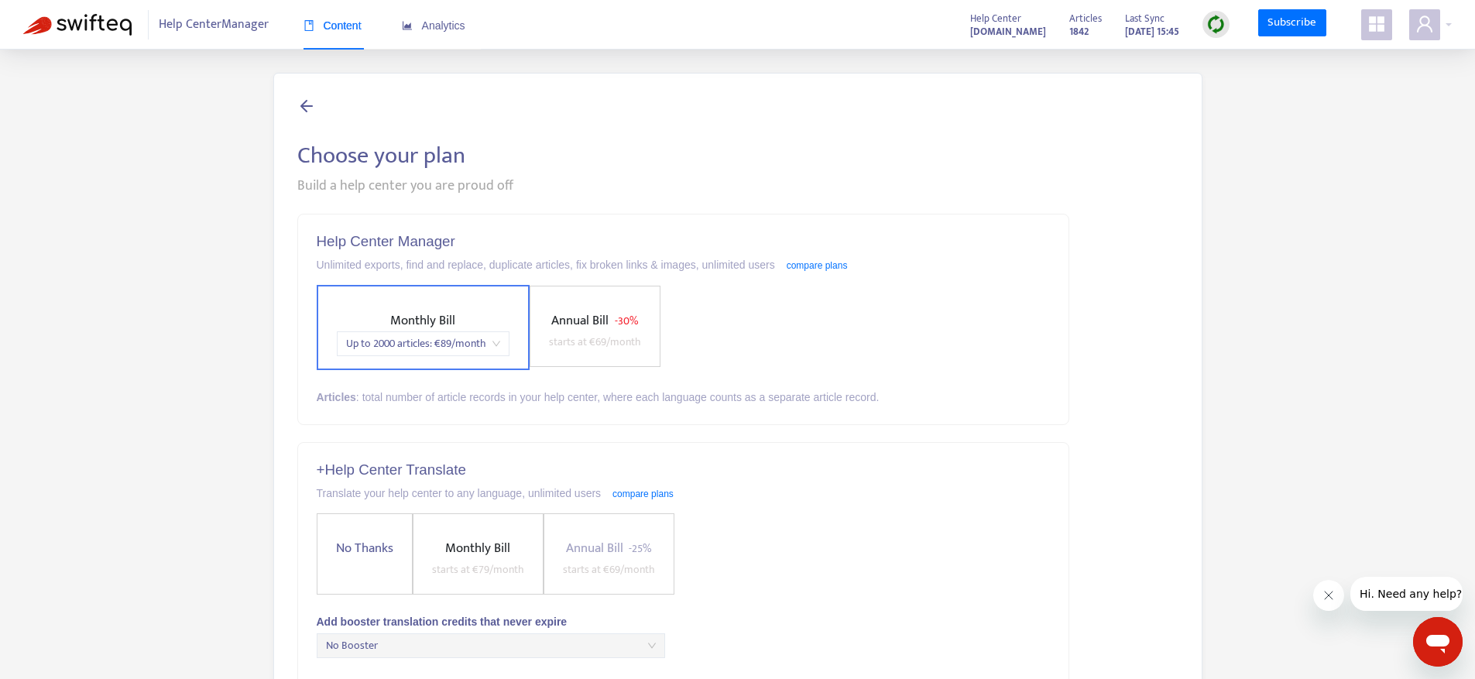
click at [1217, 29] on img at bounding box center [1215, 24] width 19 height 19
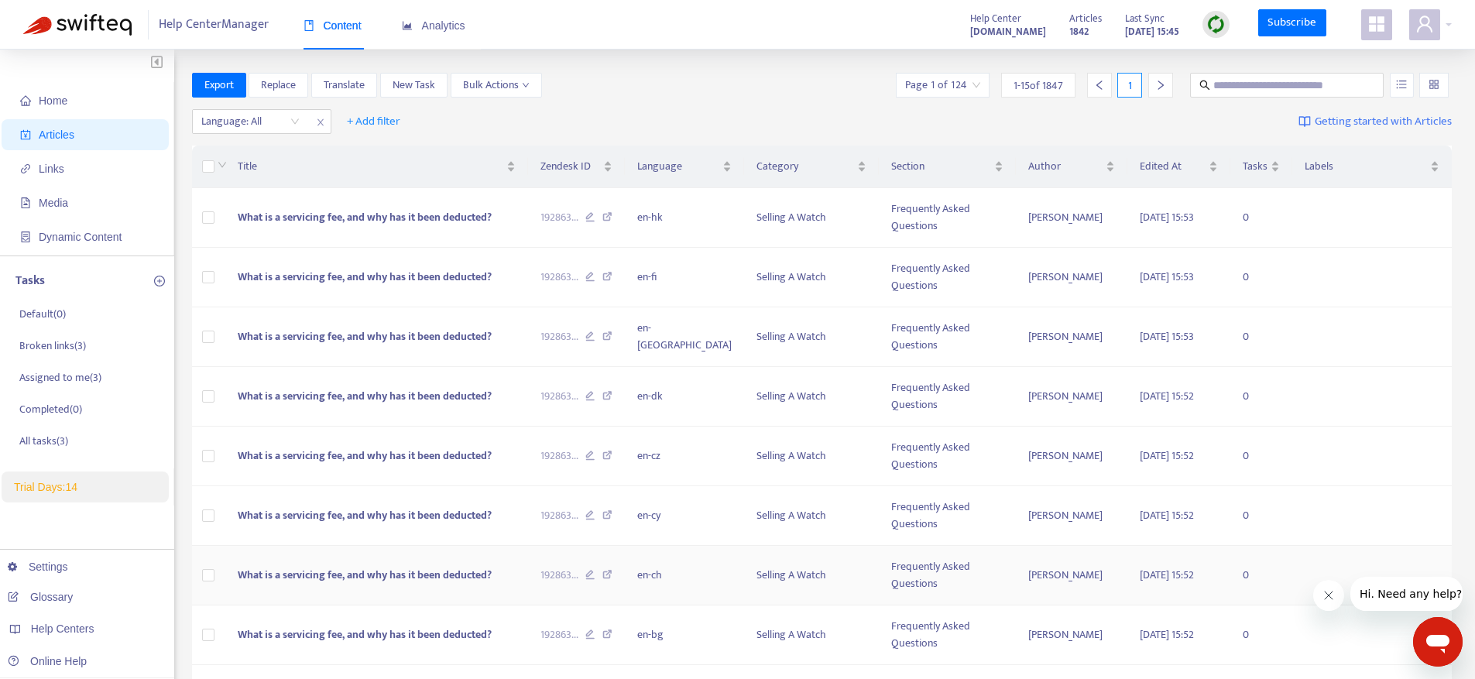
drag, startPoint x: 631, startPoint y: 578, endPoint x: 632, endPoint y: 587, distance: 9.3
click at [625, 587] on td "192863 ..." at bounding box center [576, 576] width 97 height 60
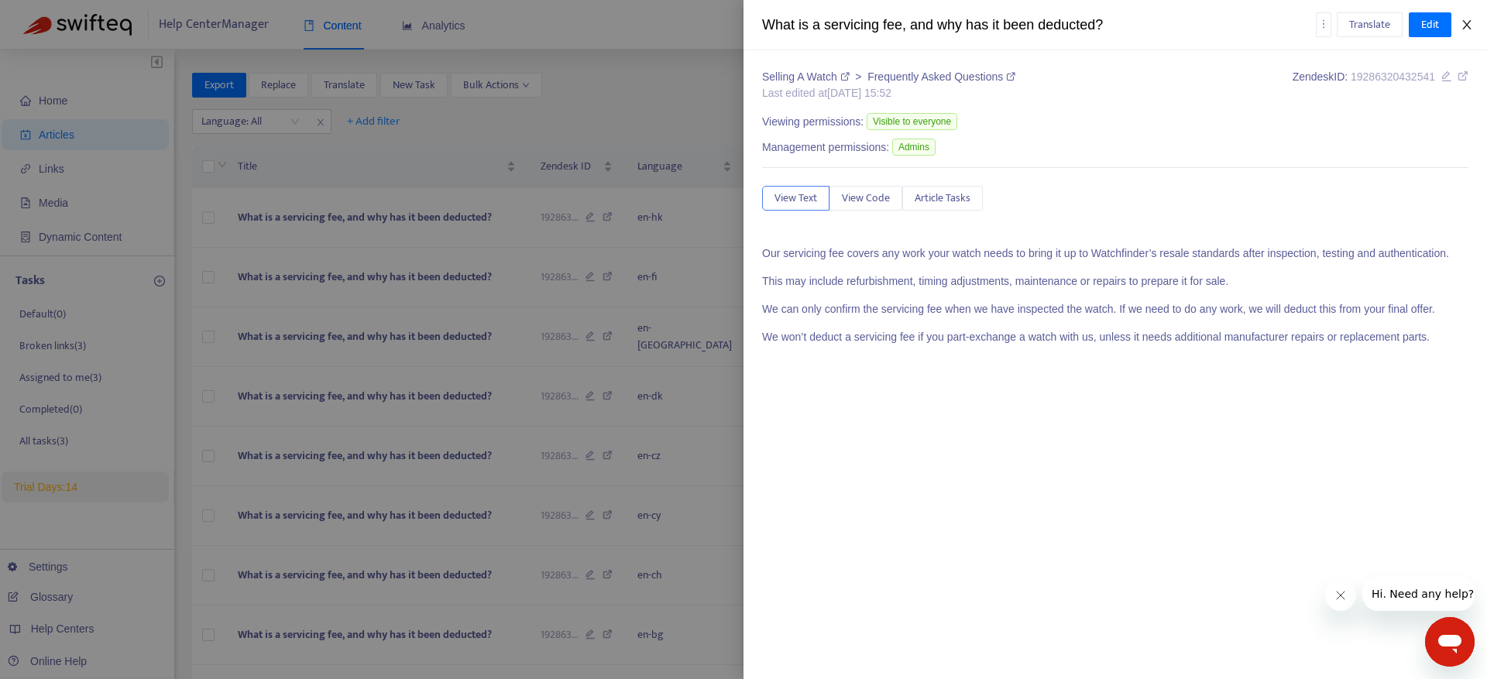
click at [1459, 20] on button "Close" at bounding box center [1467, 25] width 22 height 15
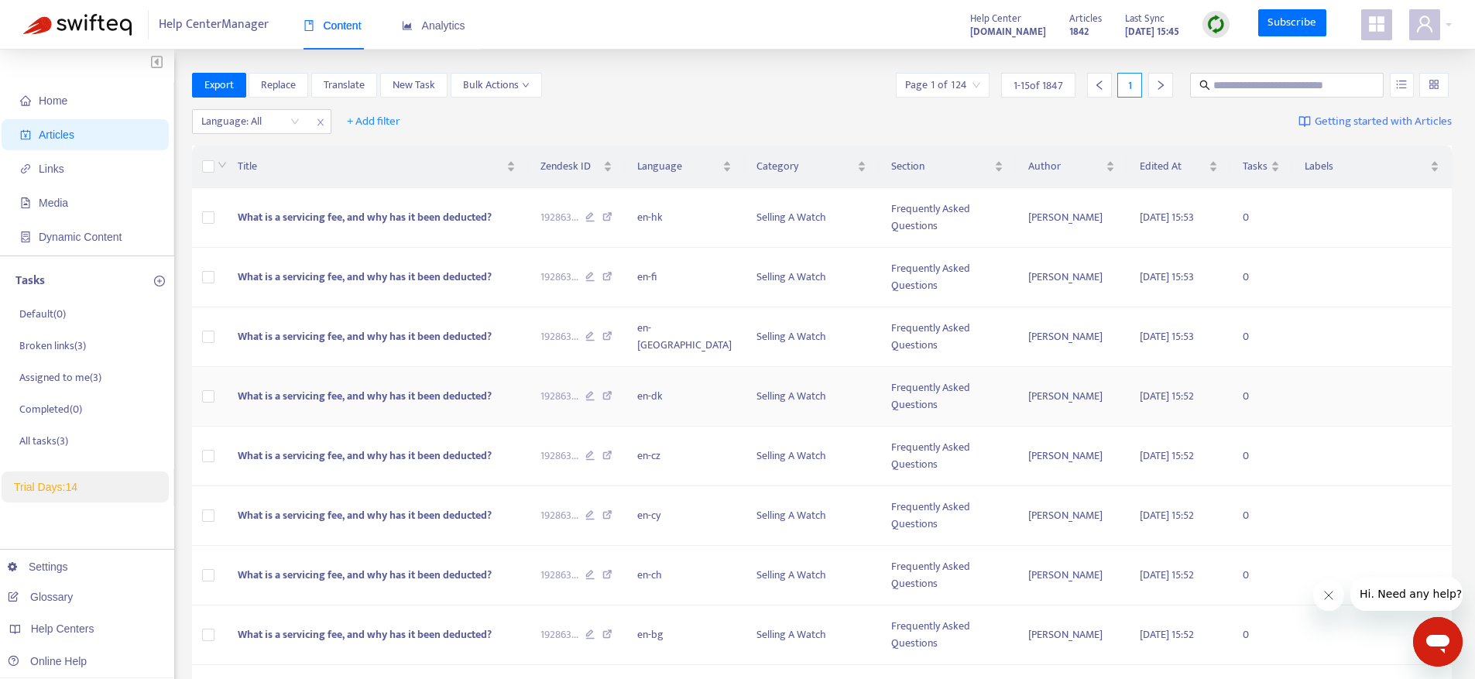
scroll to position [490, 0]
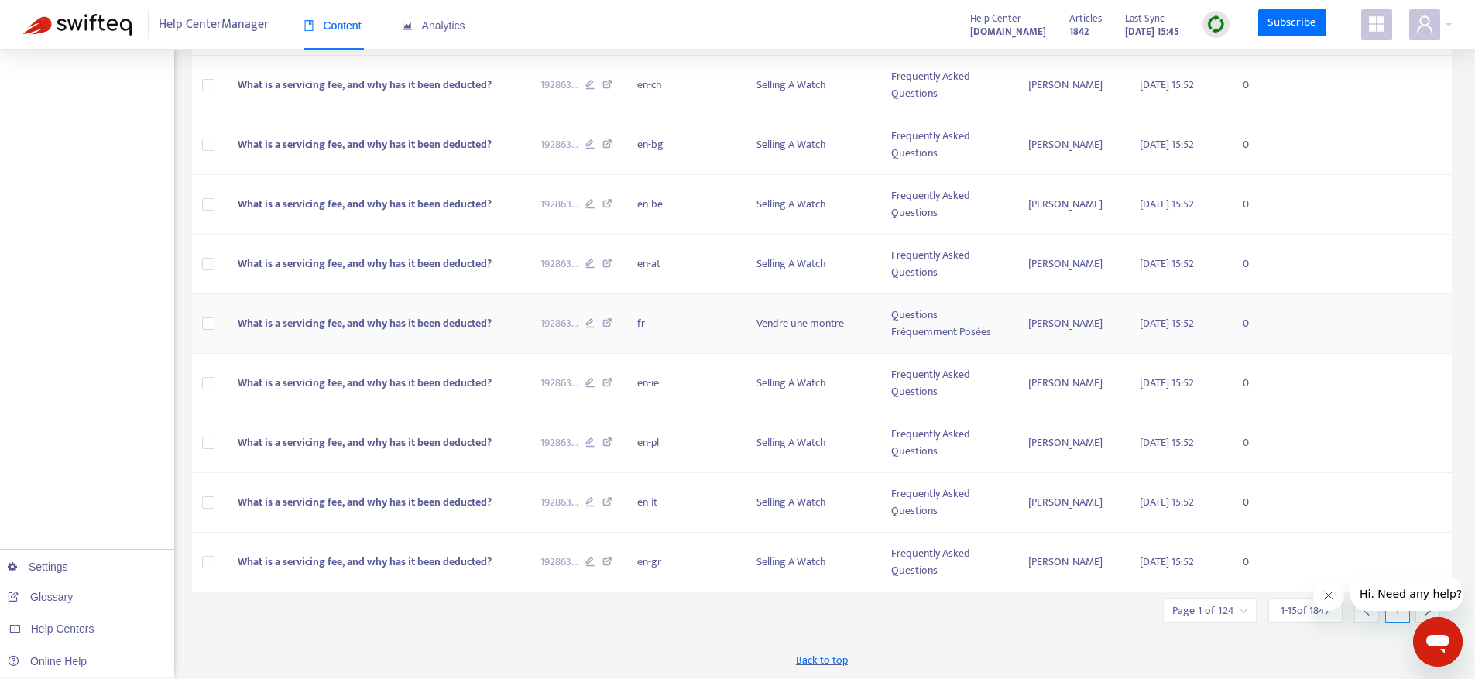
click at [383, 324] on span "What is a servicing fee, and why has it been deducted?" at bounding box center [365, 323] width 254 height 18
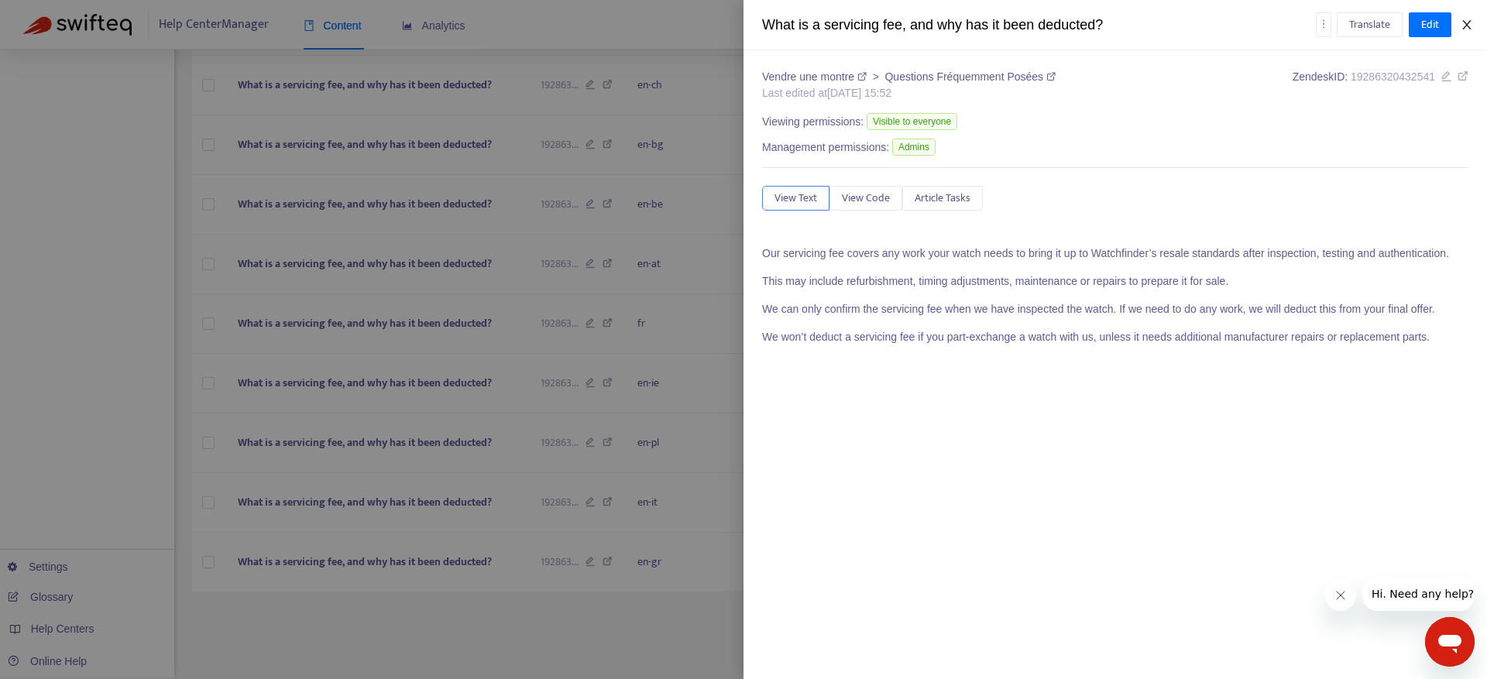
click at [1465, 24] on icon "close" at bounding box center [1466, 24] width 9 height 9
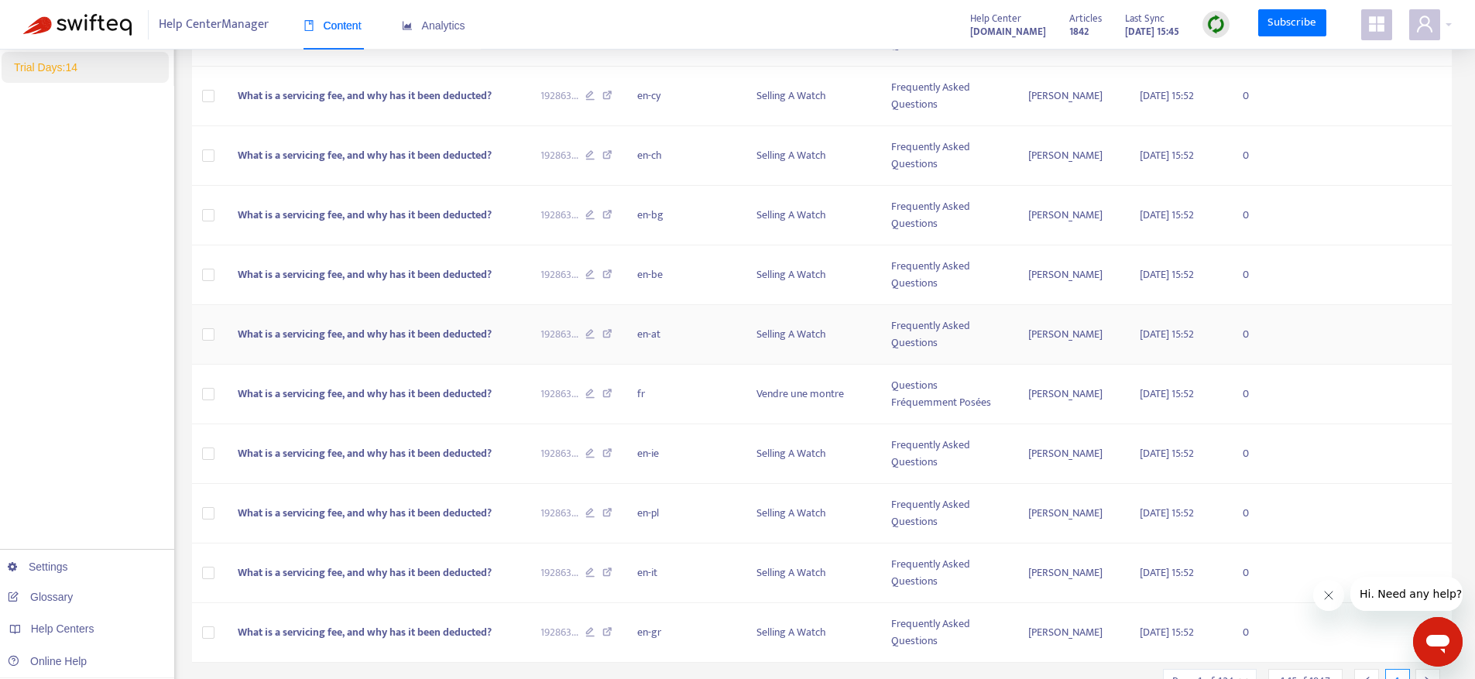
scroll to position [0, 0]
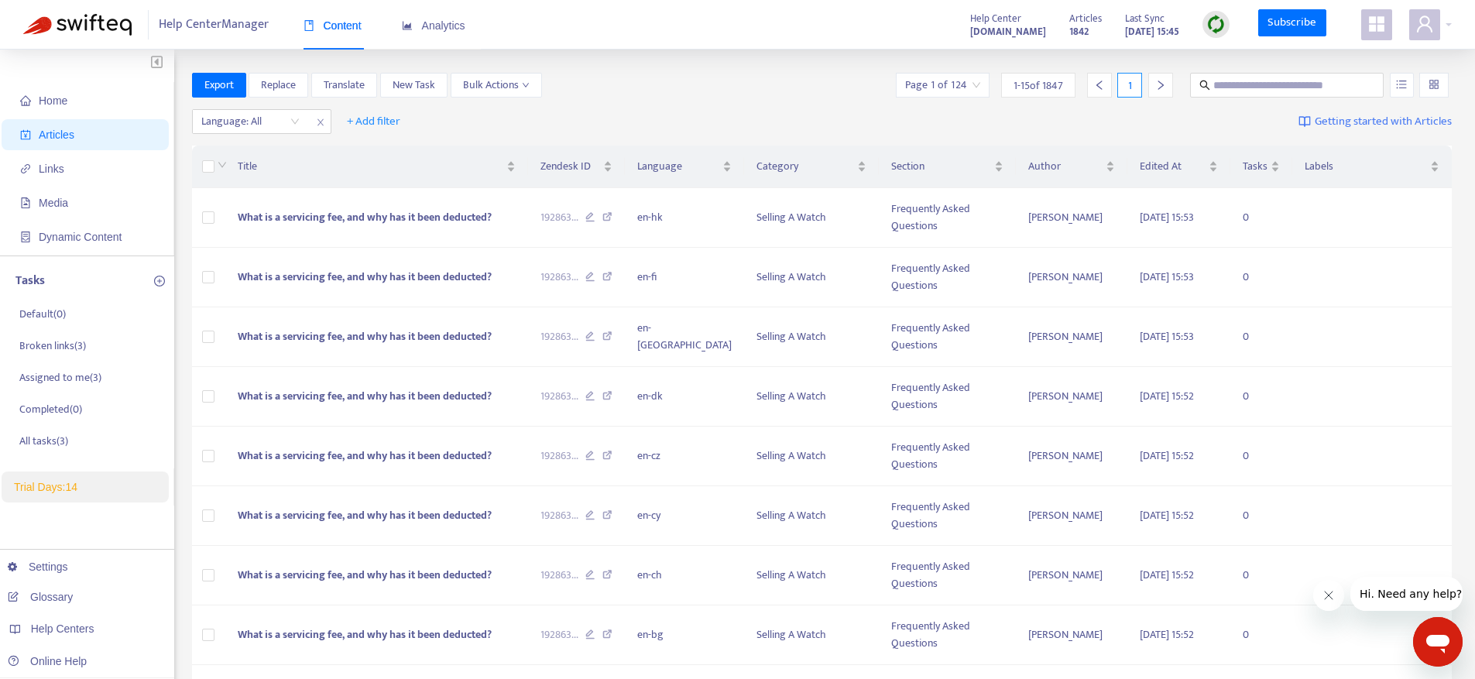
click at [1214, 27] on img at bounding box center [1215, 24] width 19 height 19
click at [1219, 56] on link "Quick Sync" at bounding box center [1249, 56] width 66 height 18
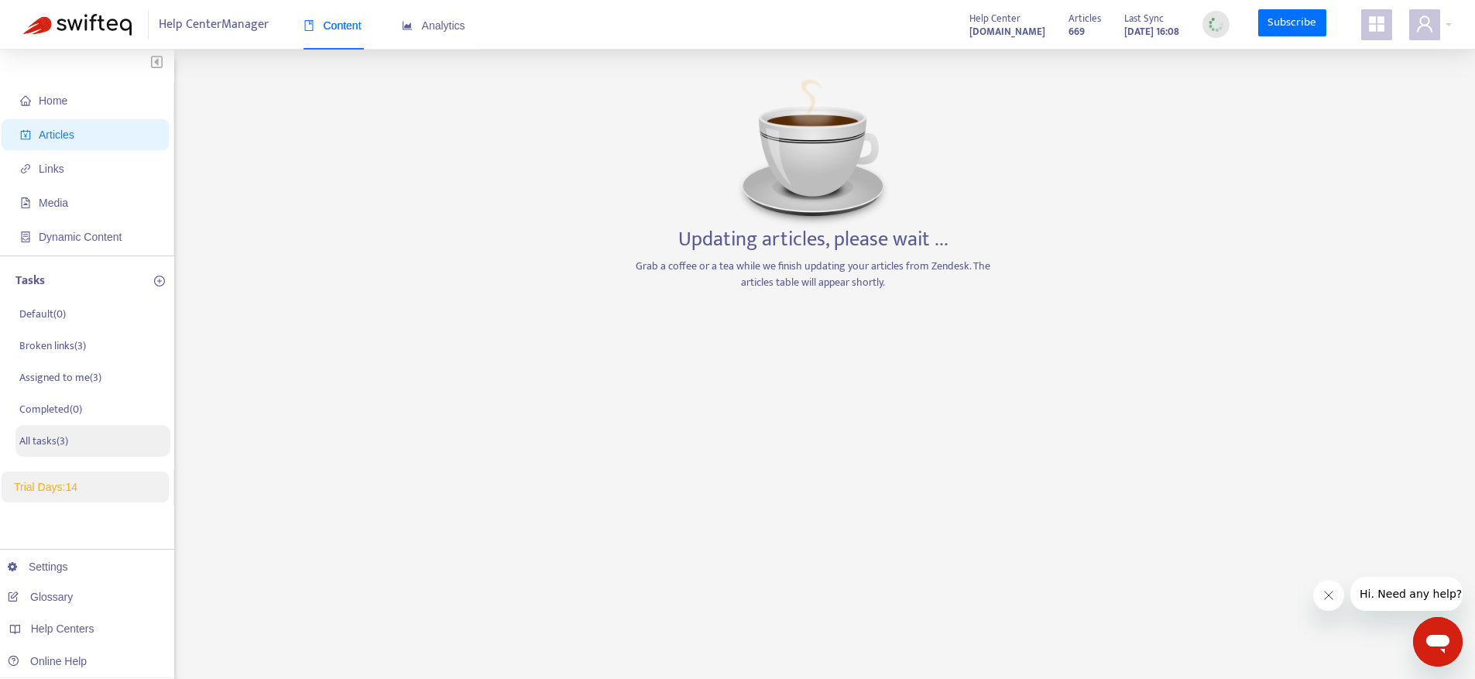
click at [53, 445] on p "All tasks ( 3 )" at bounding box center [43, 441] width 49 height 16
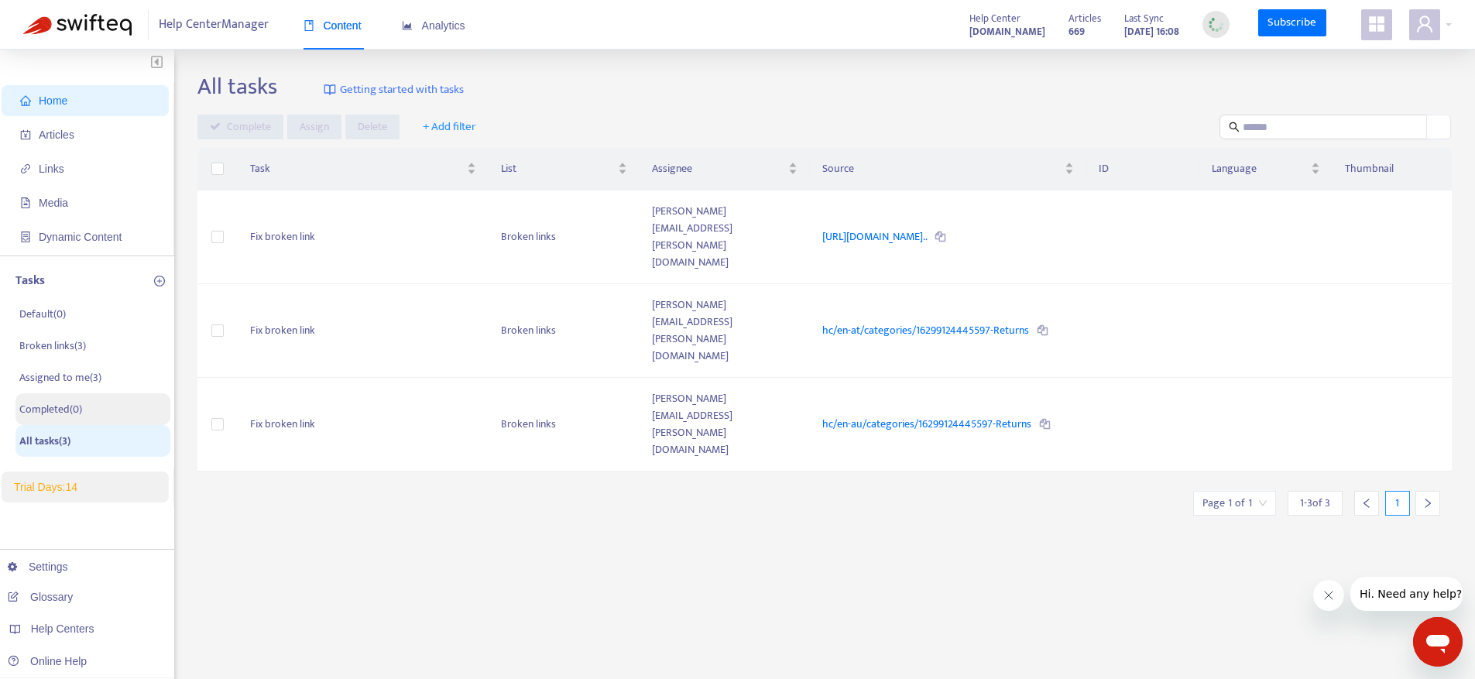
click at [104, 413] on li "Completed ( 0 )" at bounding box center [92, 409] width 155 height 32
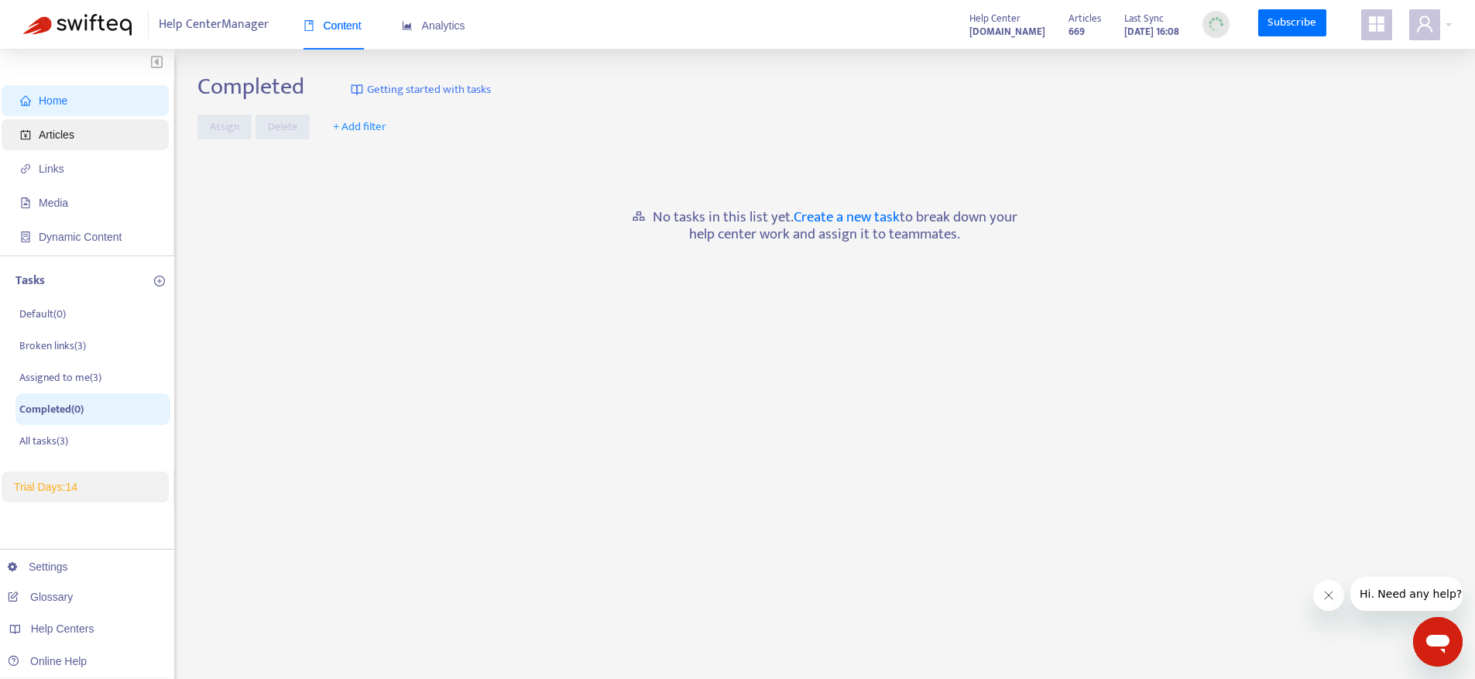
click at [83, 136] on span "Articles" at bounding box center [88, 134] width 136 height 31
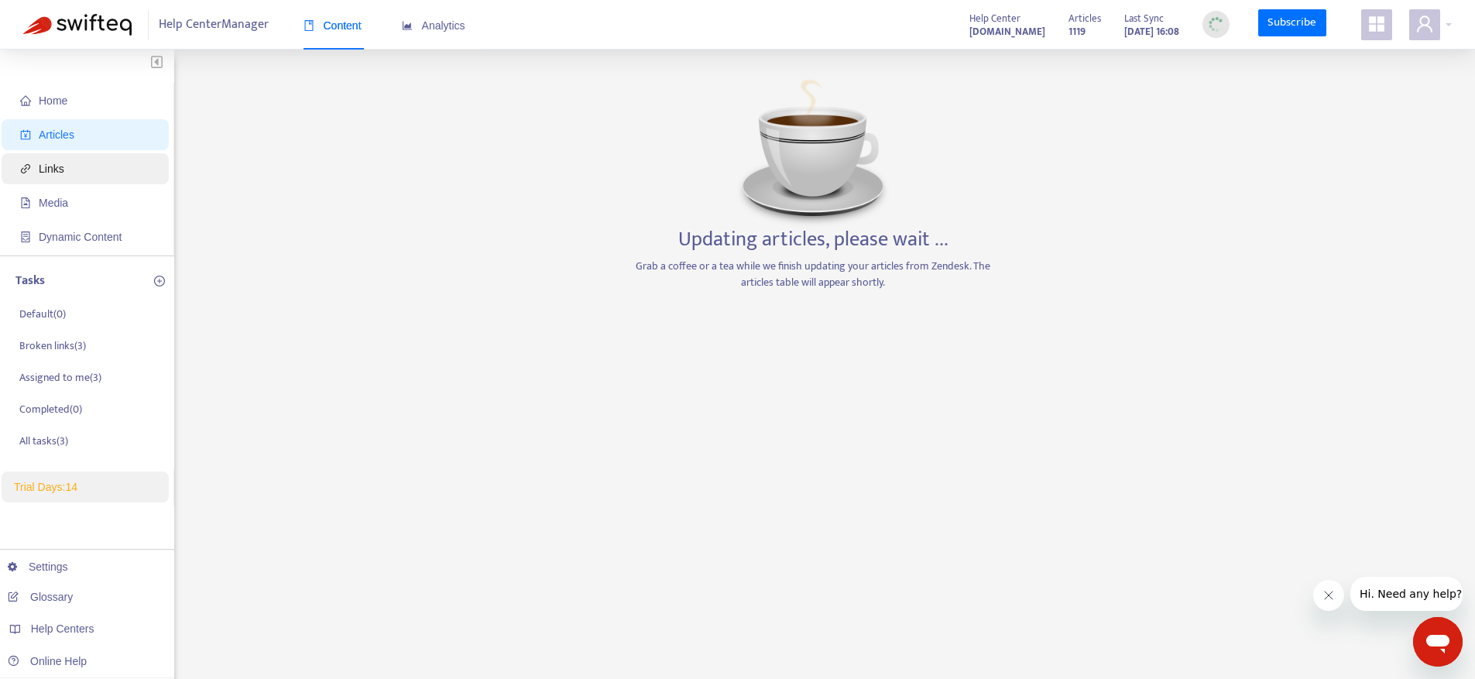
click at [90, 155] on span "Links" at bounding box center [88, 168] width 136 height 31
click at [81, 136] on span "Articles" at bounding box center [88, 134] width 136 height 31
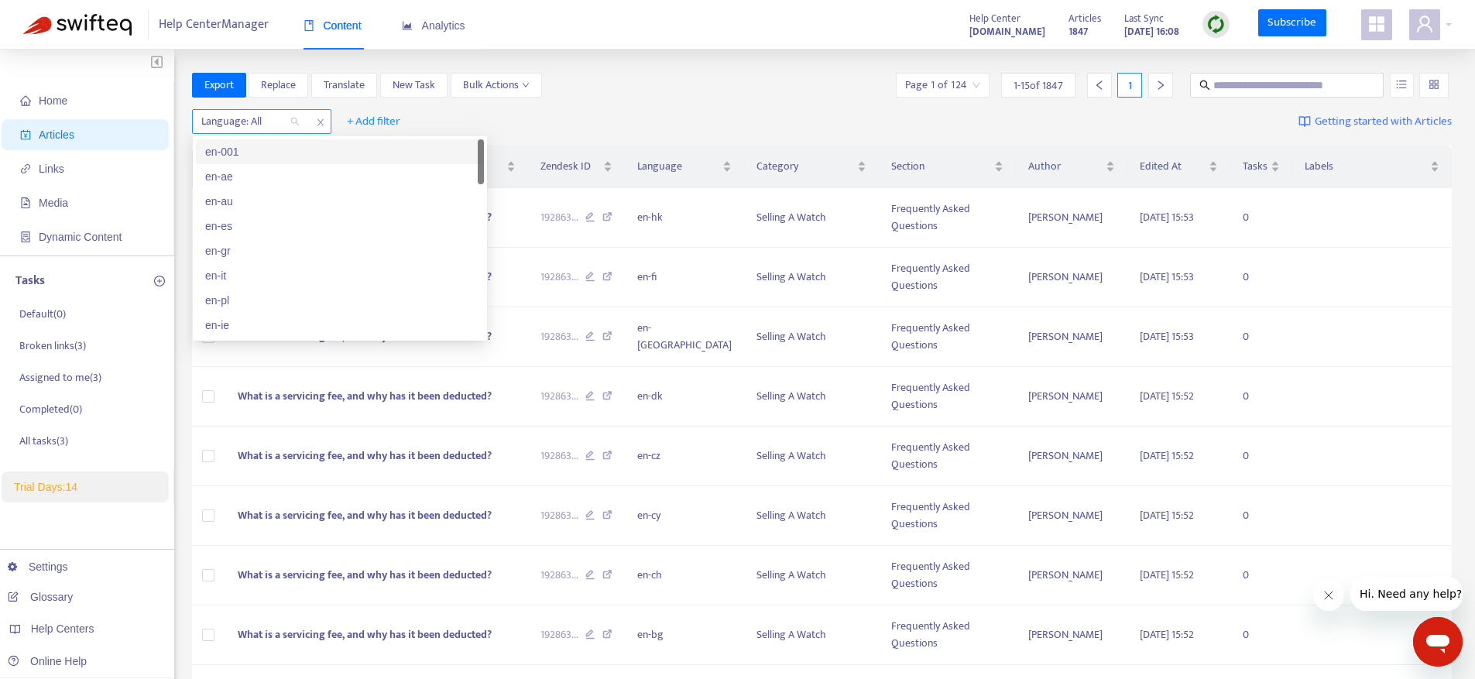
click at [245, 126] on div at bounding box center [243, 121] width 94 height 19
click at [255, 155] on div "en-pt" at bounding box center [339, 151] width 269 height 17
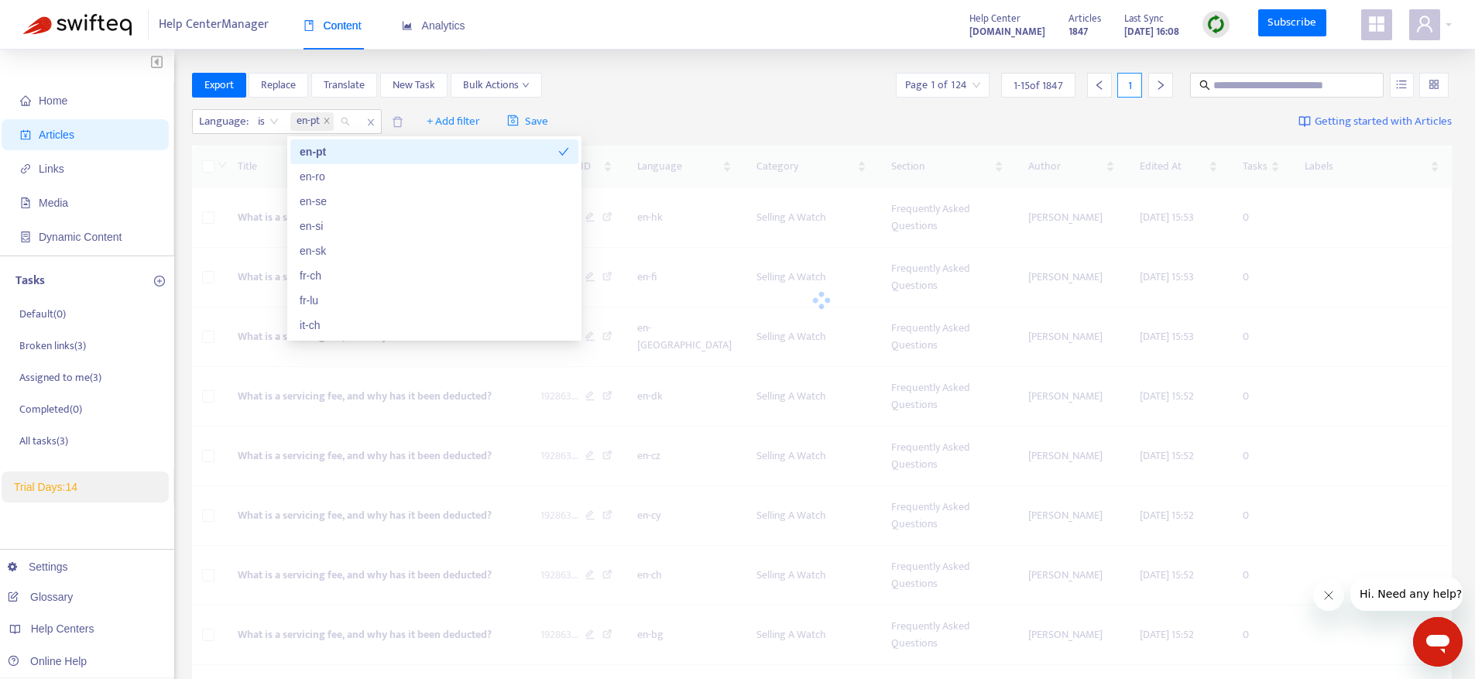
click at [614, 76] on div "Export Replace Translate New Task Bulk Actions Page 1 of 124 1 - 15 of 1847 1" at bounding box center [822, 85] width 1261 height 25
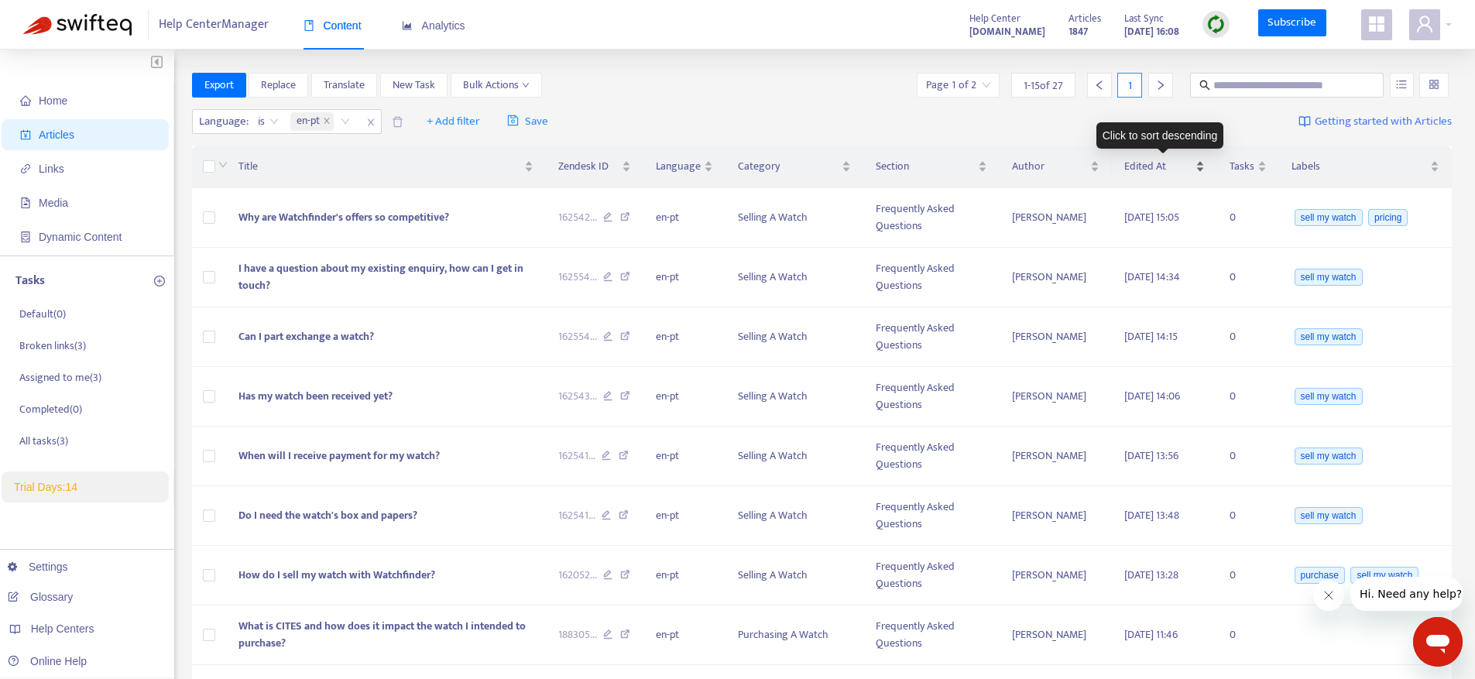
click at [1164, 163] on span "Edited At" at bounding box center [1158, 166] width 68 height 17
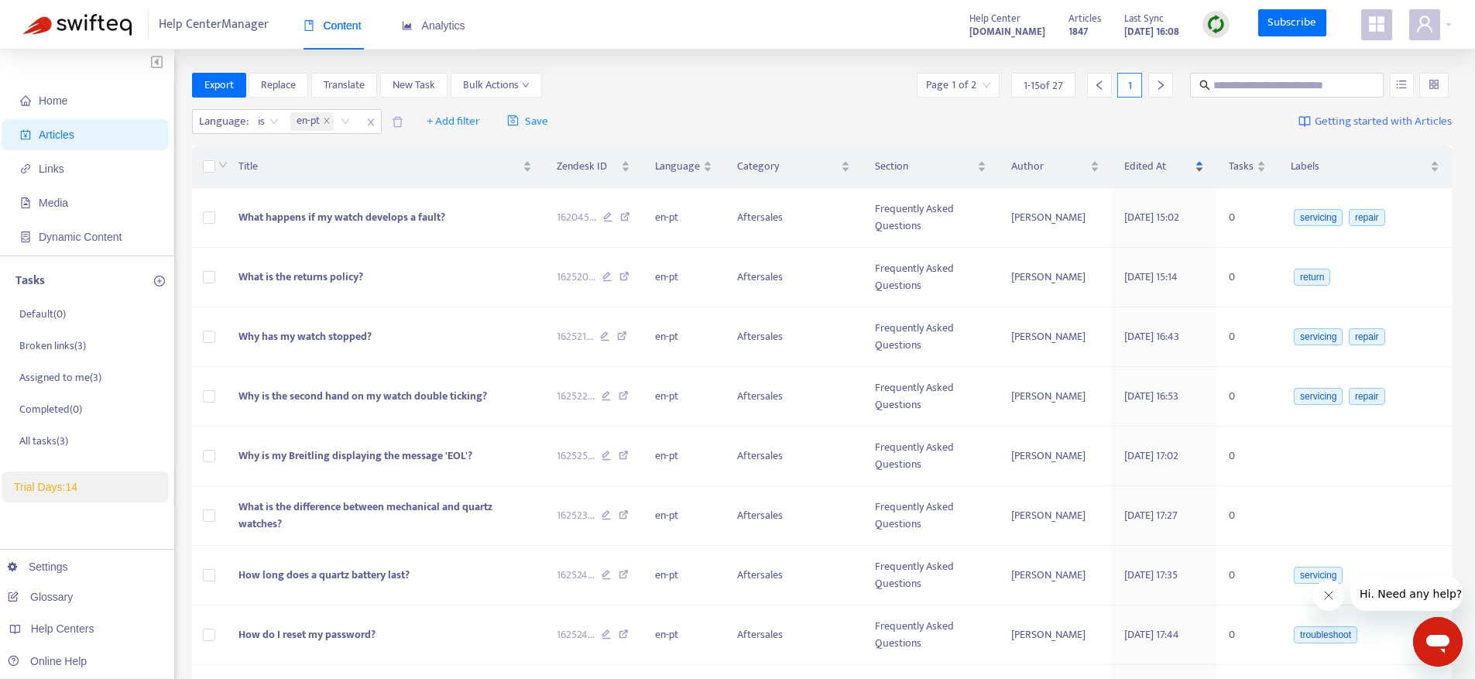
click at [1164, 163] on span "Edited At" at bounding box center [1158, 166] width 68 height 17
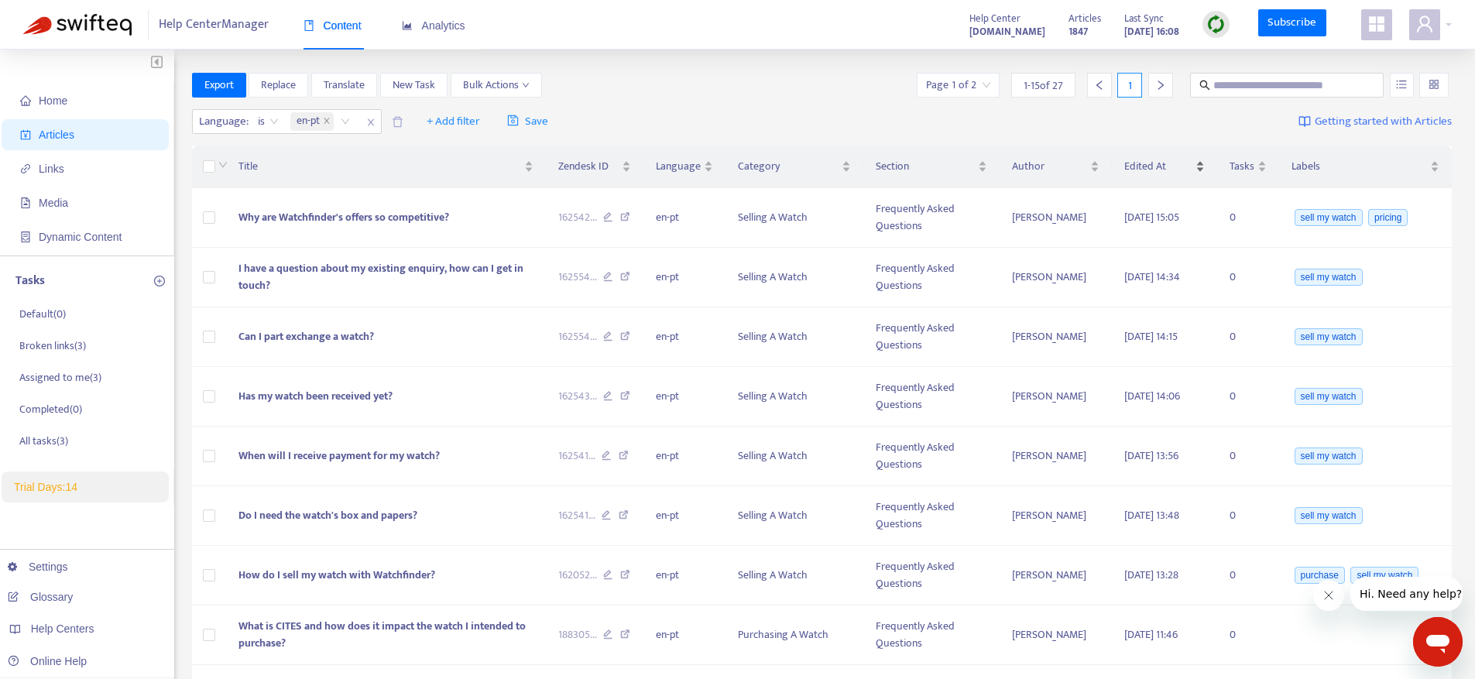
click at [1164, 163] on span "Edited At" at bounding box center [1158, 166] width 68 height 17
click at [325, 120] on icon "close" at bounding box center [327, 121] width 8 height 8
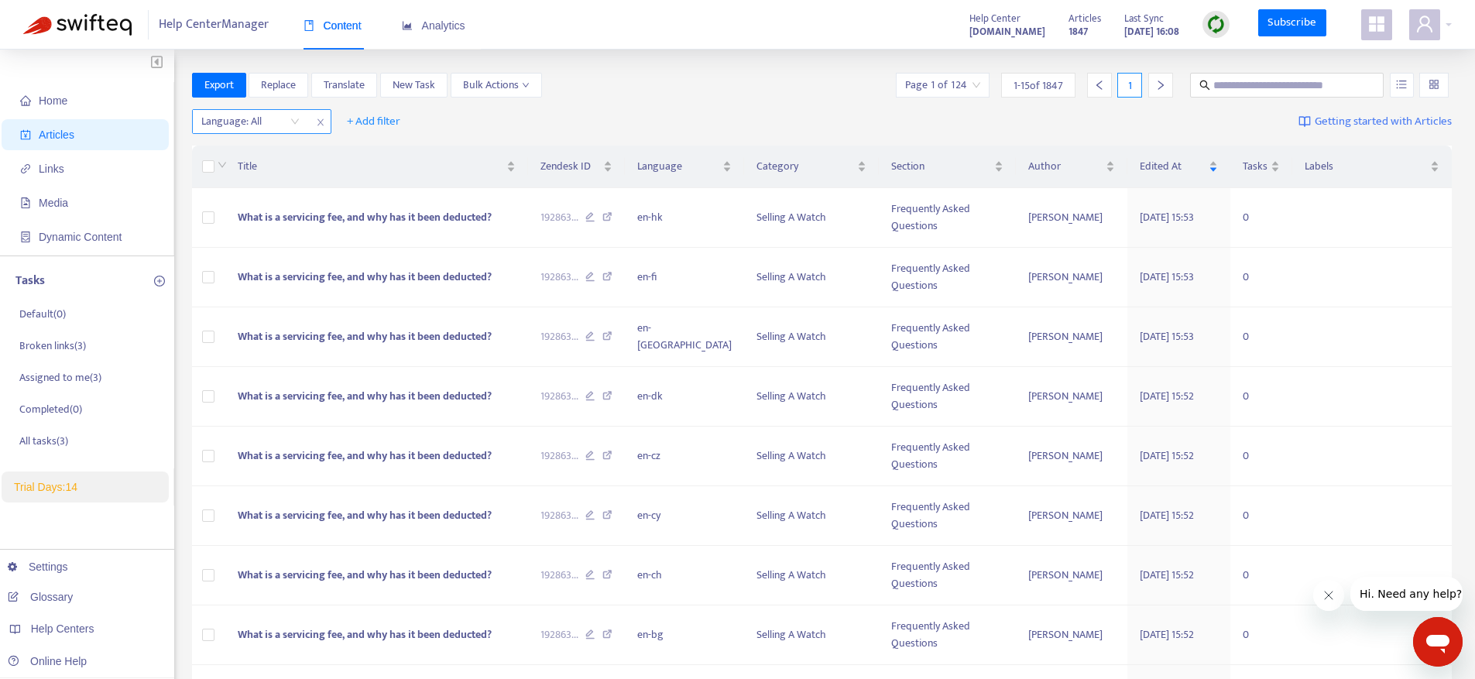
click at [291, 124] on div "Language: All" at bounding box center [250, 121] width 115 height 23
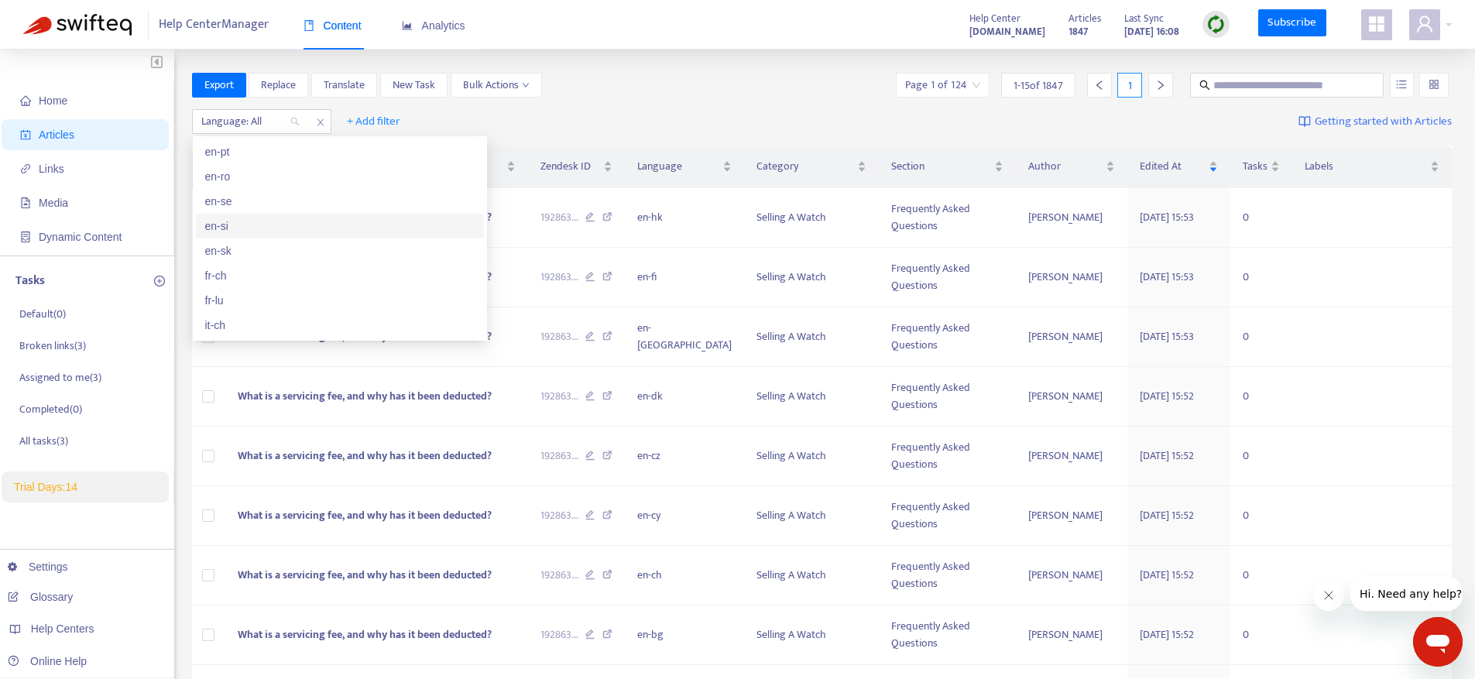
scroll to position [861, 0]
click at [300, 281] on div "en-sk" at bounding box center [339, 281] width 269 height 17
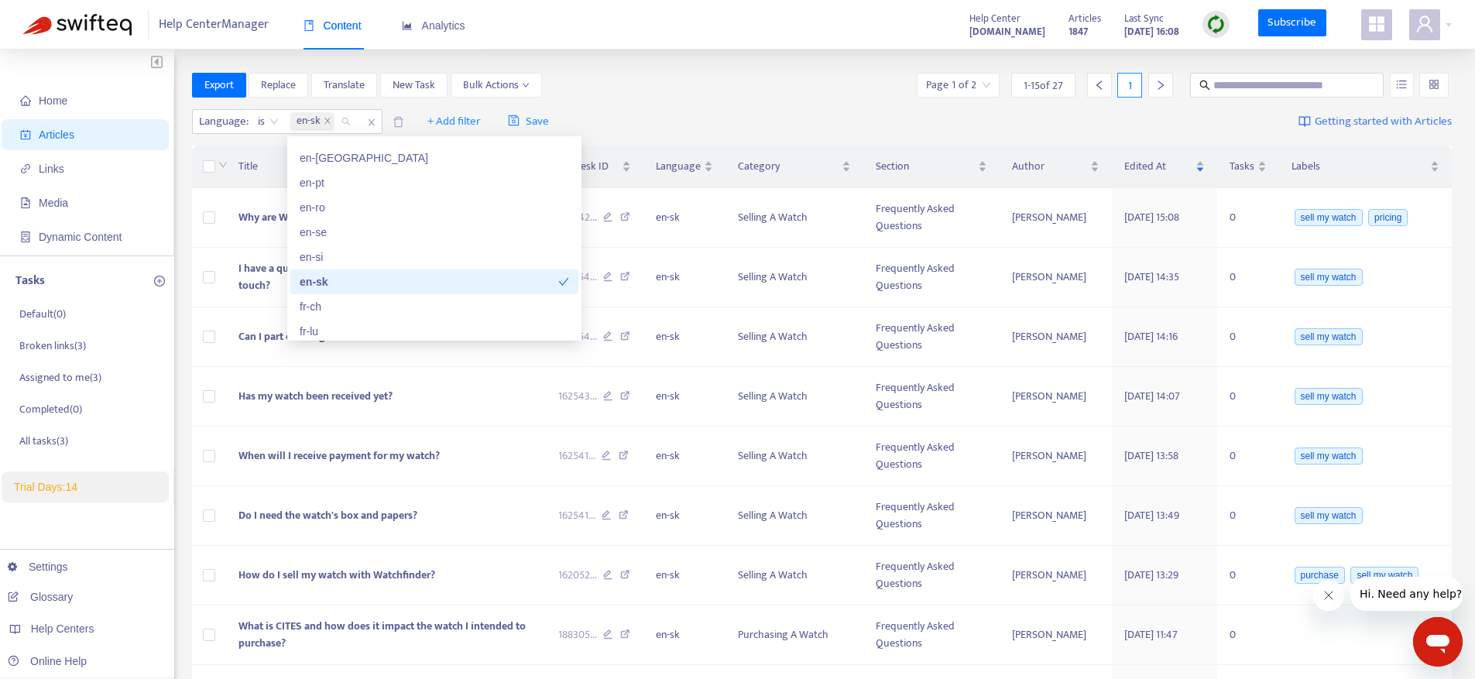
click at [187, 180] on div "Home Articles Links Media Dynamic Content Tasks Default ( 0 ) Broken links ( 3 …" at bounding box center [737, 621] width 1429 height 1096
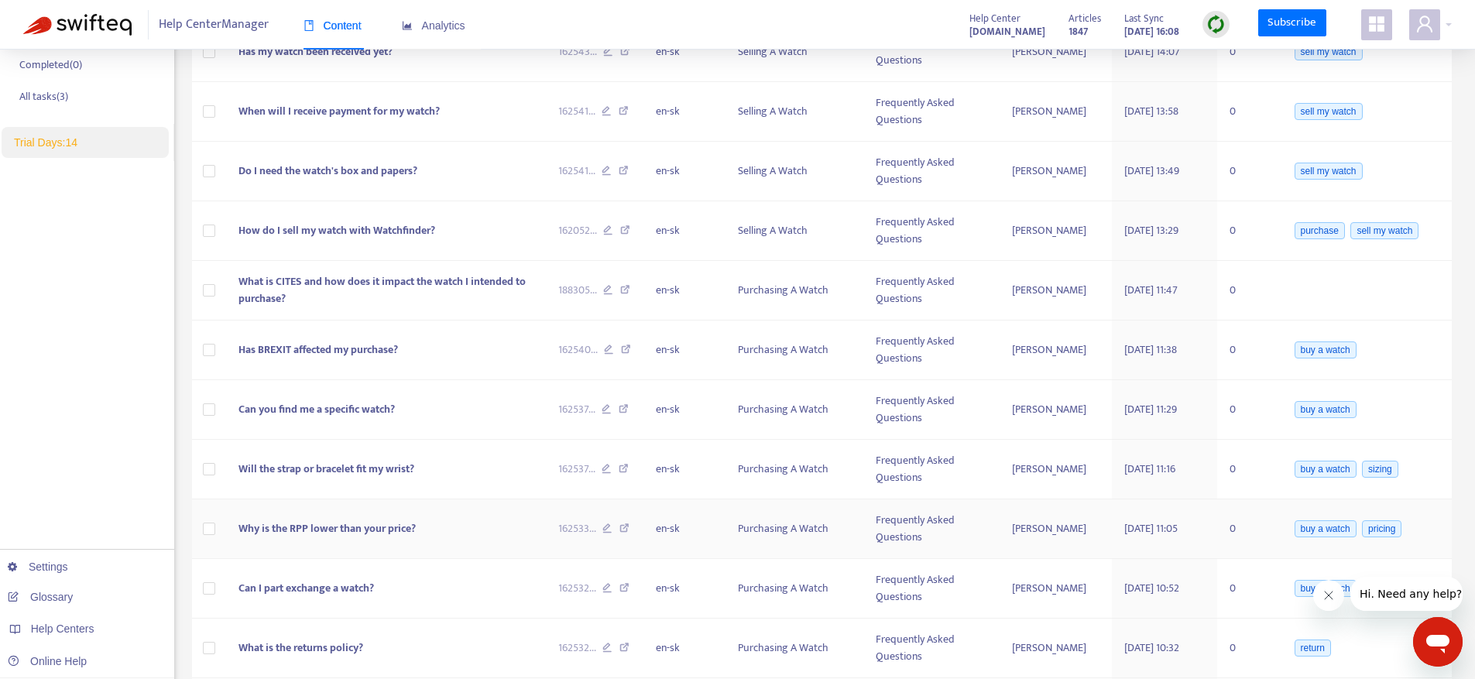
scroll to position [0, 0]
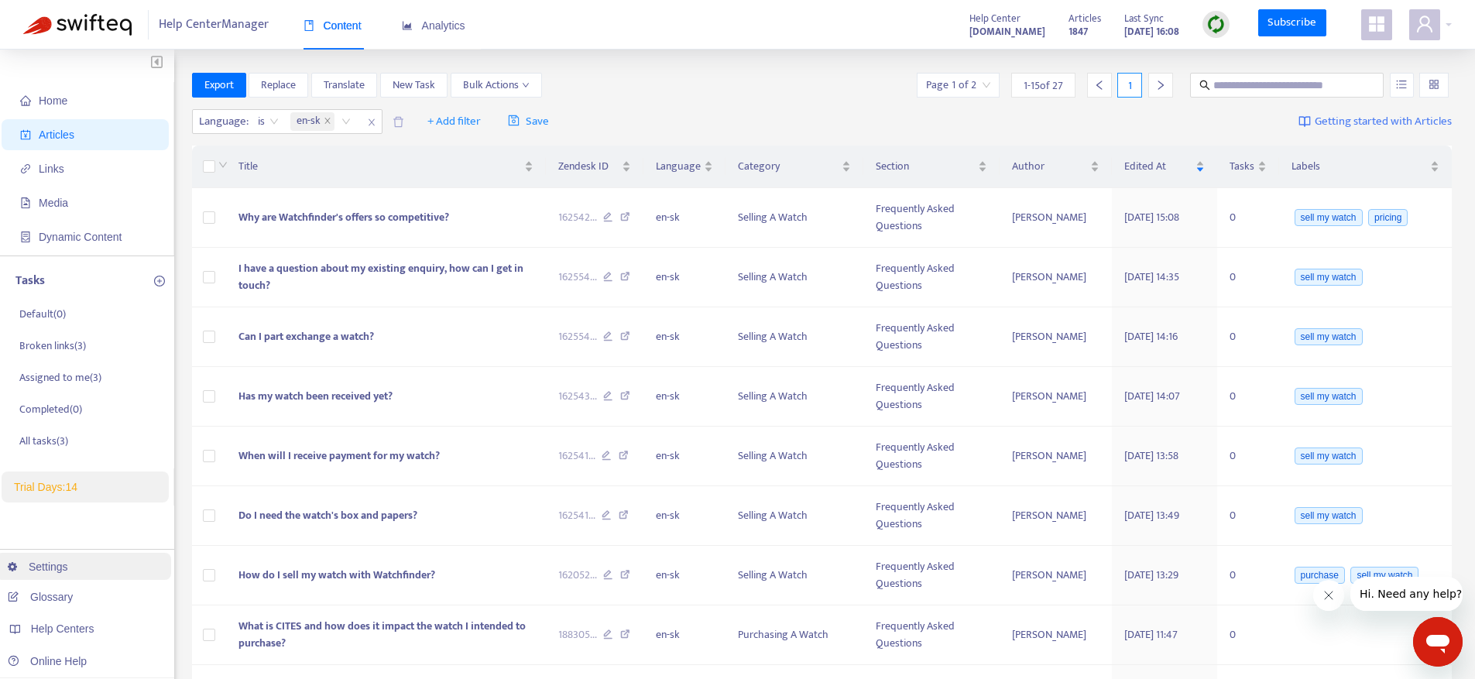
click at [51, 568] on link "Settings" at bounding box center [38, 567] width 60 height 12
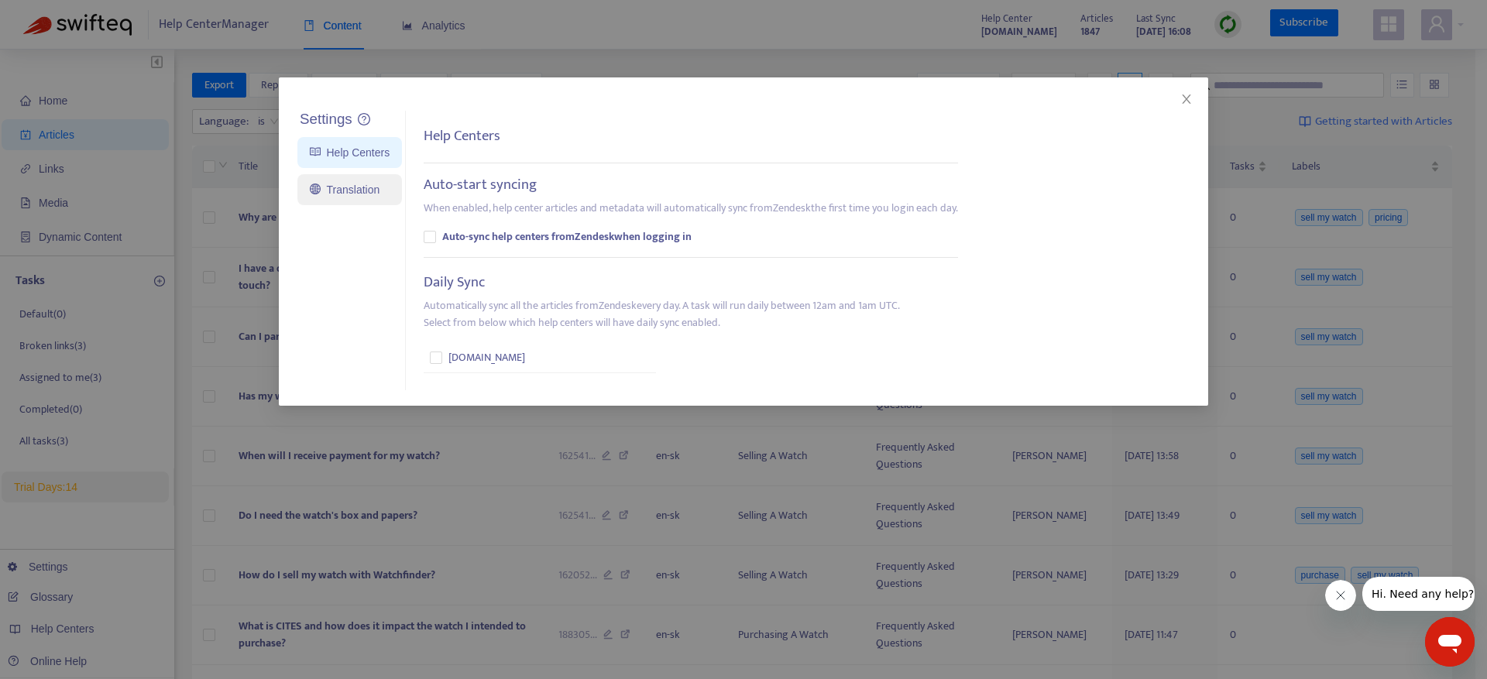
click at [379, 196] on link "Translation" at bounding box center [345, 190] width 70 height 12
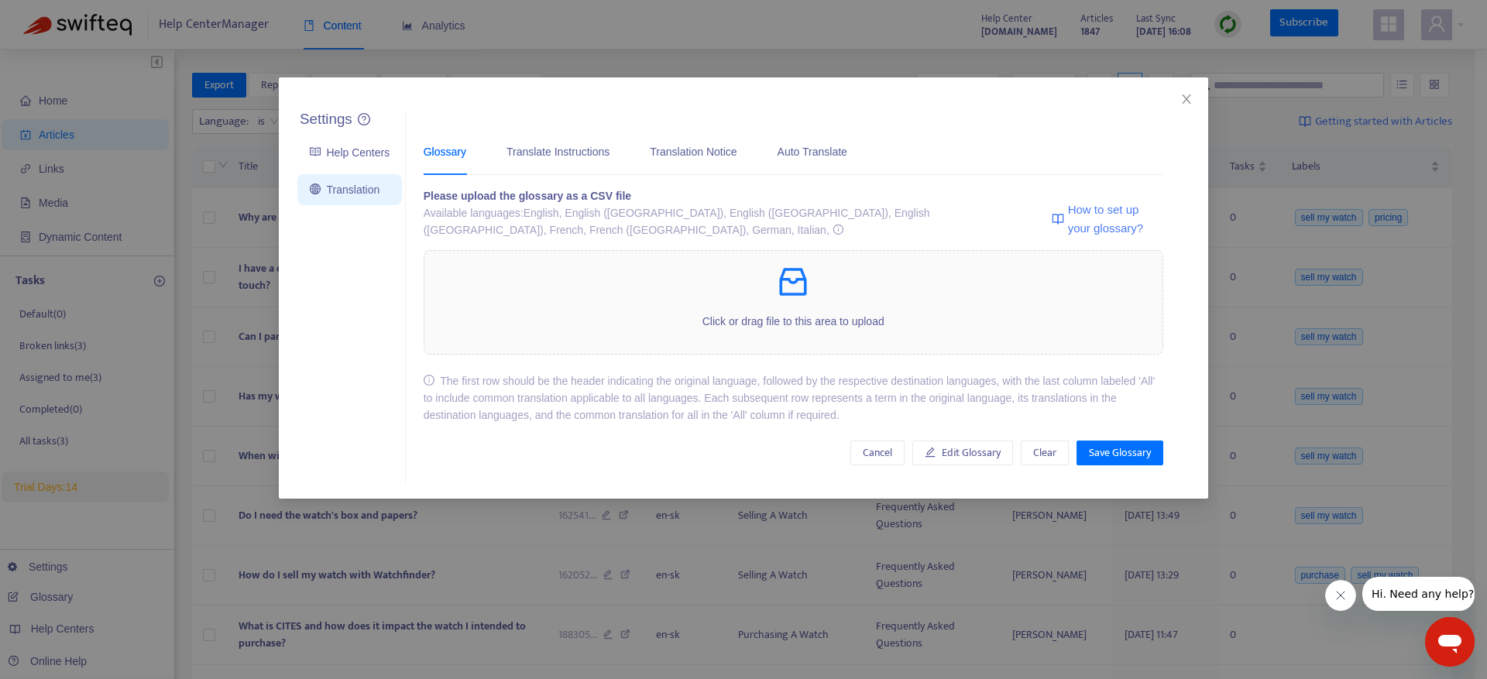
click at [379, 184] on link "Translation" at bounding box center [345, 190] width 70 height 12
click at [385, 152] on link "Help Centers" at bounding box center [350, 152] width 80 height 12
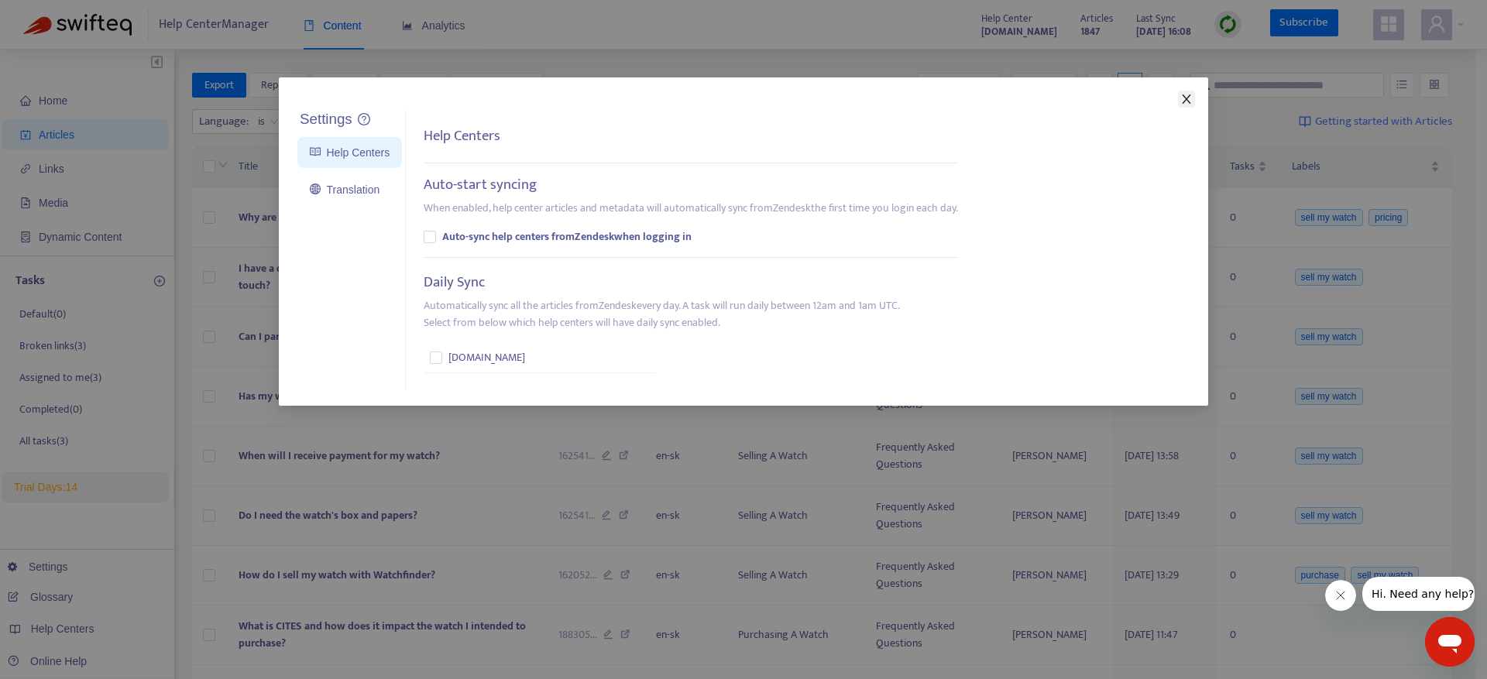
click at [1187, 98] on icon "close" at bounding box center [1186, 98] width 9 height 9
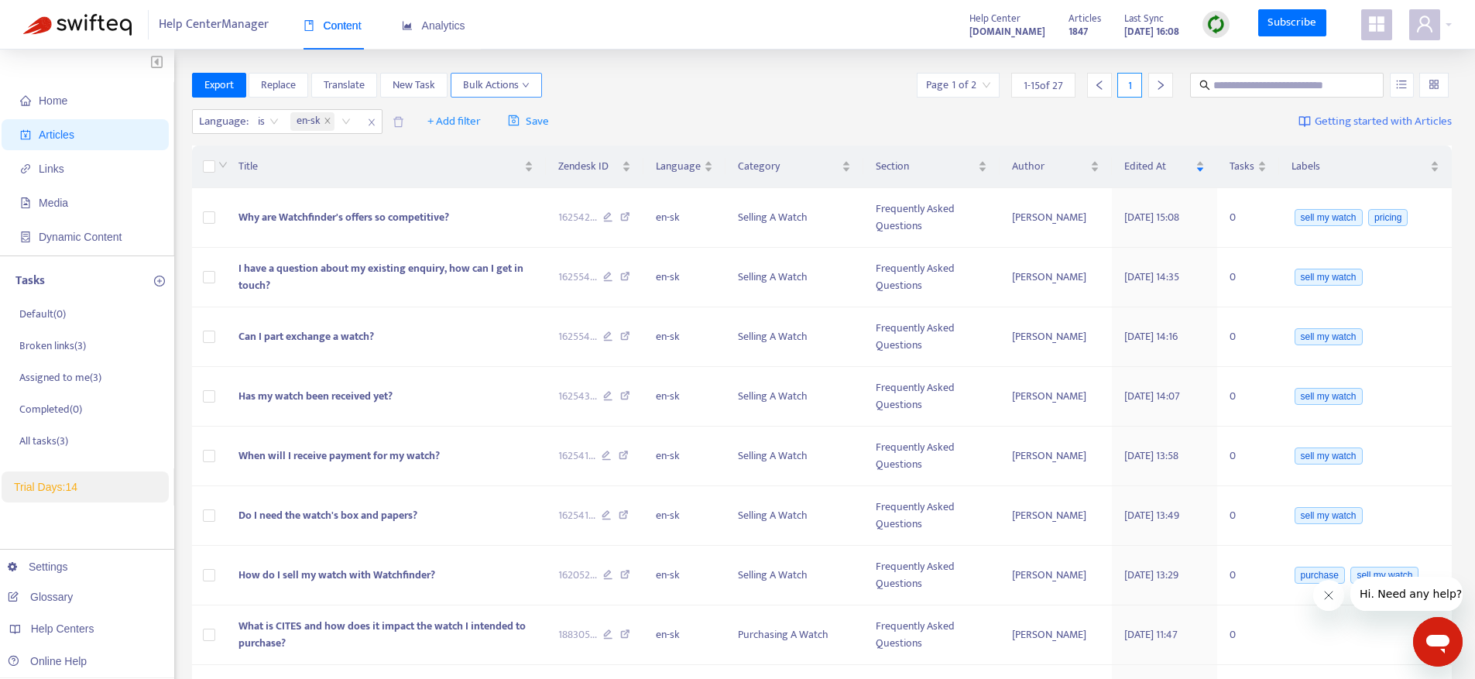
click at [520, 87] on span "Bulk Actions" at bounding box center [496, 85] width 67 height 17
click at [565, 85] on div "Export Replace Translate New Task Bulk Actions Page 1 of 2 1 - 15 of 27 1" at bounding box center [822, 85] width 1261 height 25
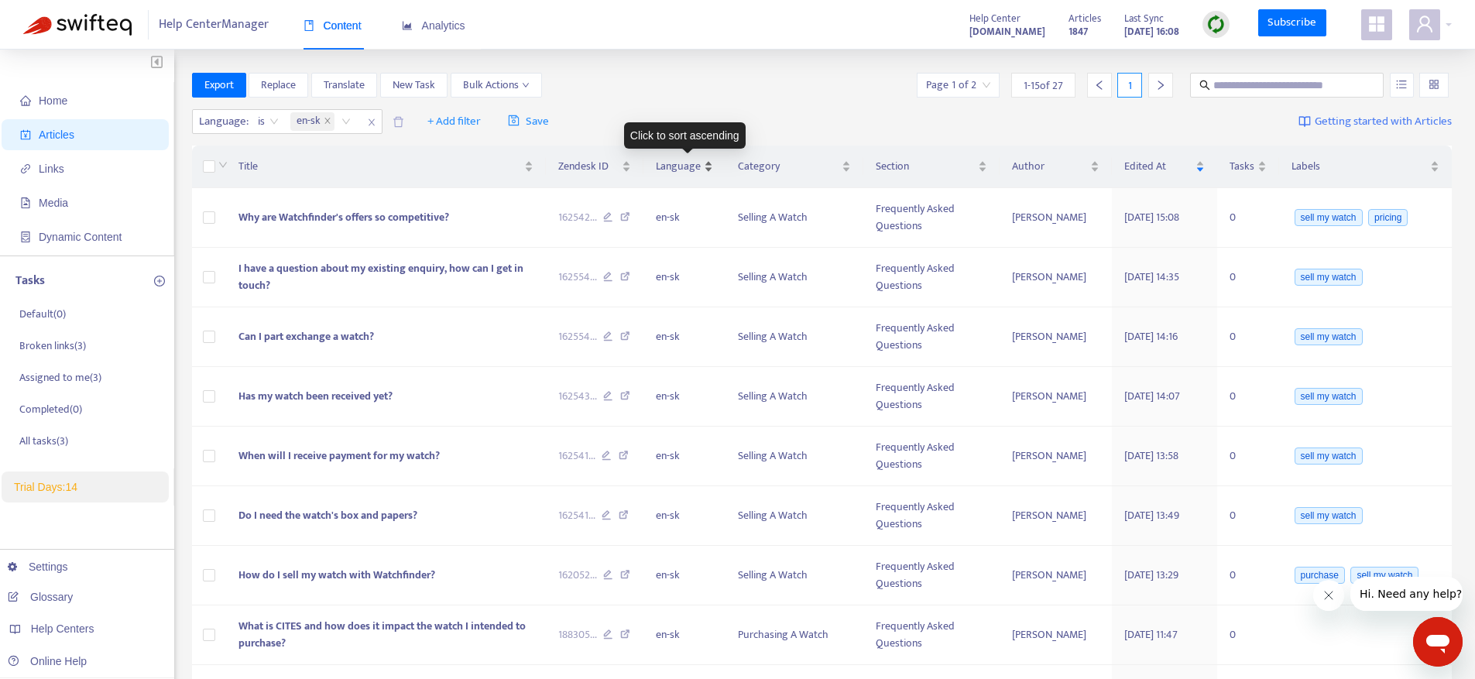
click at [671, 168] on span "Language" at bounding box center [678, 166] width 45 height 17
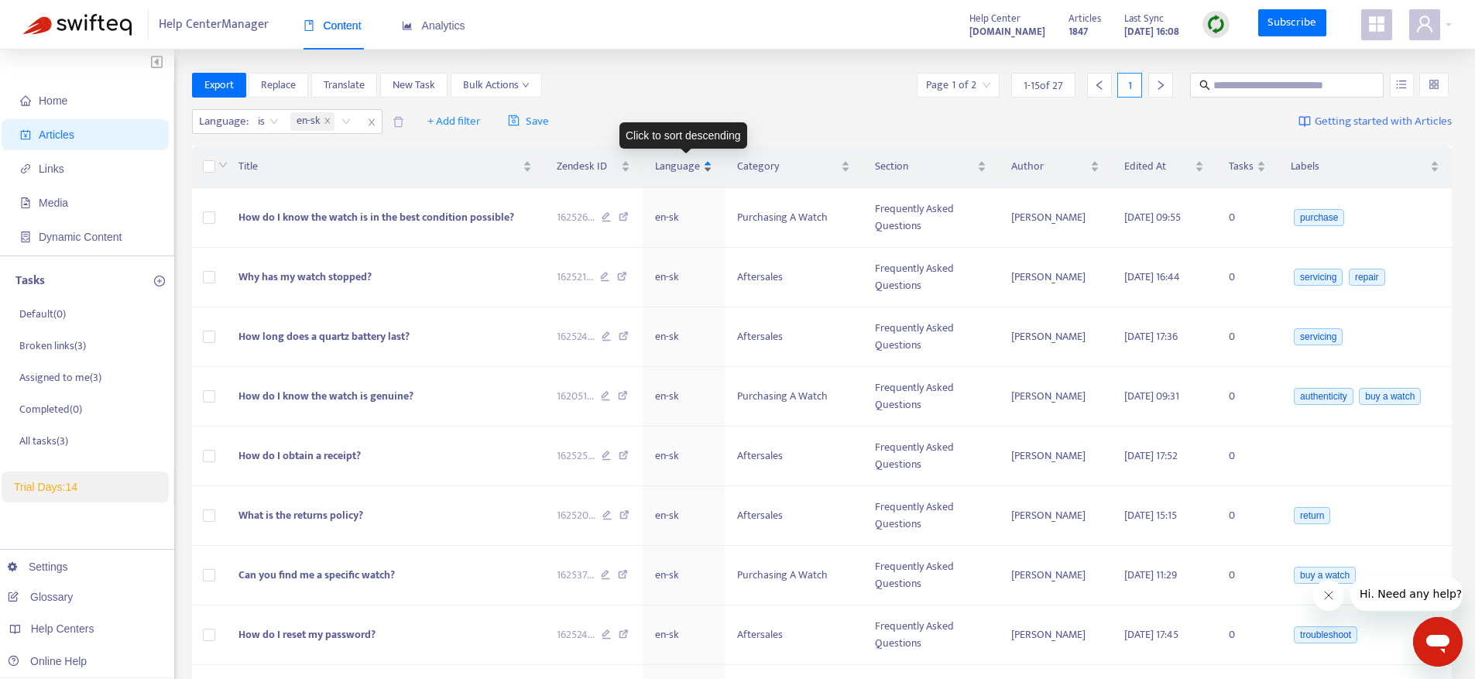
click at [700, 169] on span "Language" at bounding box center [677, 166] width 45 height 17
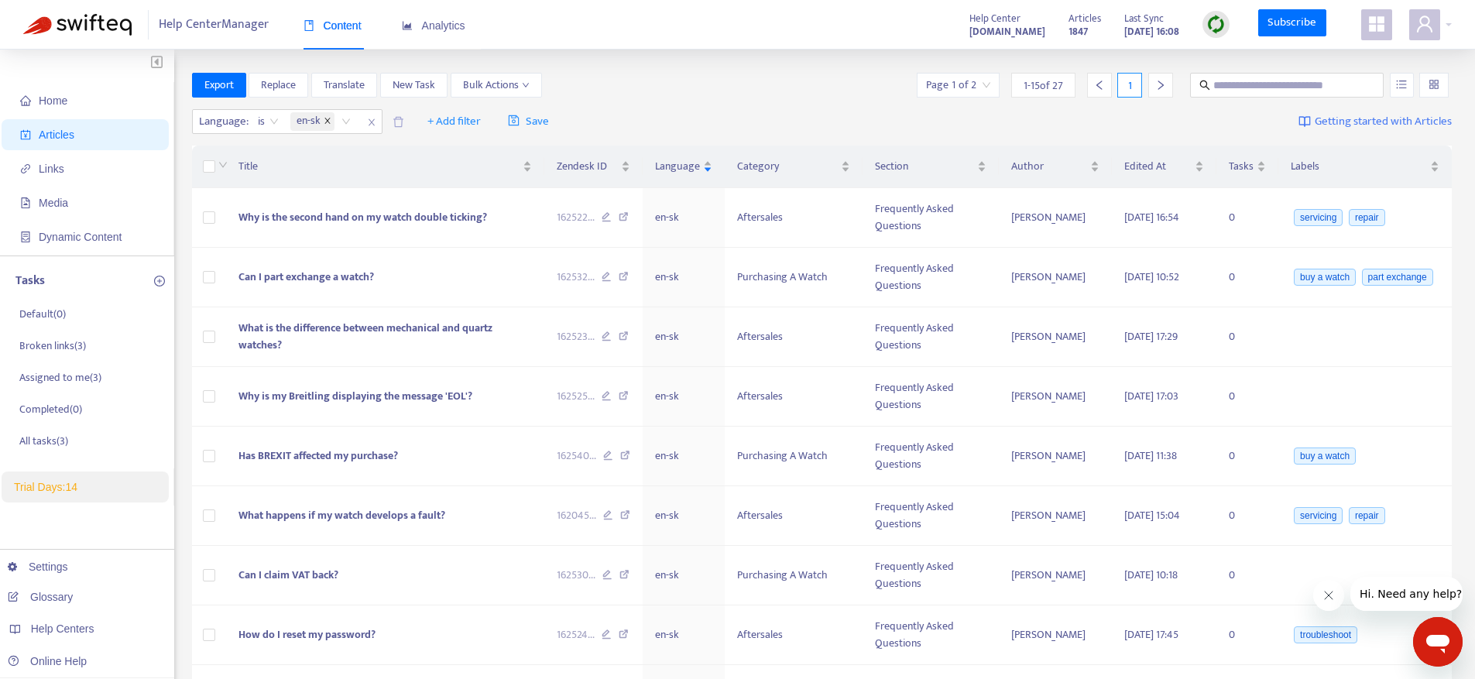
click at [330, 122] on icon "close" at bounding box center [328, 121] width 8 height 8
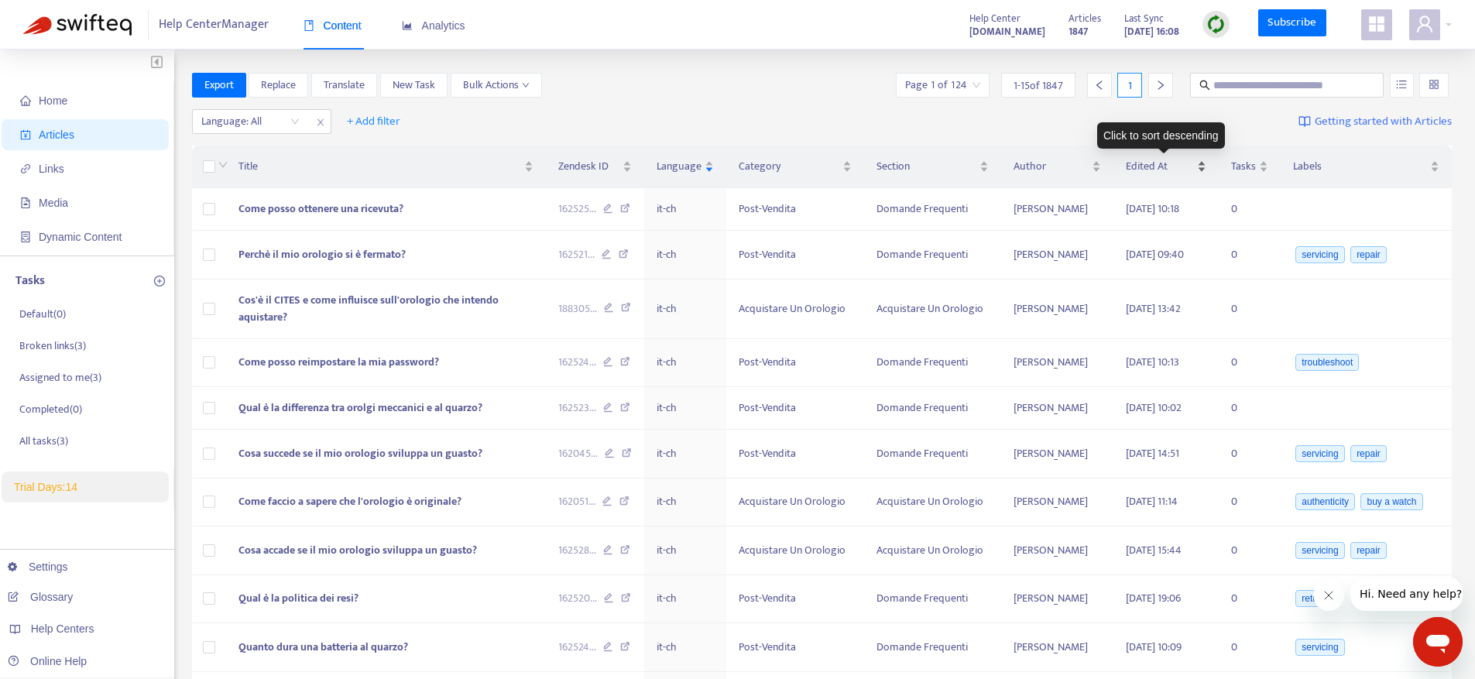
click at [1148, 166] on span "Edited At" at bounding box center [1160, 166] width 68 height 17
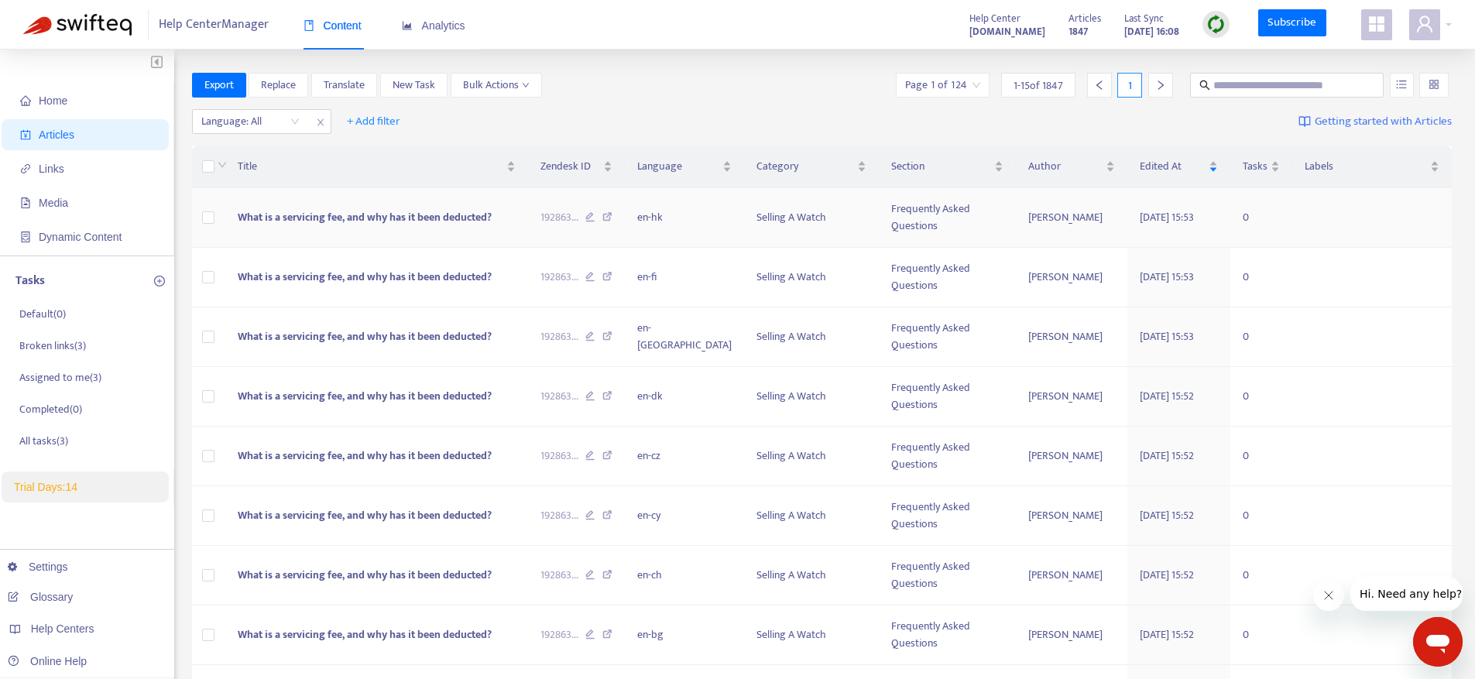
click at [213, 226] on td at bounding box center [209, 218] width 34 height 60
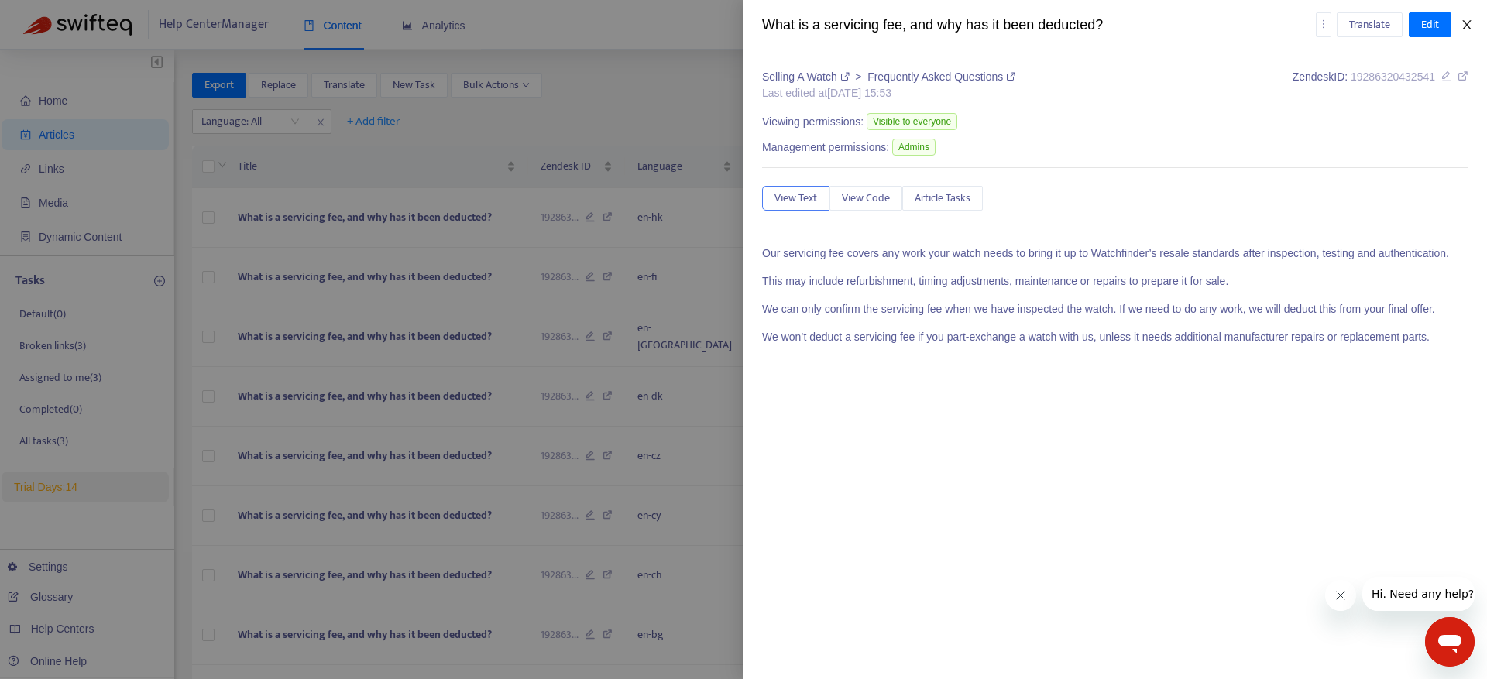
click at [1463, 20] on icon "close" at bounding box center [1466, 24] width 9 height 9
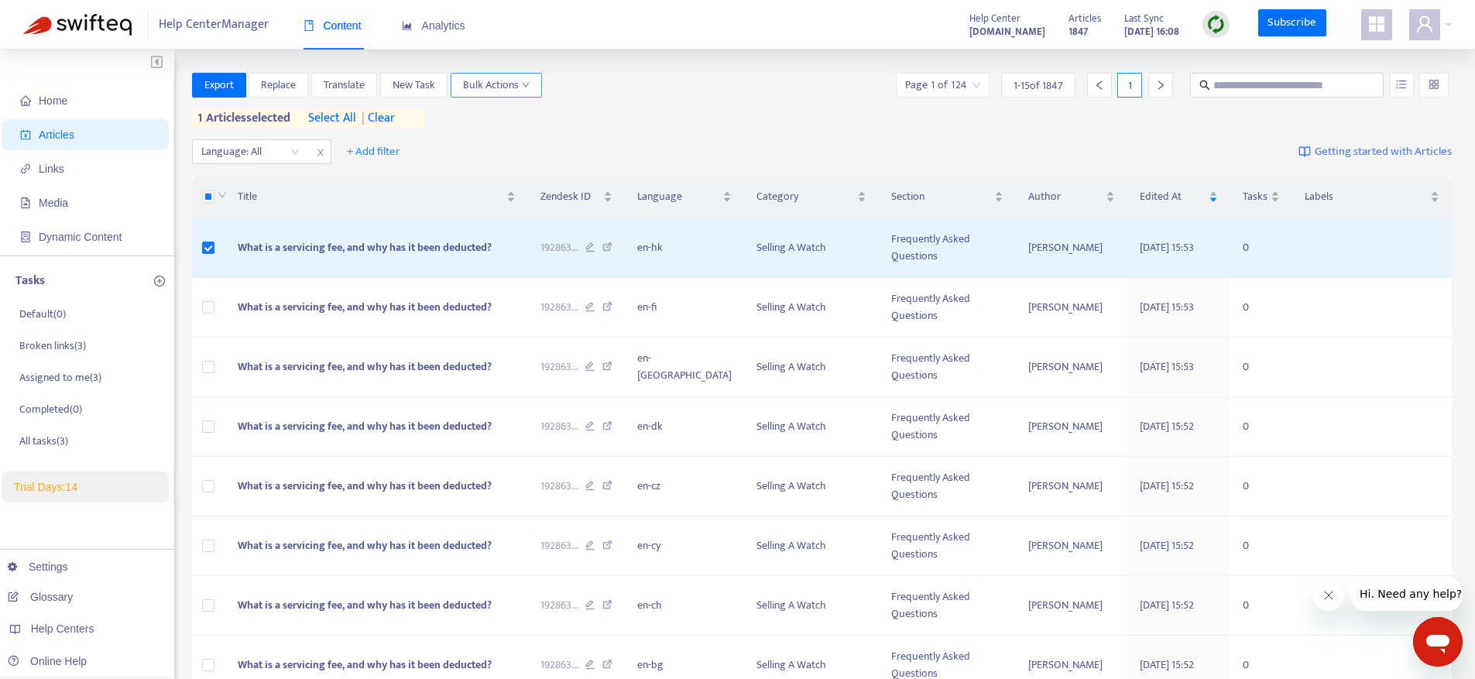
click at [474, 79] on span "Bulk Actions" at bounding box center [496, 85] width 67 height 17
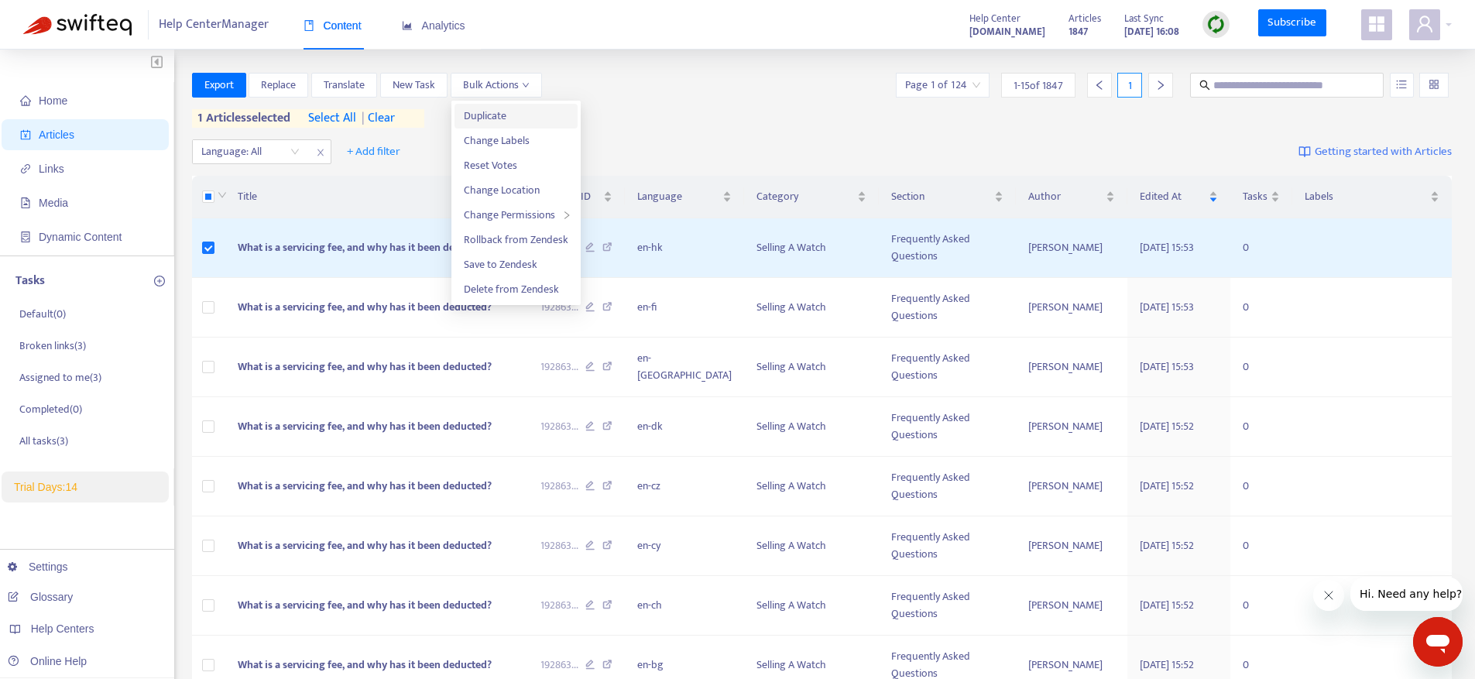
click at [476, 109] on span "Duplicate" at bounding box center [485, 116] width 43 height 18
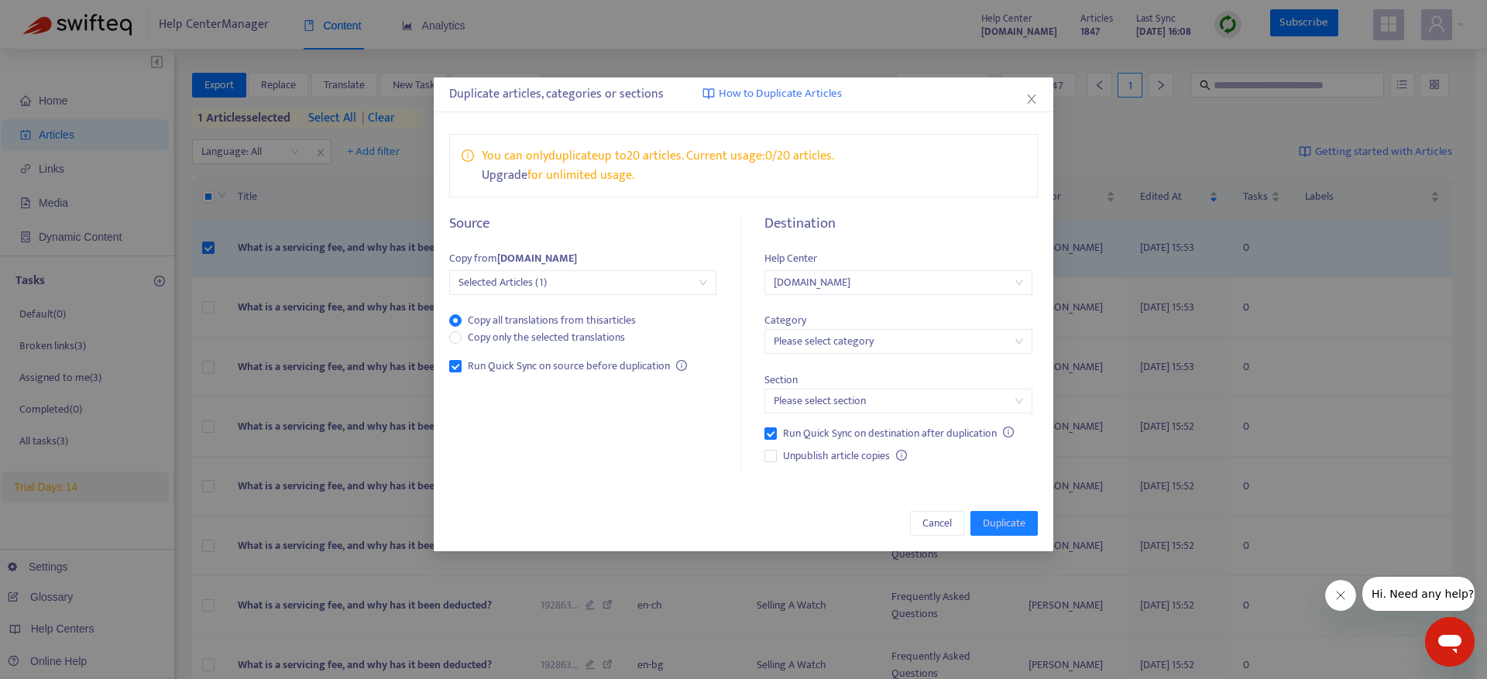
click at [594, 284] on span "Selected Articles (1)" at bounding box center [582, 282] width 249 height 23
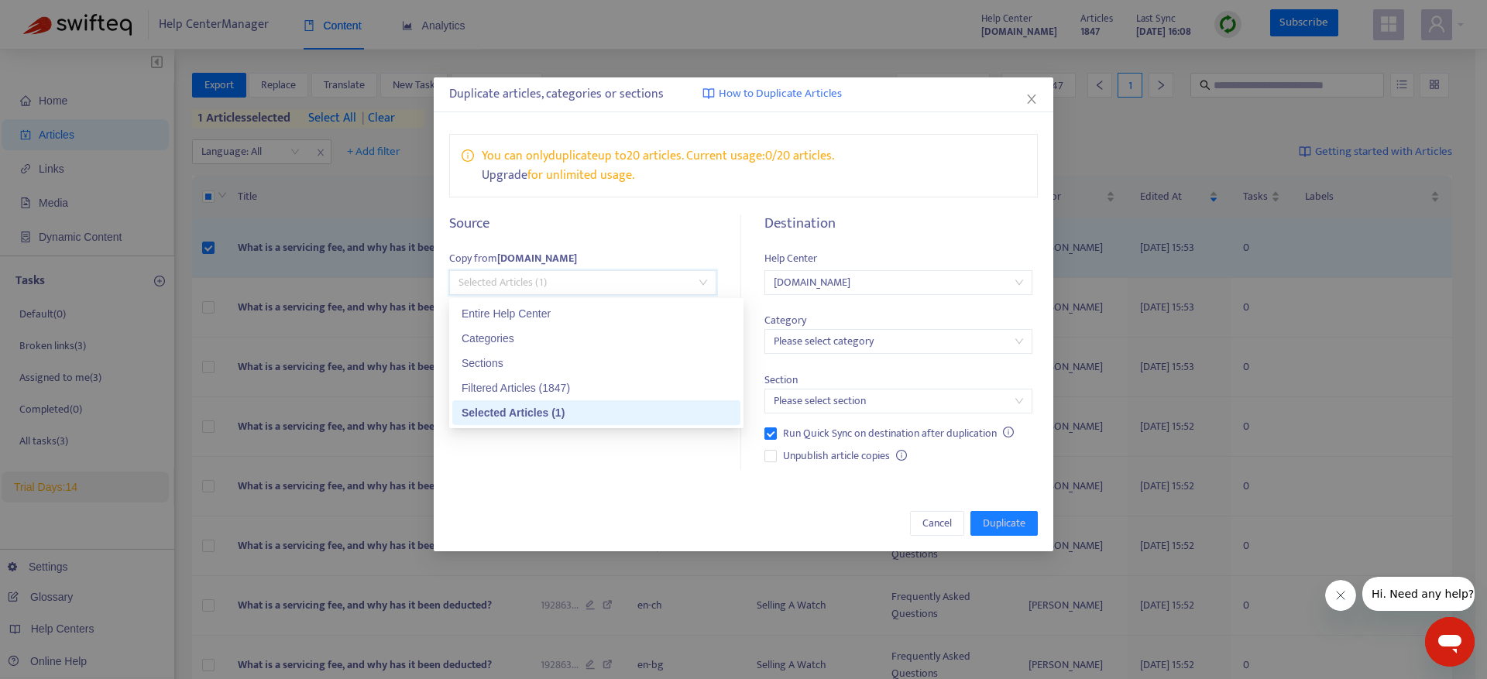
click at [586, 464] on div "Source Copy from [DOMAIN_NAME] Selected Articles (1) Copy all translations from…" at bounding box center [591, 343] width 285 height 256
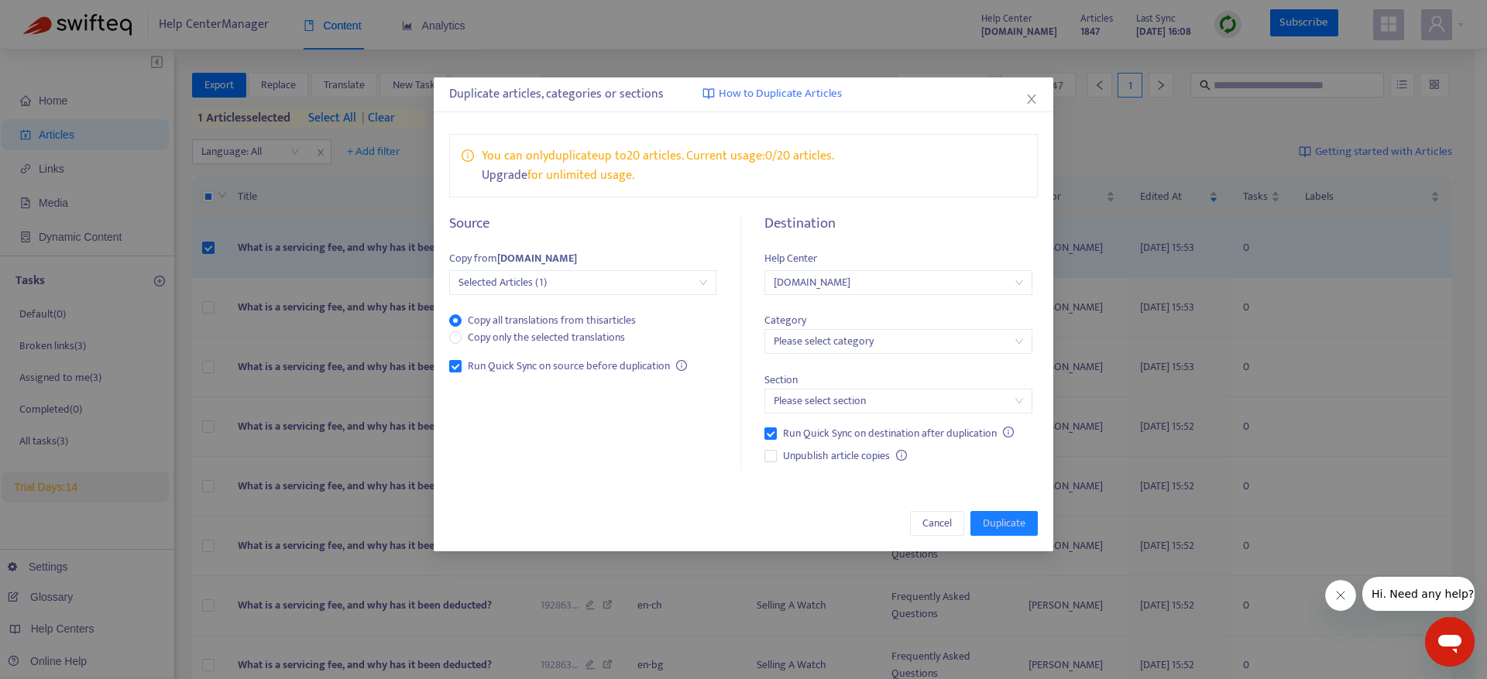
click at [826, 344] on input "search" at bounding box center [898, 341] width 249 height 23
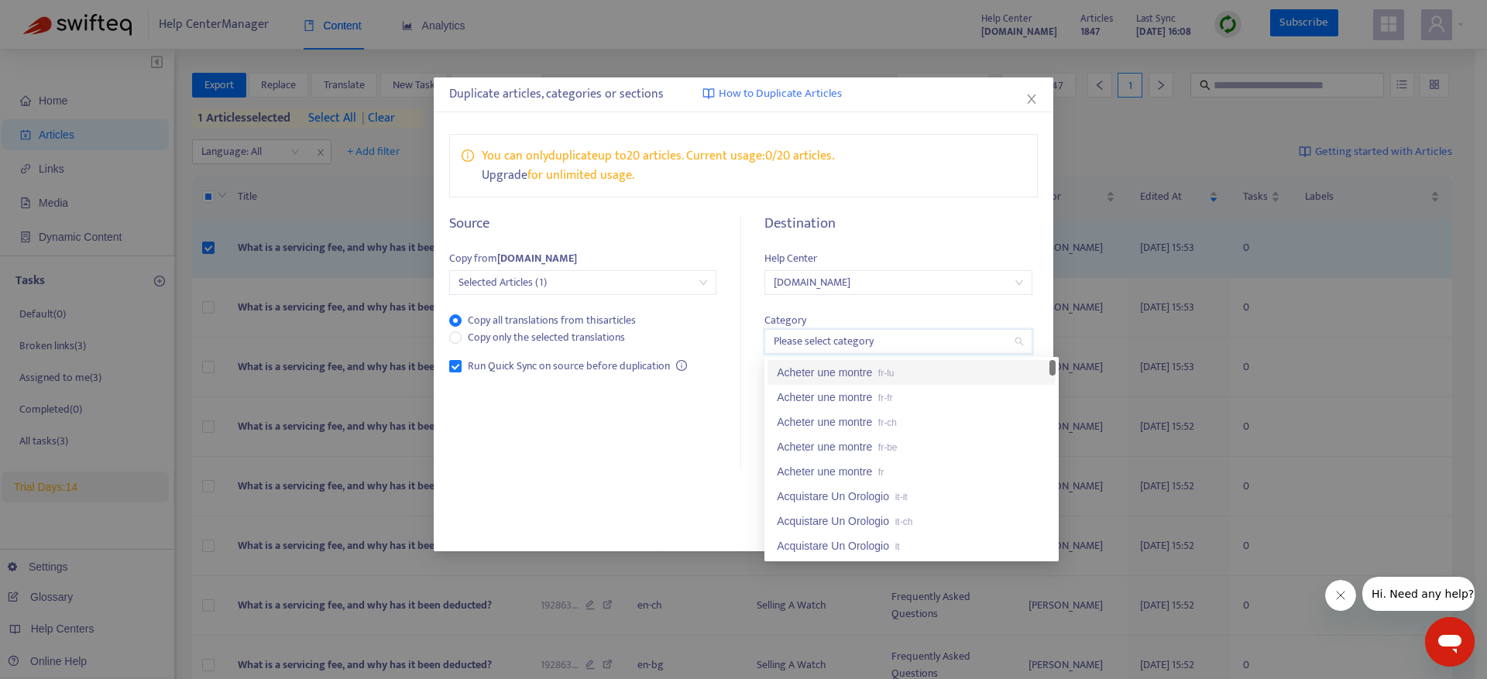
click at [826, 344] on input "search" at bounding box center [898, 341] width 249 height 23
click at [702, 420] on div "Source Copy from [DOMAIN_NAME] Selected Articles (1) Copy all translations from…" at bounding box center [591, 343] width 285 height 256
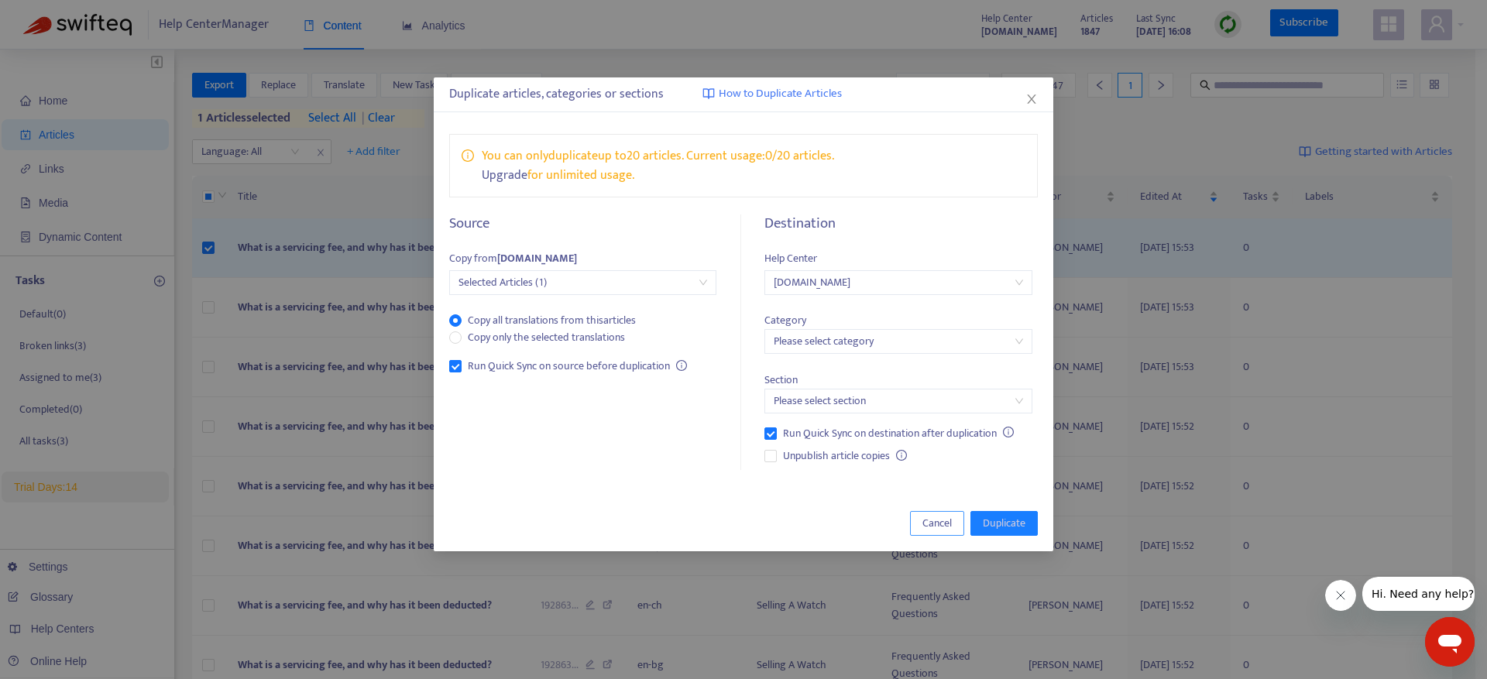
click at [943, 519] on span "Cancel" at bounding box center [936, 523] width 29 height 17
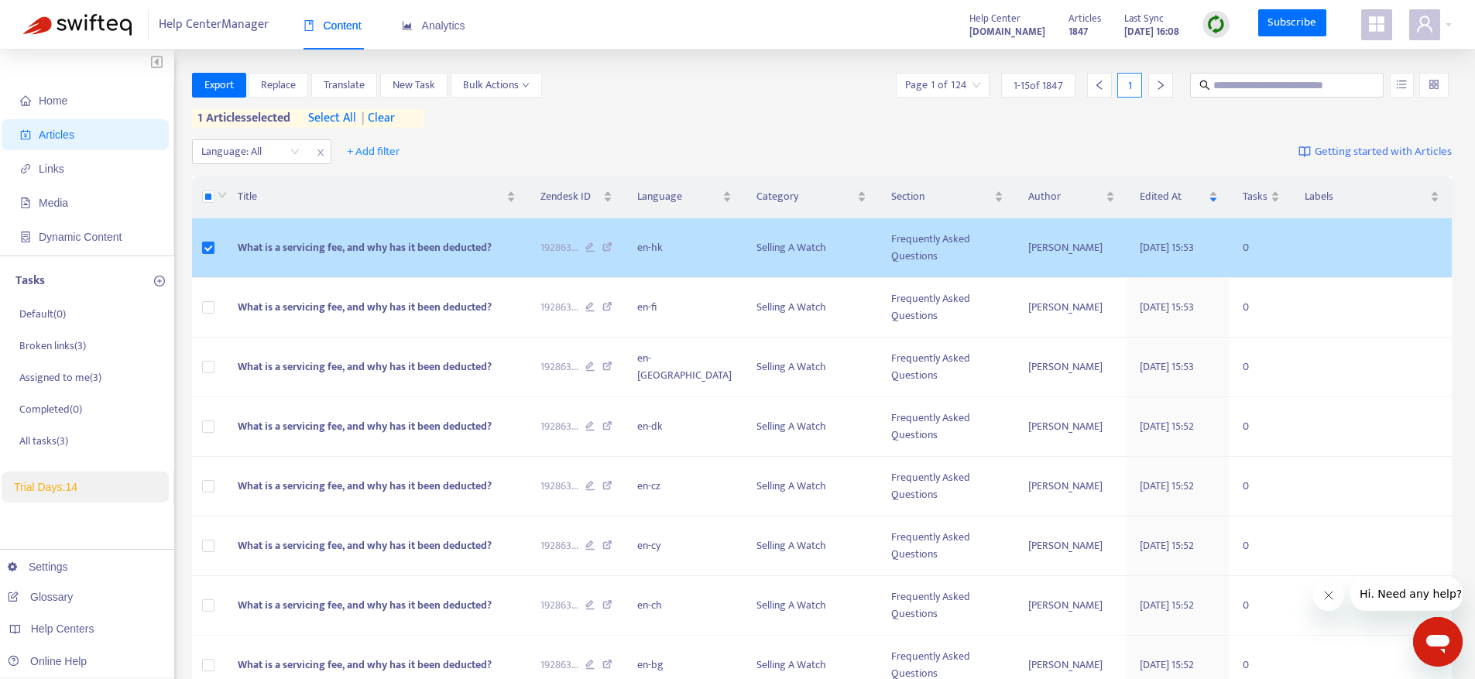
click at [202, 234] on td at bounding box center [209, 248] width 34 height 60
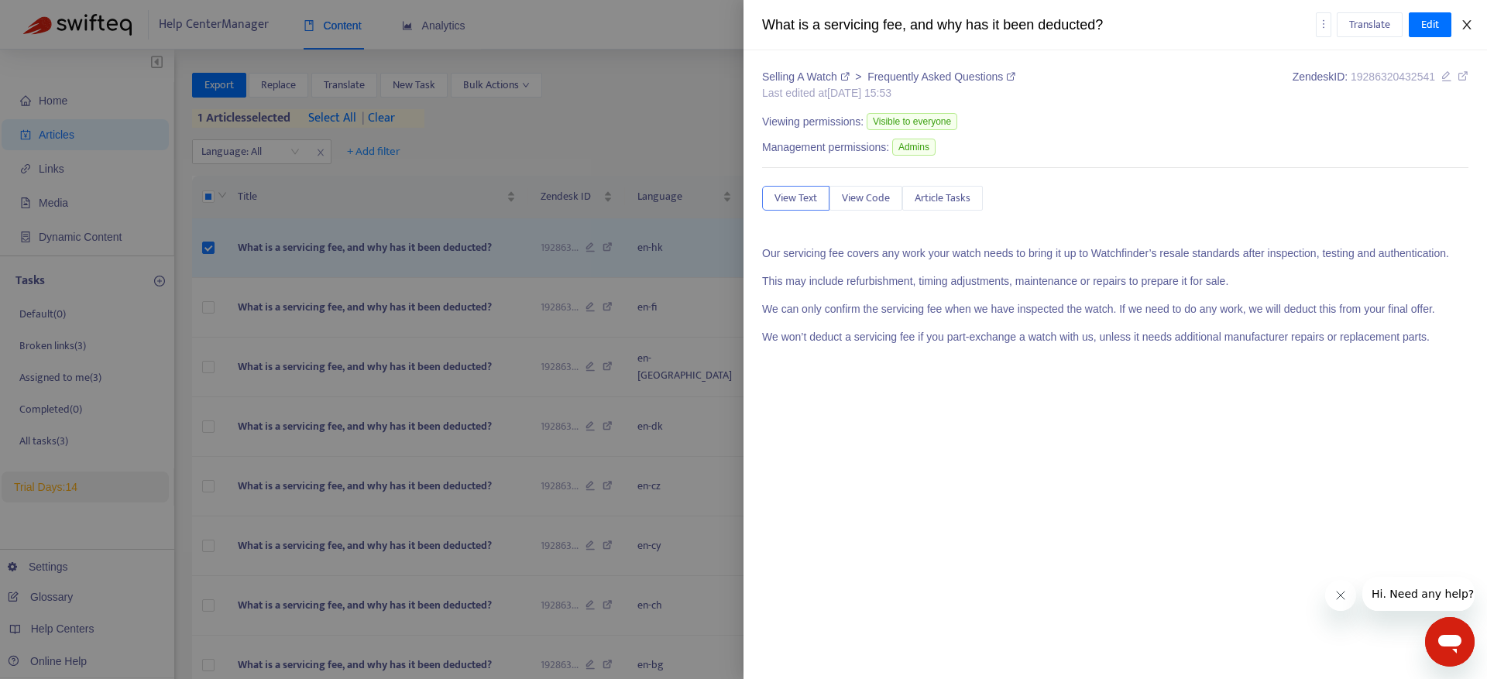
click at [1468, 21] on icon "close" at bounding box center [1466, 24] width 9 height 9
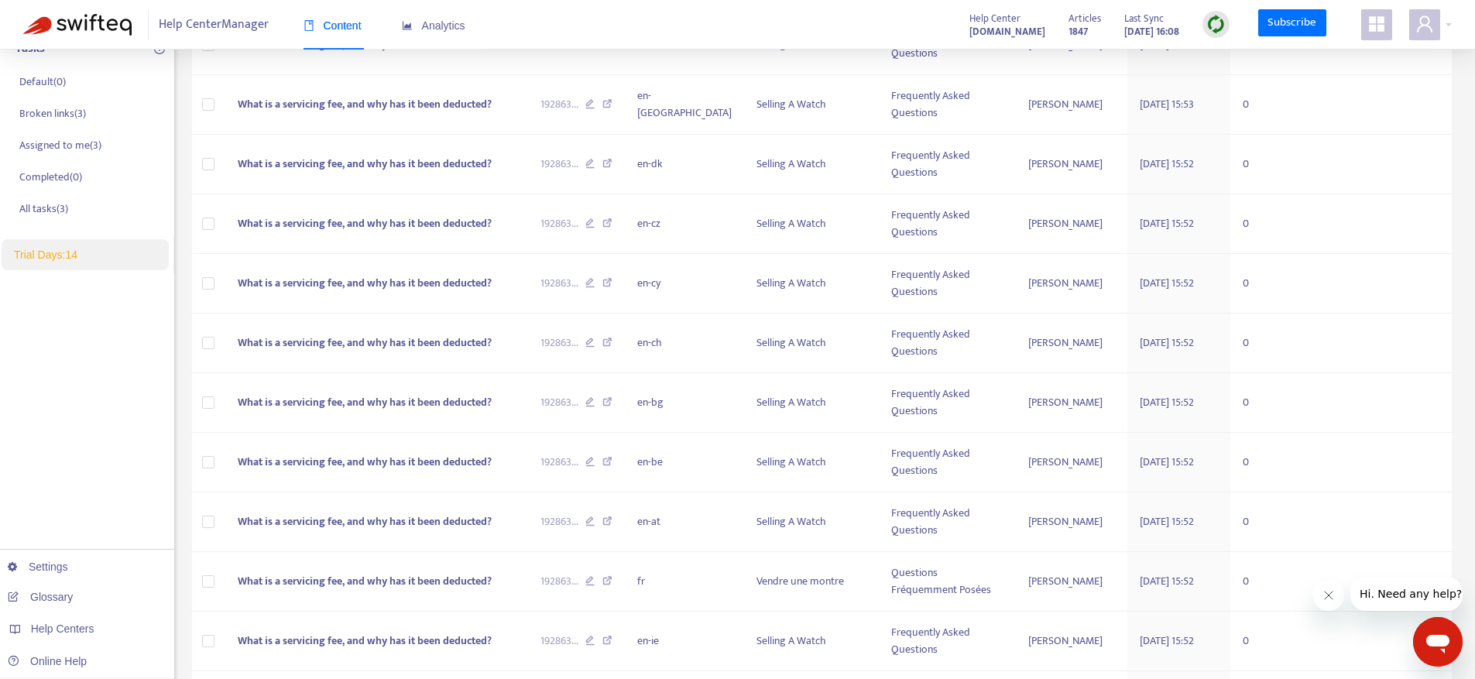
scroll to position [352, 0]
